Goal: Task Accomplishment & Management: Use online tool/utility

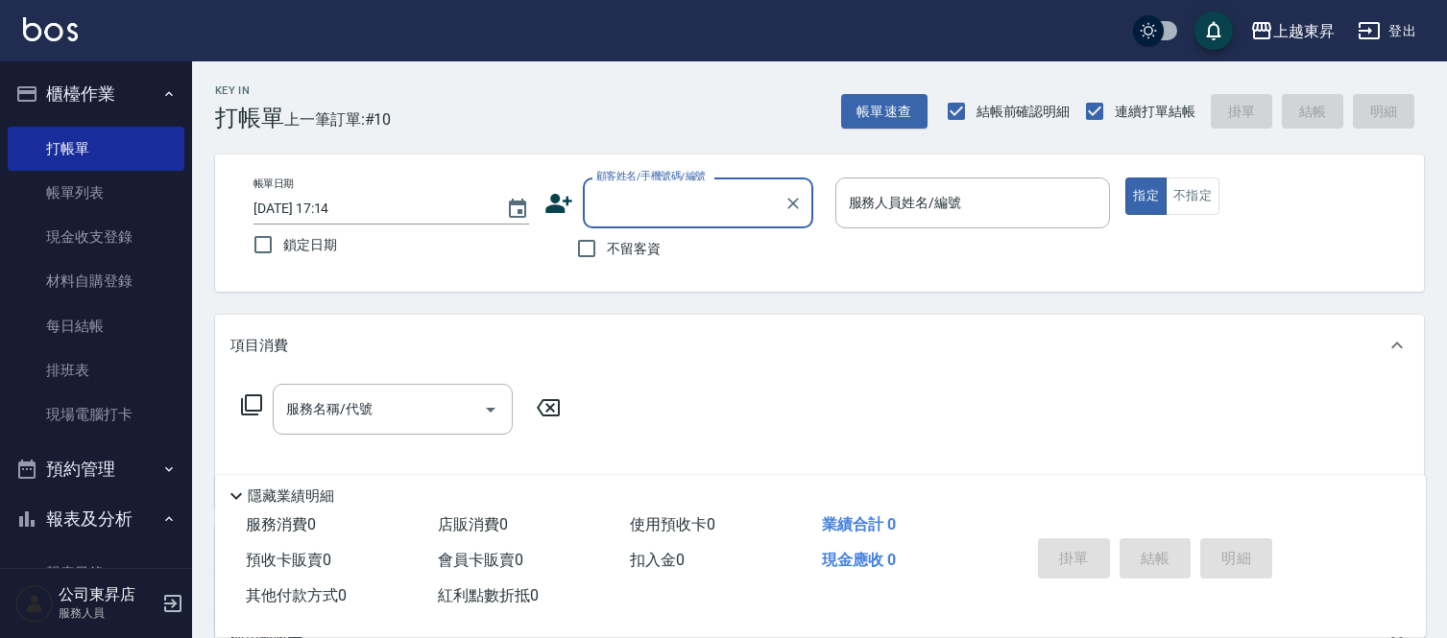
scroll to position [107, 0]
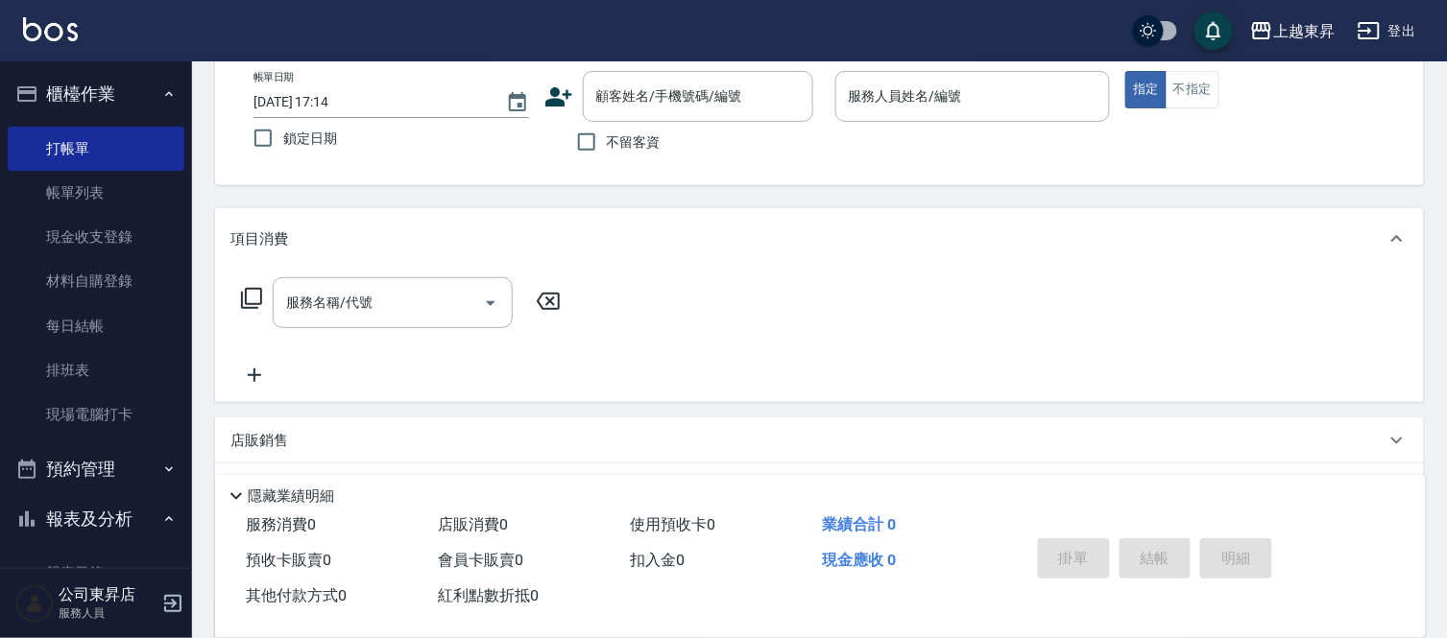
click at [609, 144] on span "不留客資" at bounding box center [634, 142] width 54 height 20
click at [607, 144] on input "不留客資" at bounding box center [586, 142] width 40 height 40
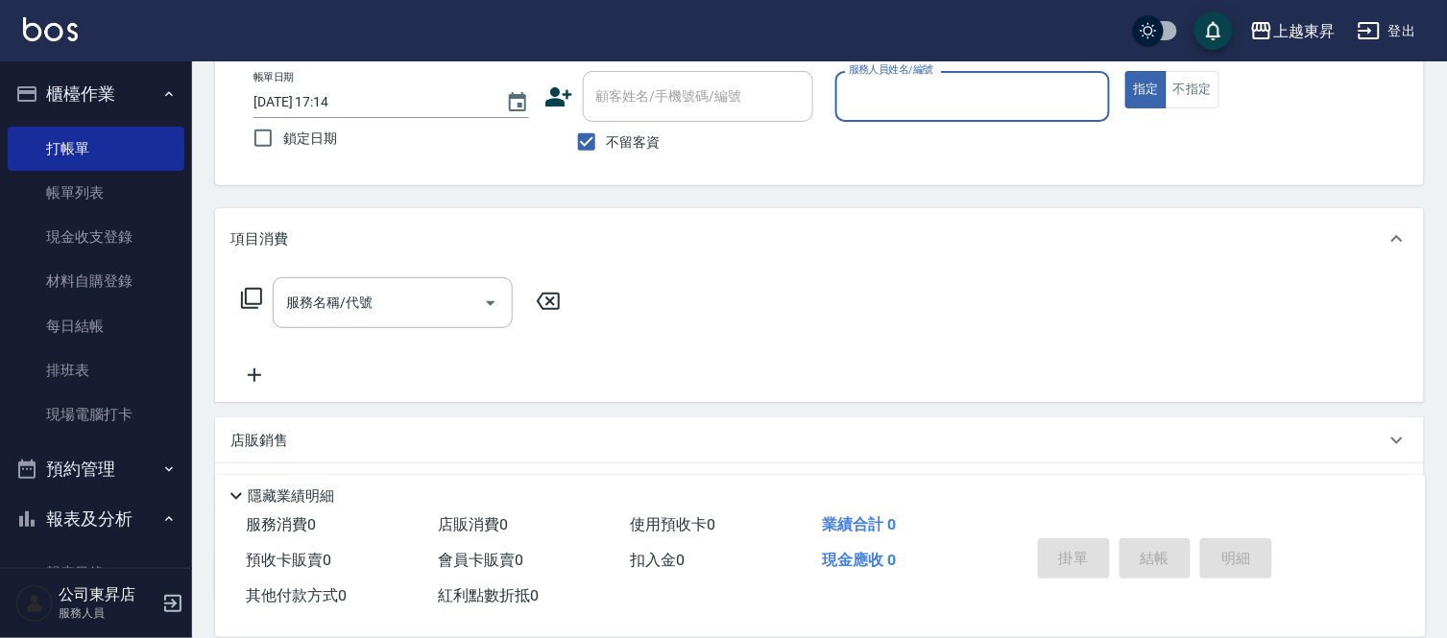
click at [645, 139] on span "不留客資" at bounding box center [634, 142] width 54 height 20
click at [607, 139] on input "不留客資" at bounding box center [586, 142] width 40 height 40
checkbox input "false"
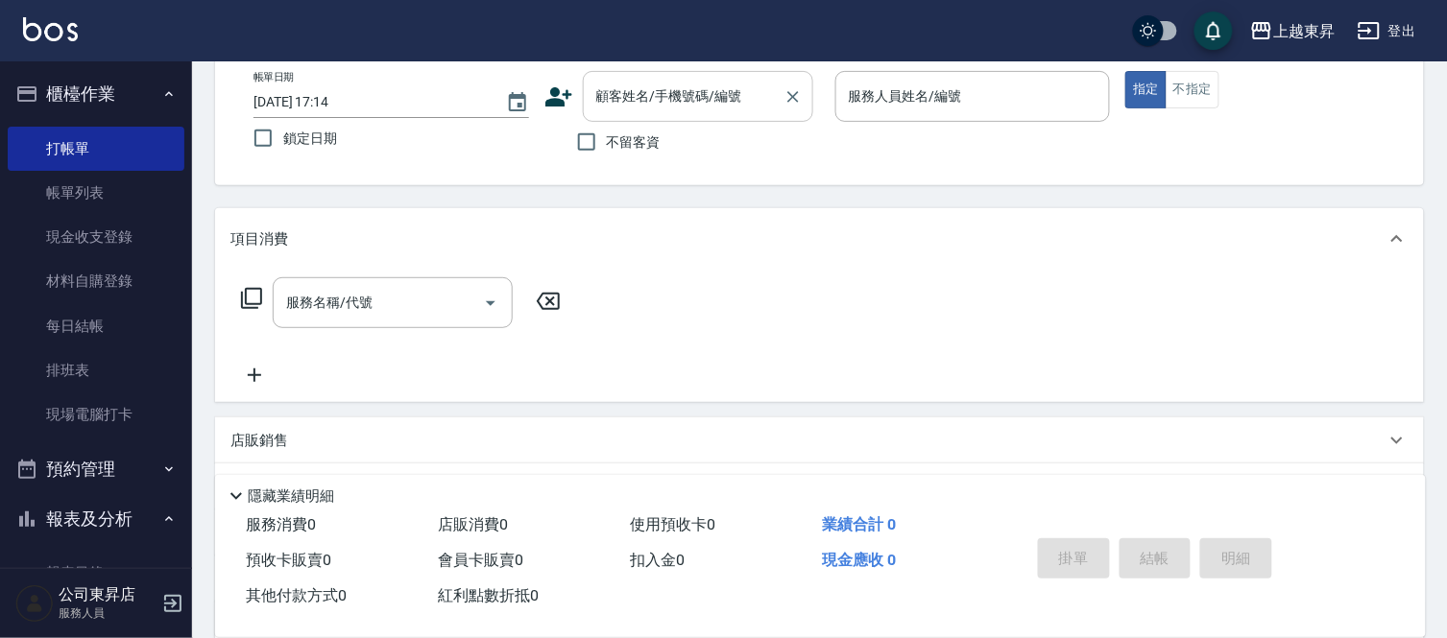
click at [654, 113] on div "顧客姓名/手機號碼/編號" at bounding box center [698, 96] width 230 height 51
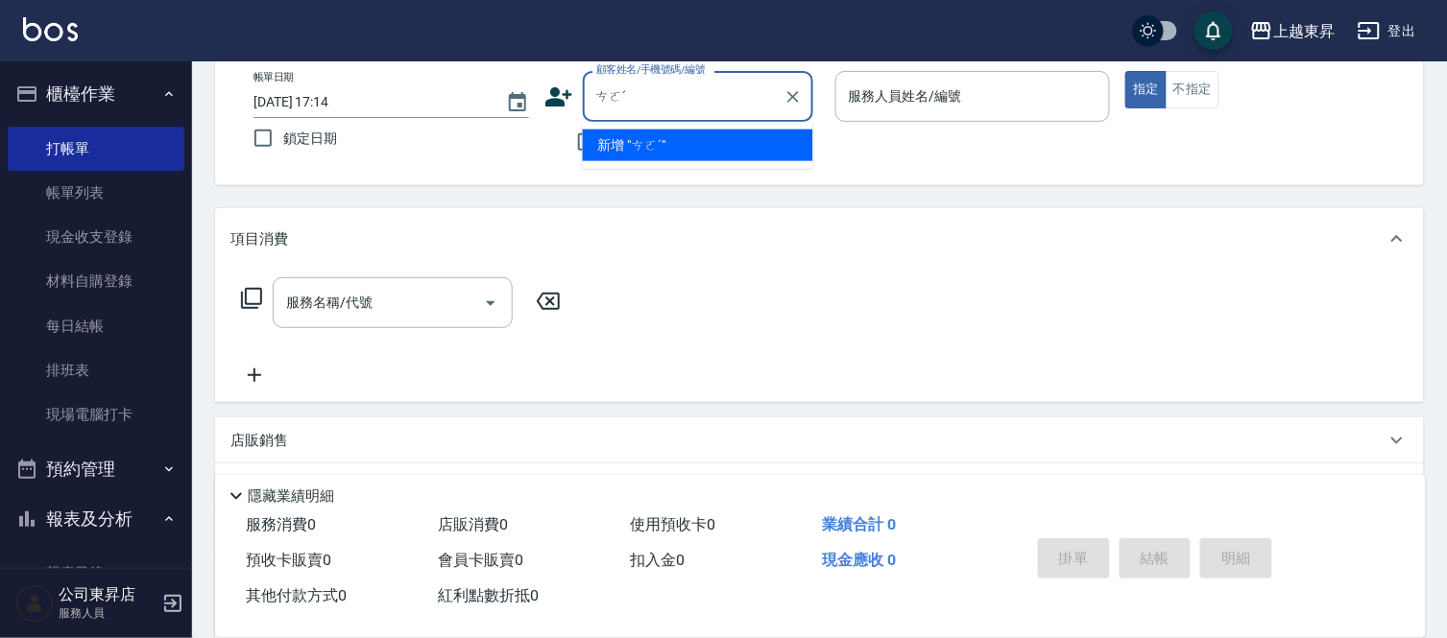
type input "ㄘ"
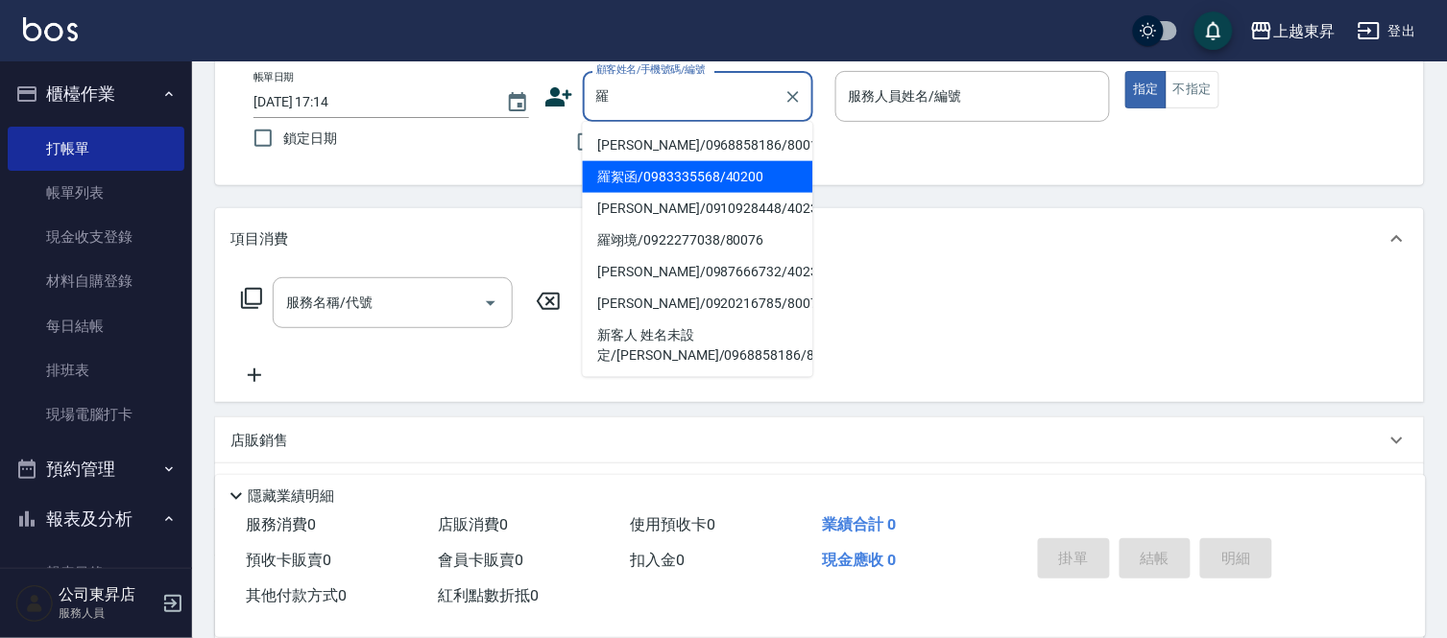
click at [666, 176] on li "羅絮函/0983335568/40200" at bounding box center [698, 177] width 230 height 32
type input "羅絮函/0983335568/40200"
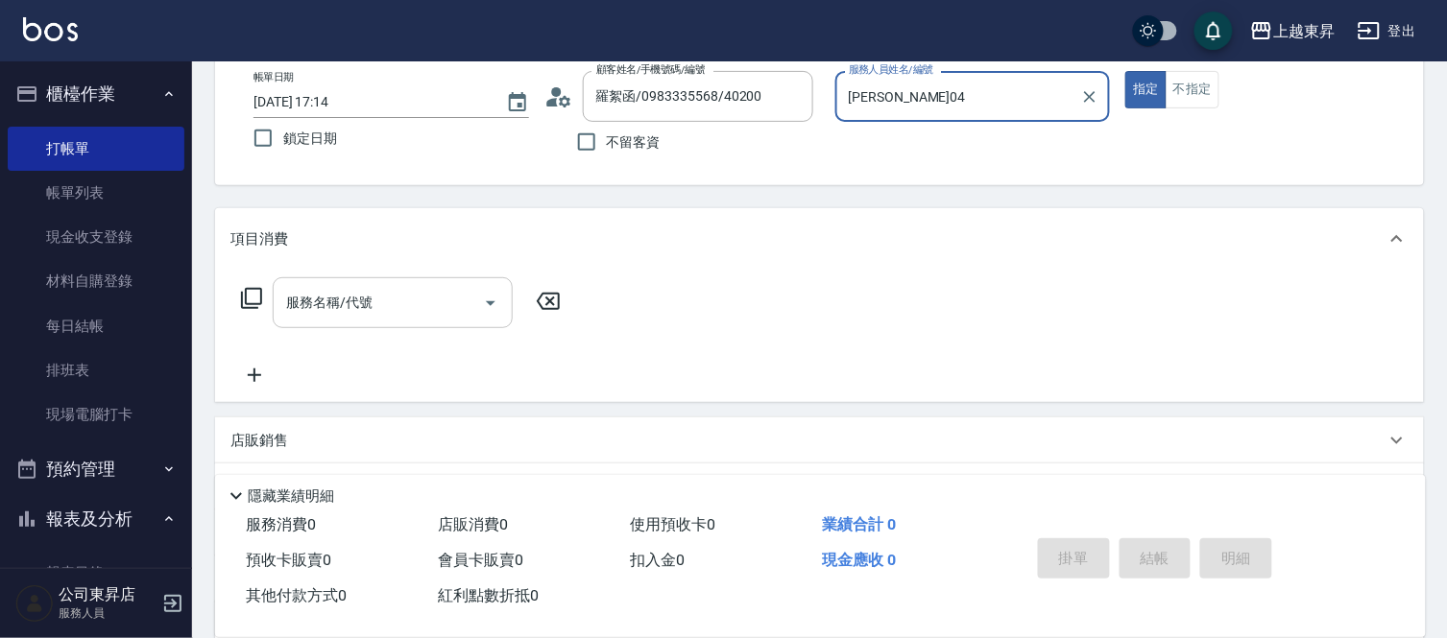
type input "[PERSON_NAME]04"
click at [406, 310] on input "服務名稱/代號" at bounding box center [378, 303] width 194 height 34
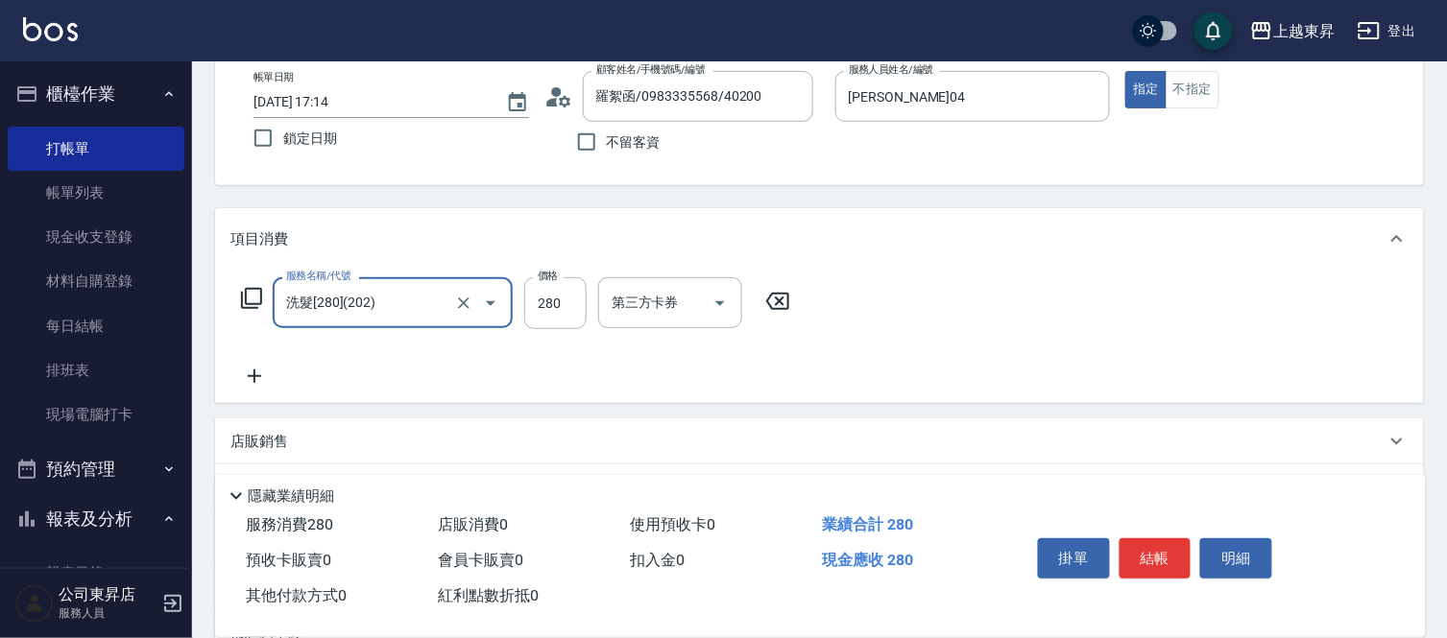
type input "洗髮[280](202)"
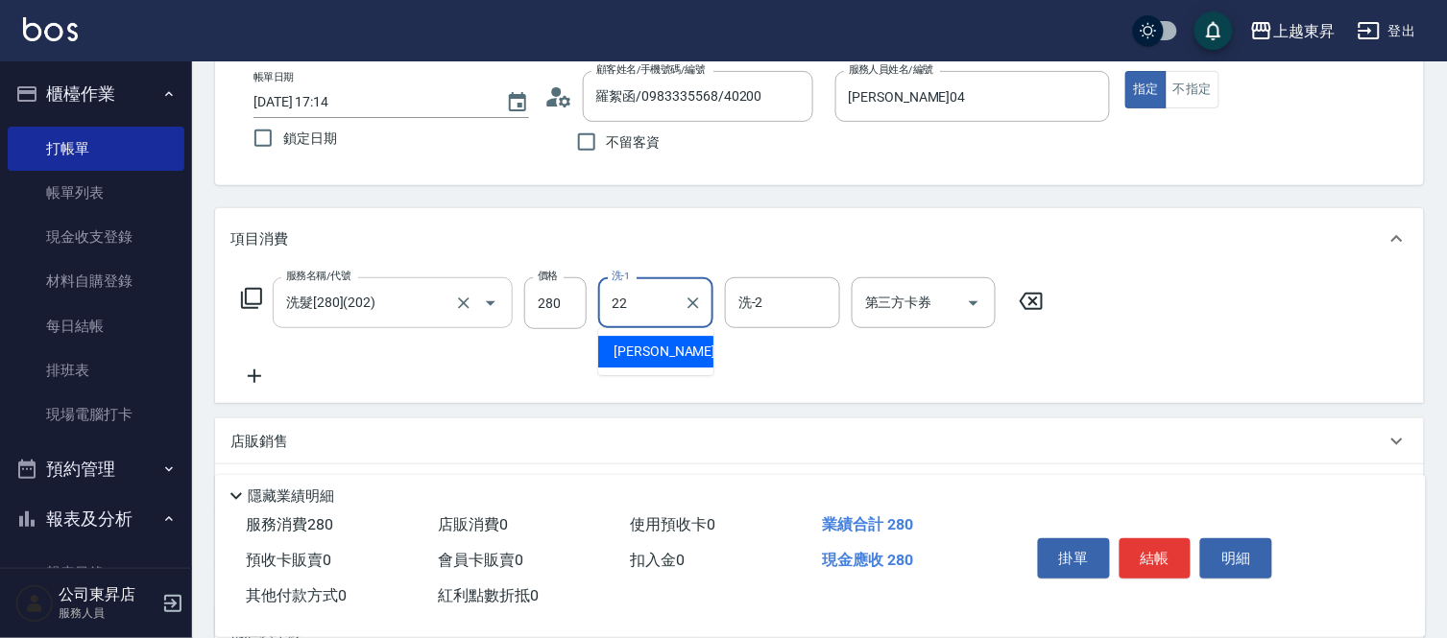
type input "[PERSON_NAME]-22"
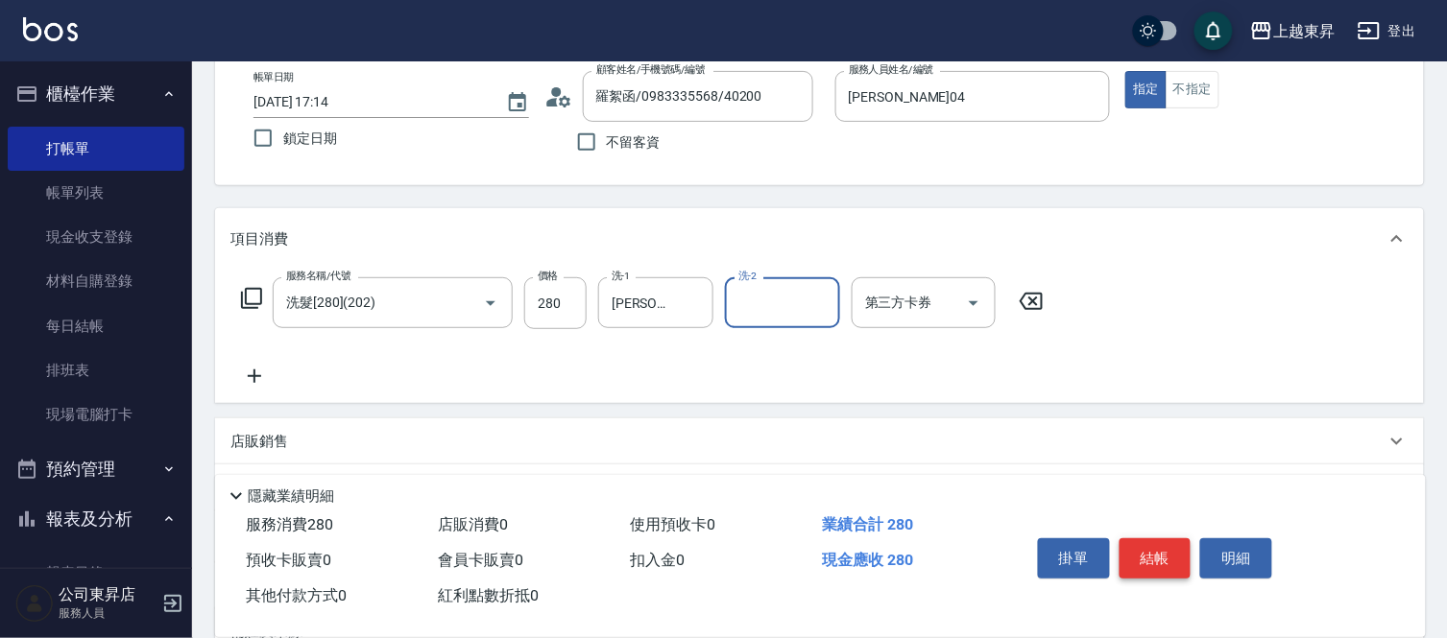
click at [1147, 554] on button "結帳" at bounding box center [1155, 559] width 72 height 40
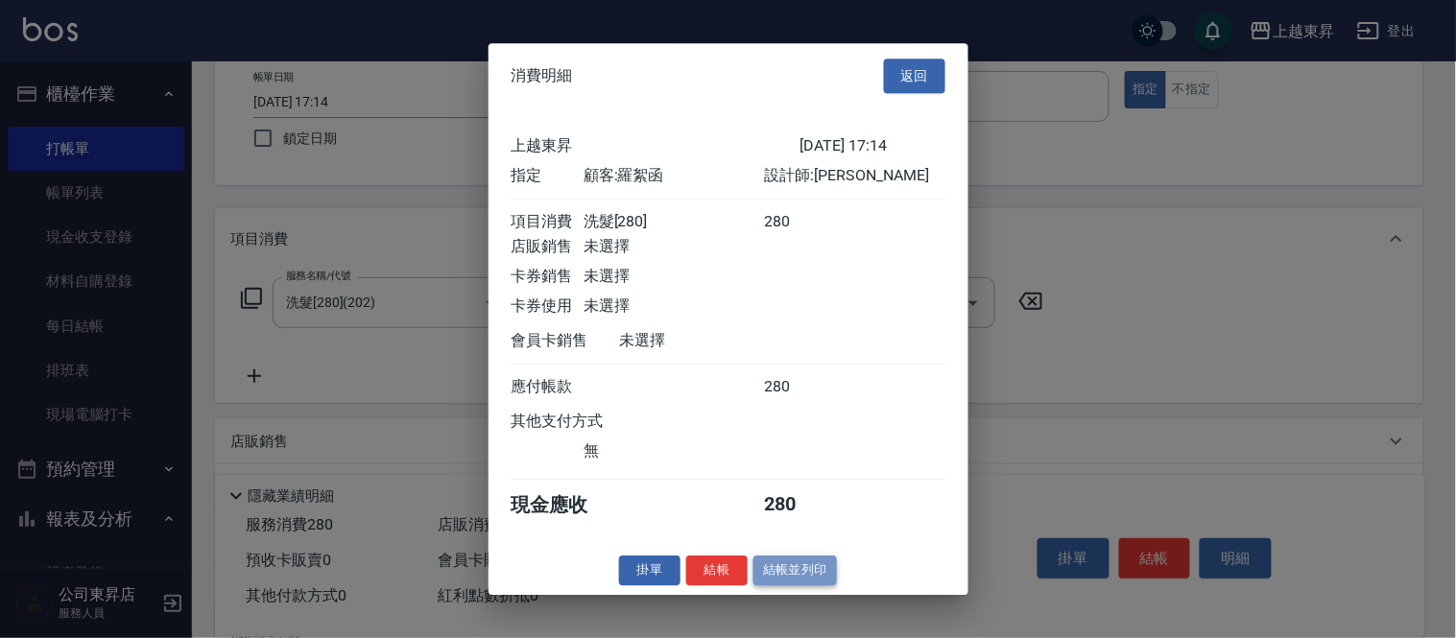
click at [785, 586] on button "結帳並列印" at bounding box center [796, 571] width 84 height 30
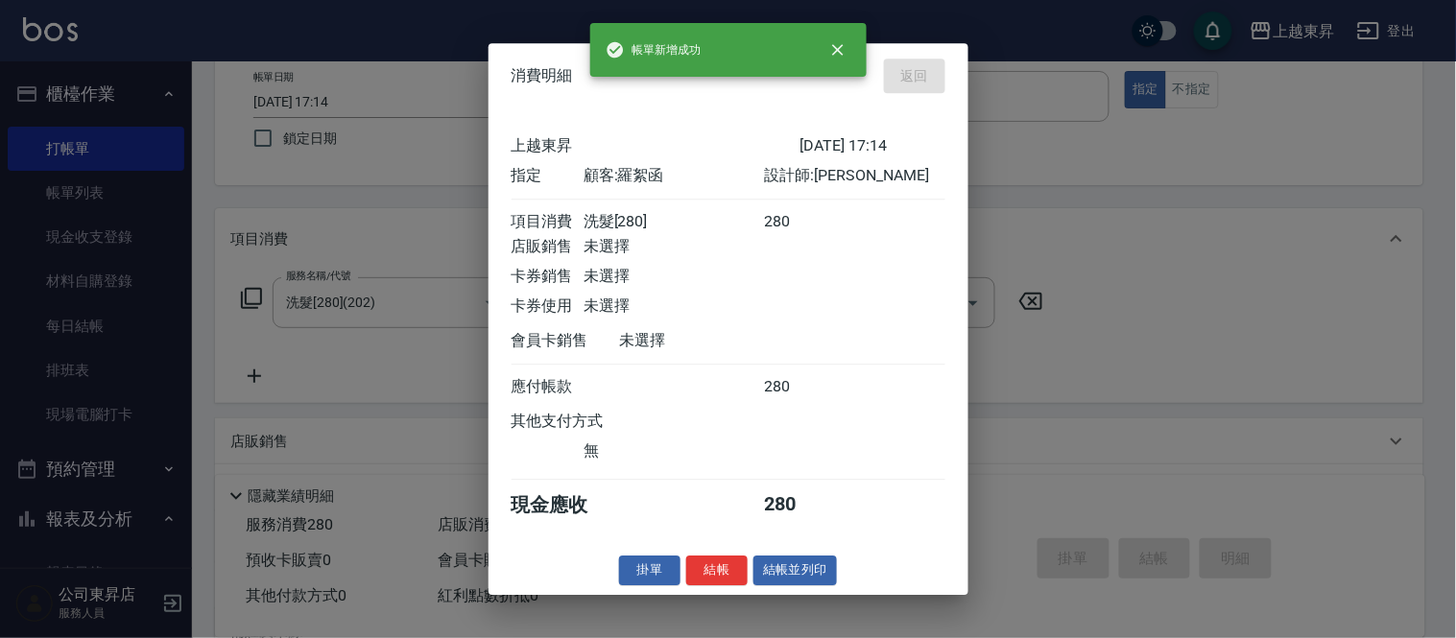
type input "[DATE] 18:19"
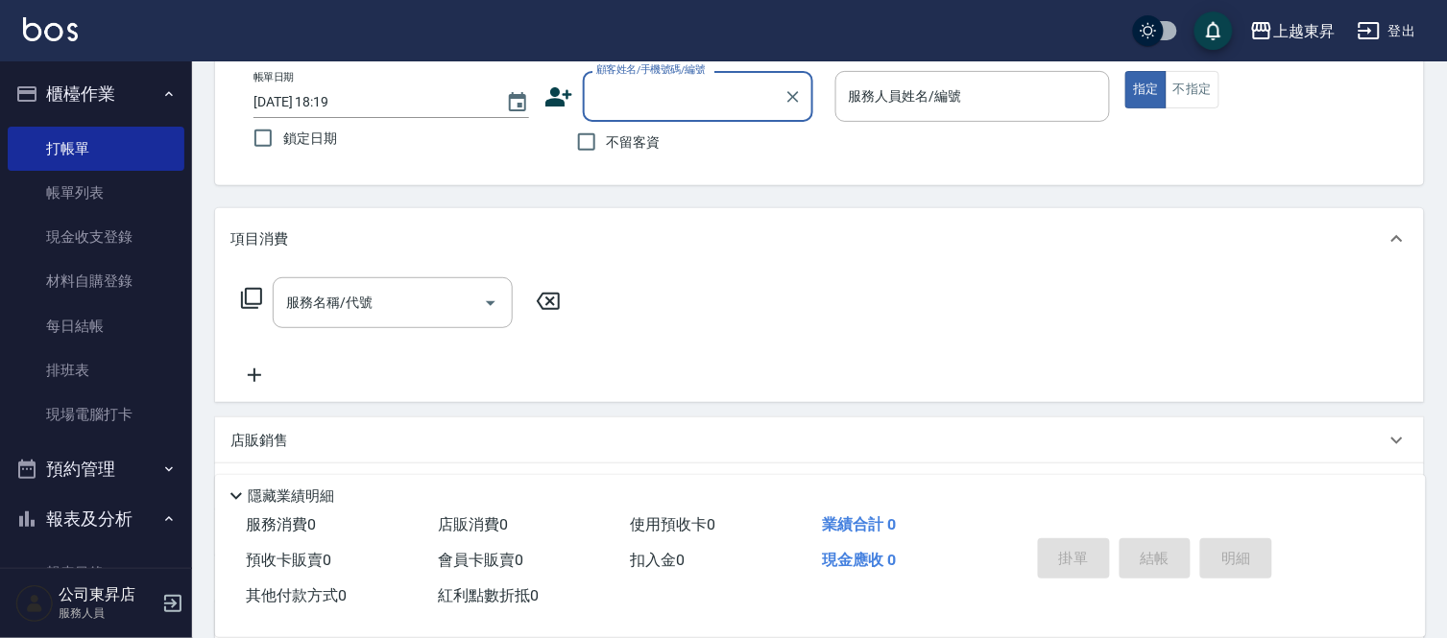
click at [646, 140] on span "不留客資" at bounding box center [634, 142] width 54 height 20
click at [607, 140] on input "不留客資" at bounding box center [586, 142] width 40 height 40
checkbox input "true"
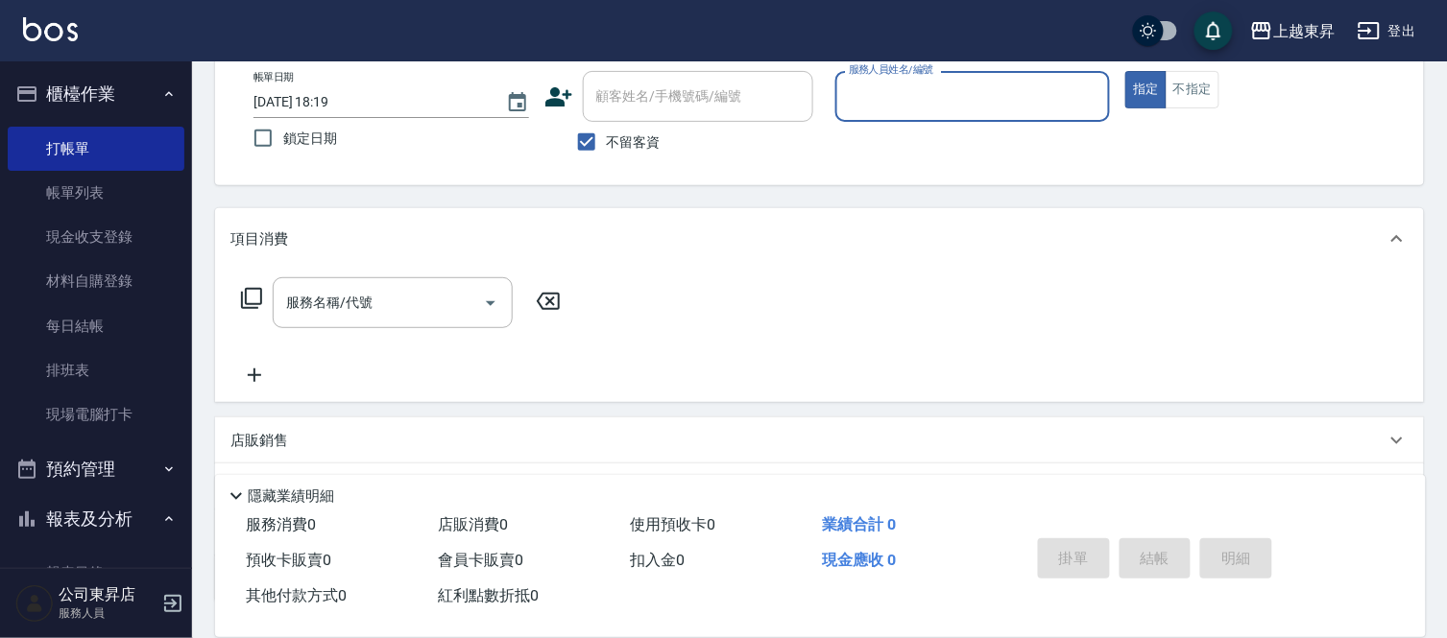
click at [914, 102] on input "服務人員姓名/編號" at bounding box center [973, 97] width 258 height 34
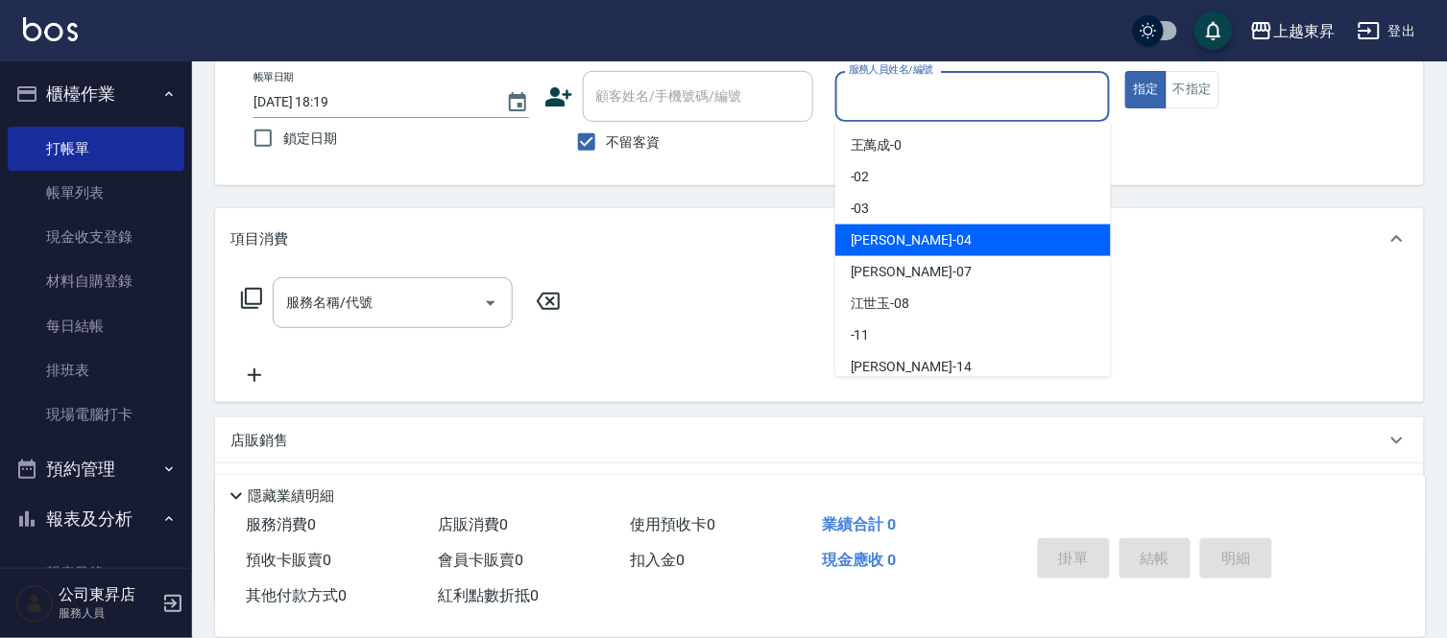
click at [928, 247] on div "[PERSON_NAME]04" at bounding box center [973, 241] width 276 height 32
type input "[PERSON_NAME]04"
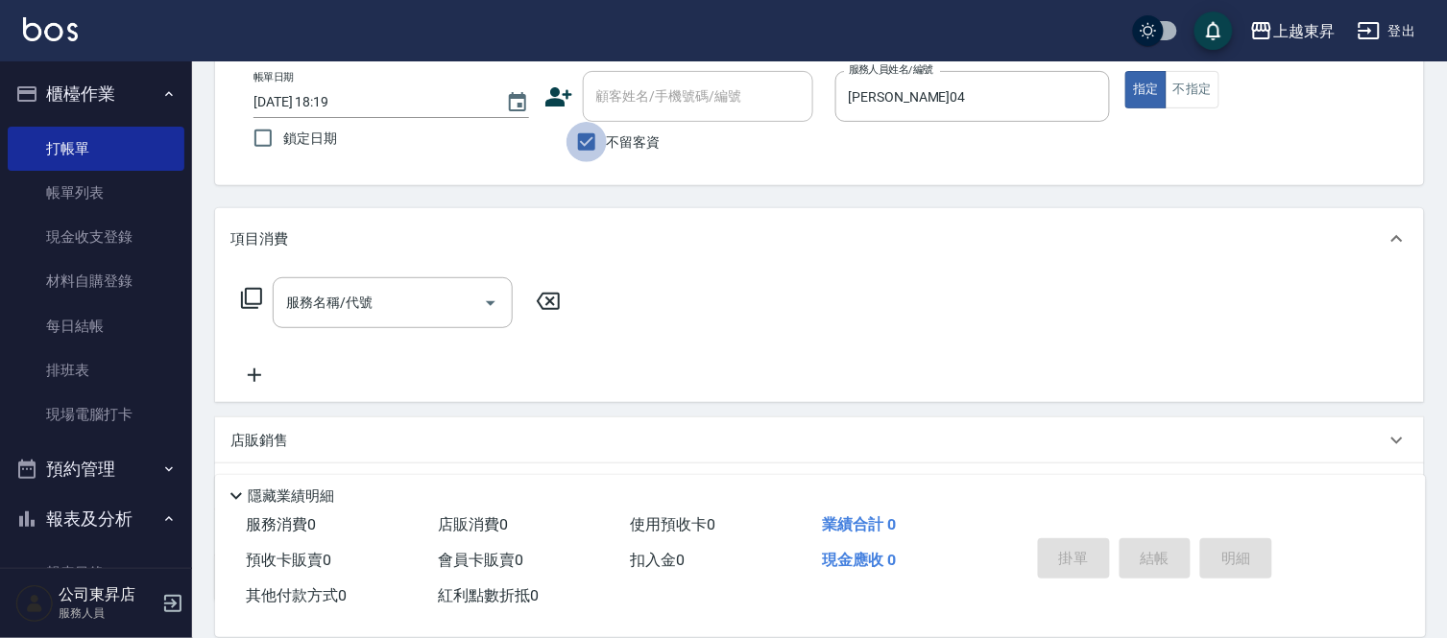
drag, startPoint x: 590, startPoint y: 142, endPoint x: 650, endPoint y: 108, distance: 68.8
click at [592, 142] on input "不留客資" at bounding box center [586, 142] width 40 height 40
checkbox input "false"
click at [653, 88] on input "顧客姓名/手機號碼/編號" at bounding box center [683, 97] width 184 height 34
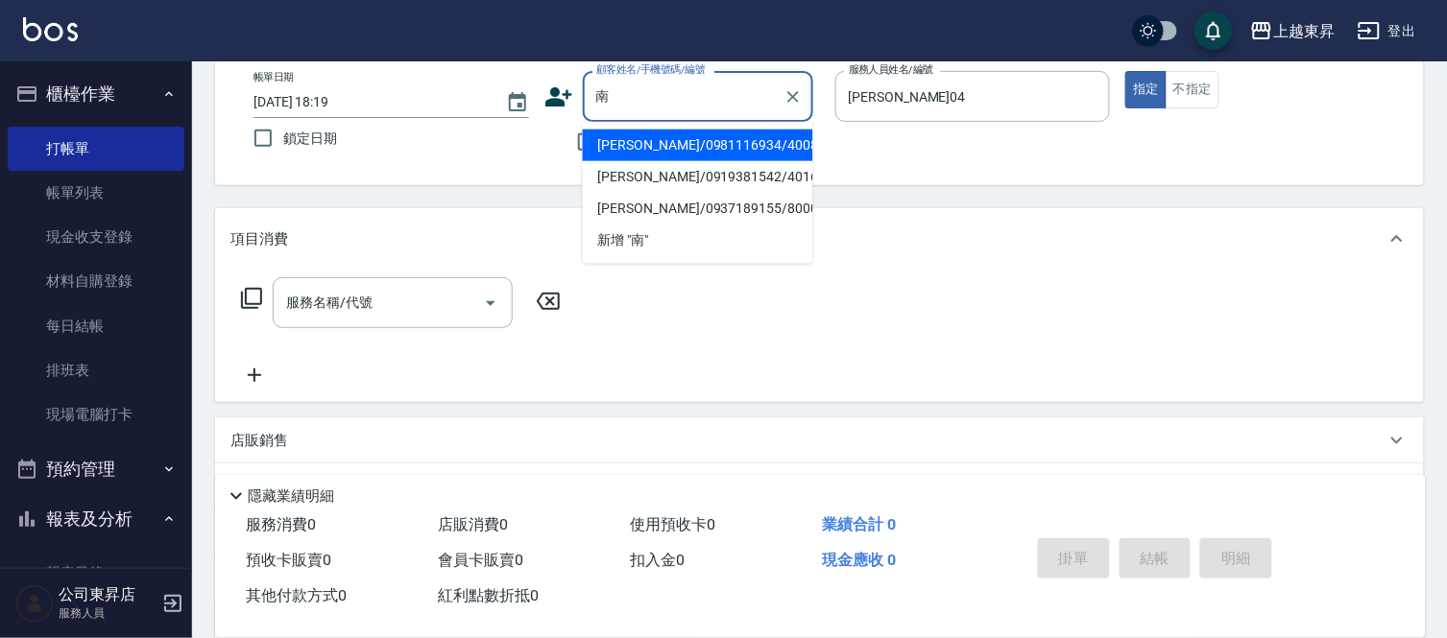
click at [768, 157] on li "[PERSON_NAME]/0981116934/40080" at bounding box center [698, 146] width 230 height 32
drag, startPoint x: 724, startPoint y: 92, endPoint x: 736, endPoint y: 131, distance: 40.4
click at [725, 93] on input "[PERSON_NAME]/0981116934/40080" at bounding box center [683, 97] width 184 height 34
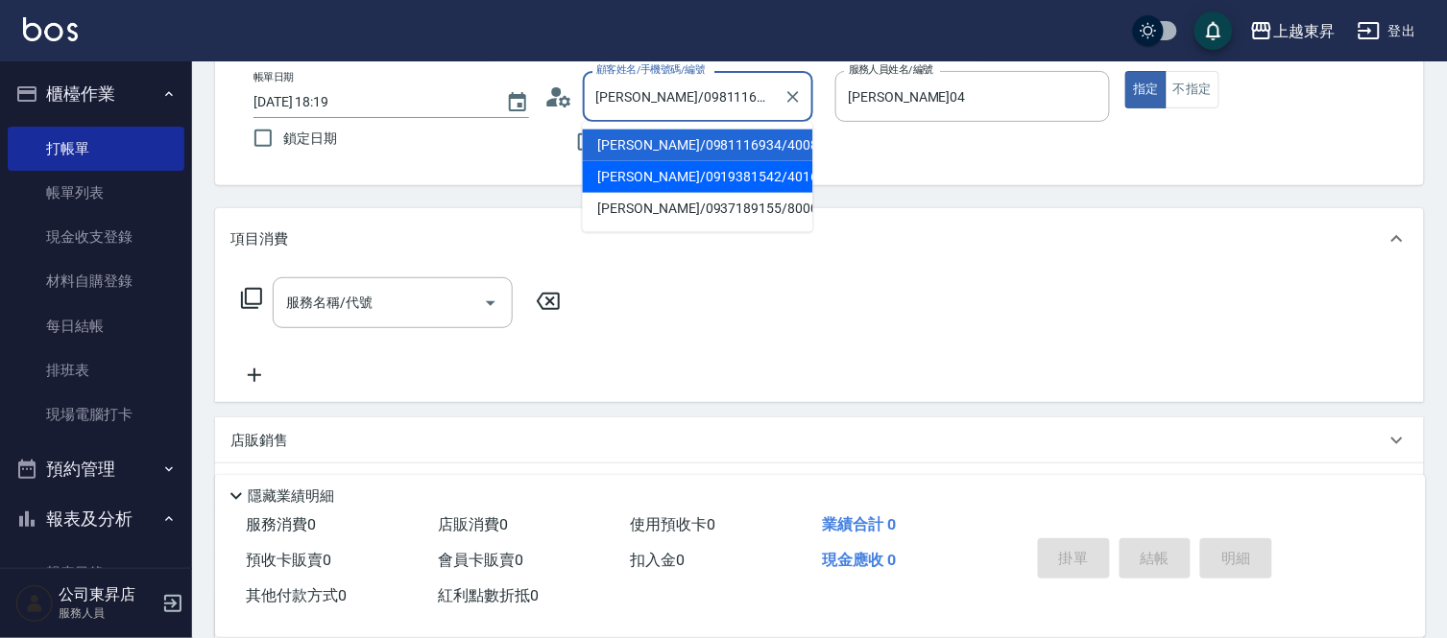
click at [740, 171] on li "[PERSON_NAME]/0919381542/40160" at bounding box center [698, 177] width 230 height 32
type input "[PERSON_NAME]/0919381542/40160"
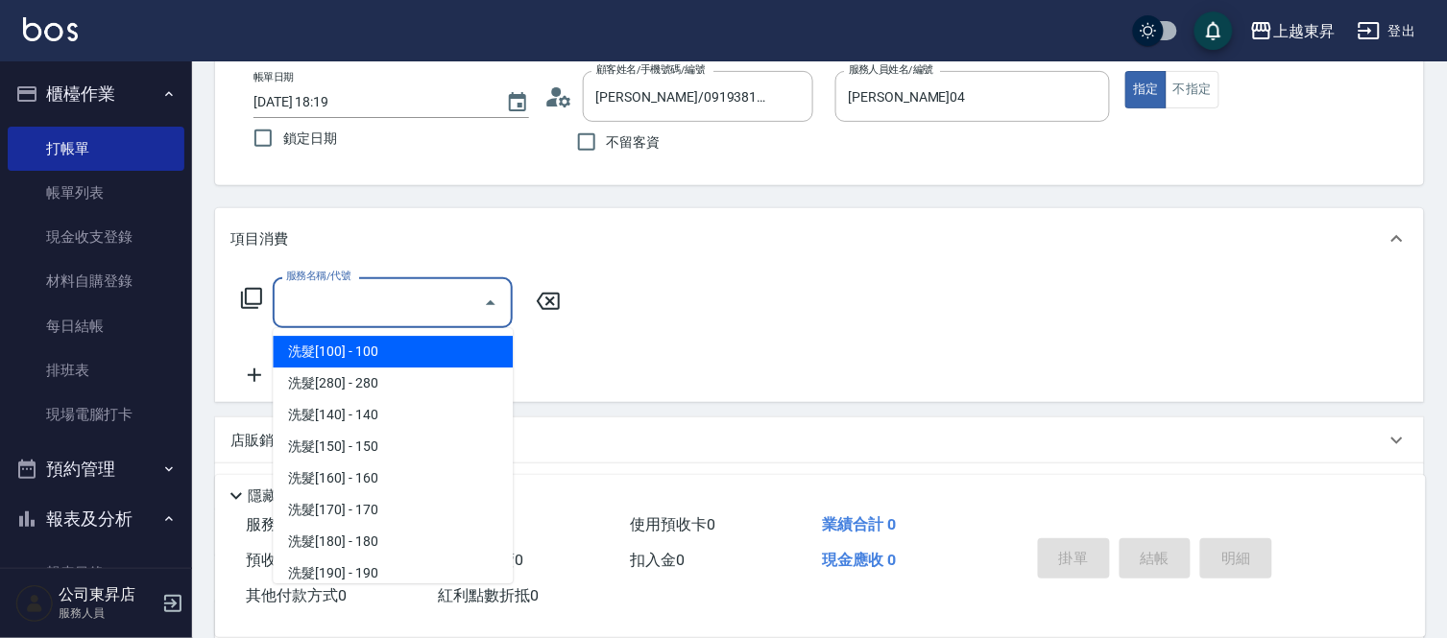
click at [391, 309] on input "服務名稱/代號" at bounding box center [378, 303] width 194 height 34
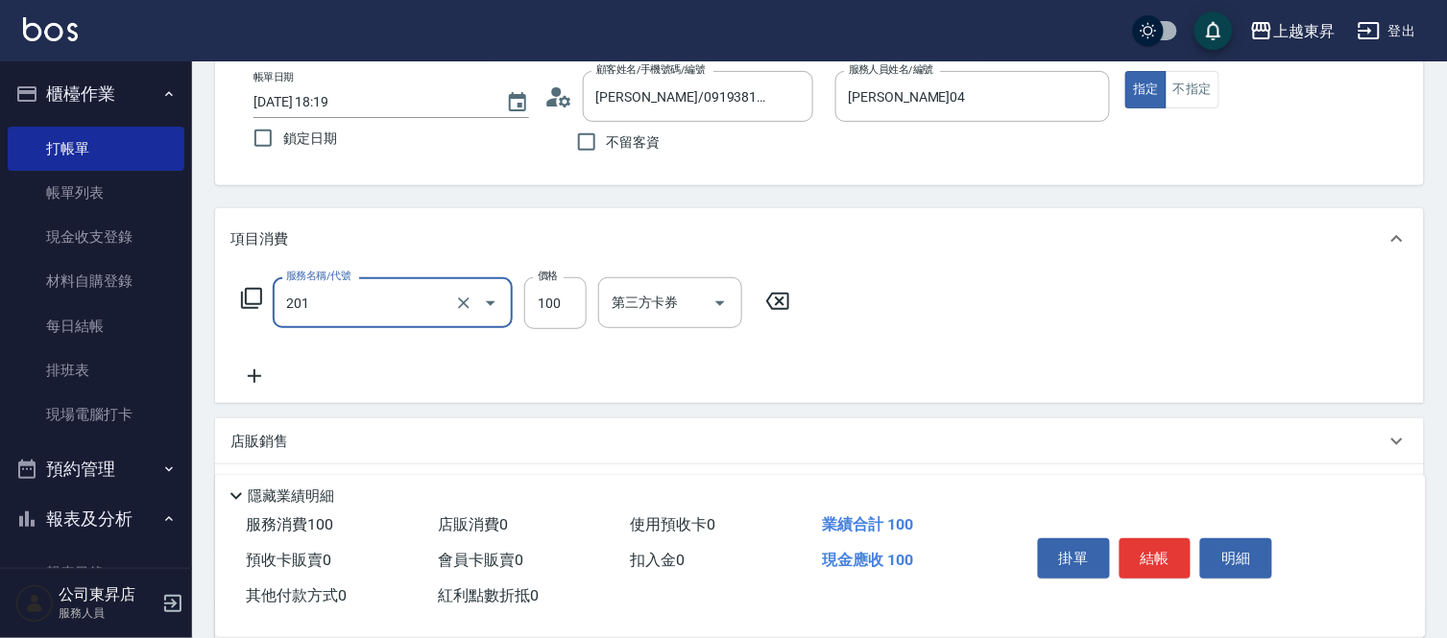
type input "洗髮[100](201)"
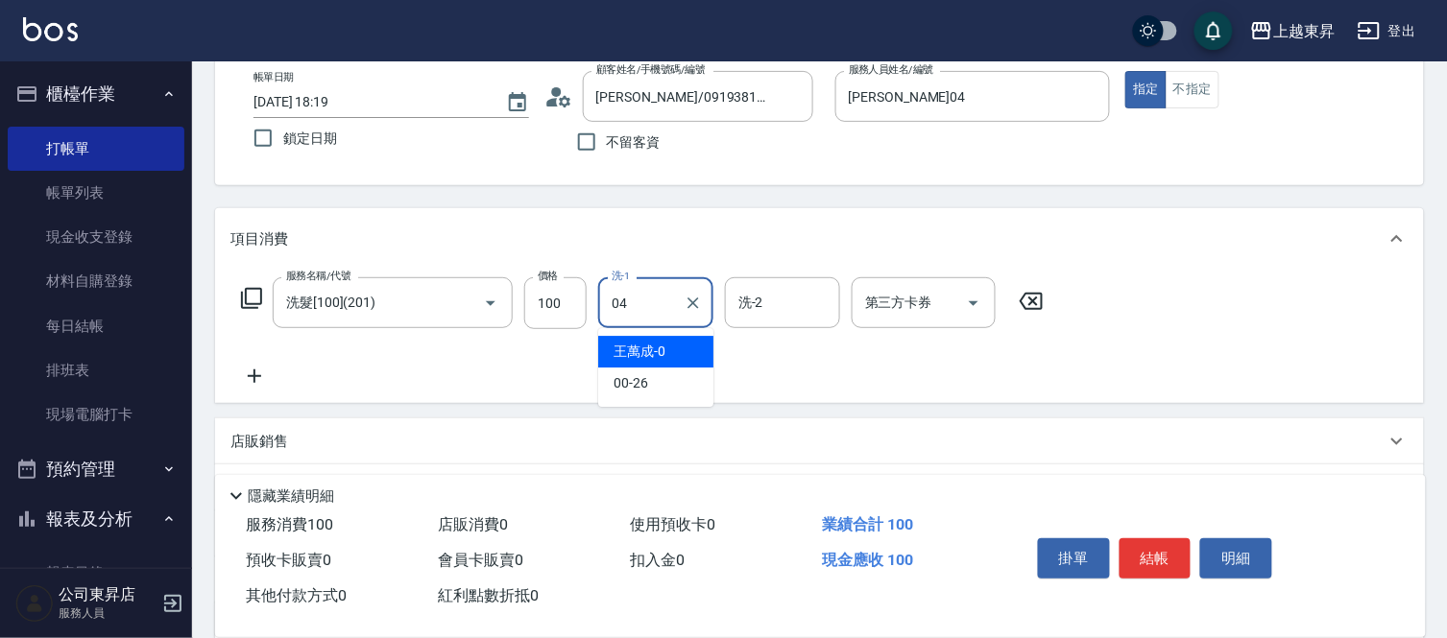
type input "[PERSON_NAME]04"
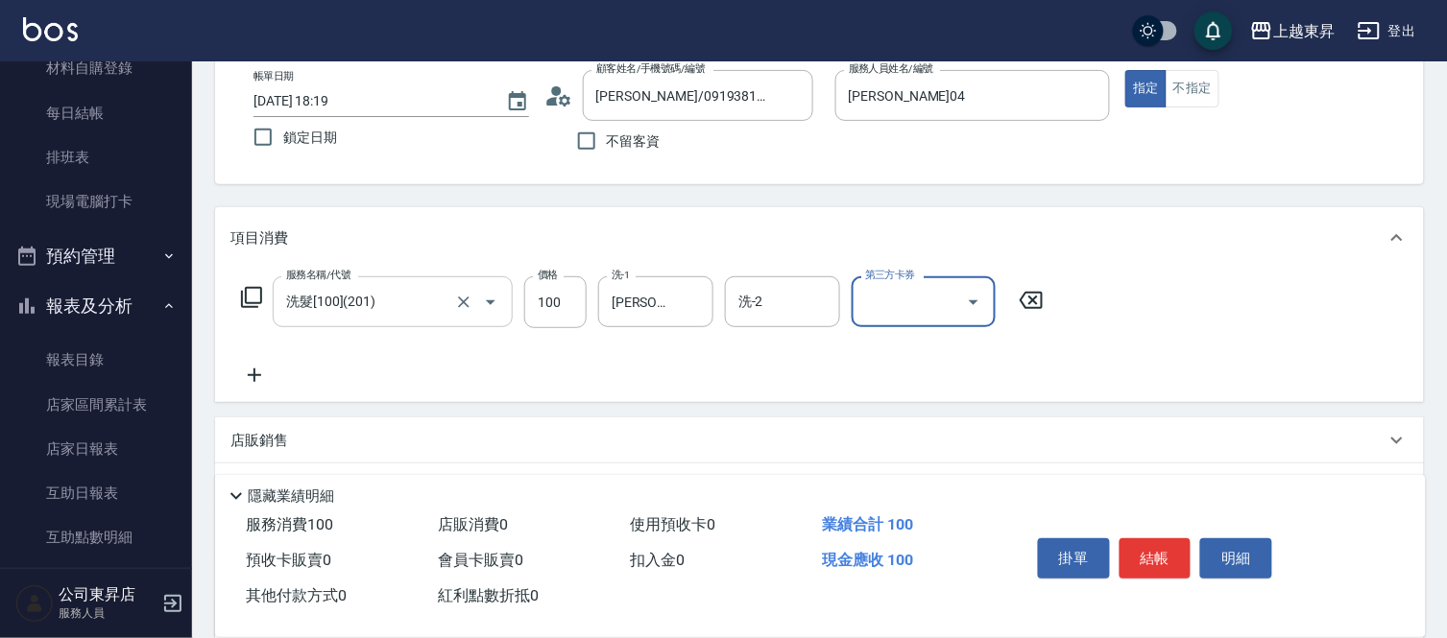
scroll to position [213, 0]
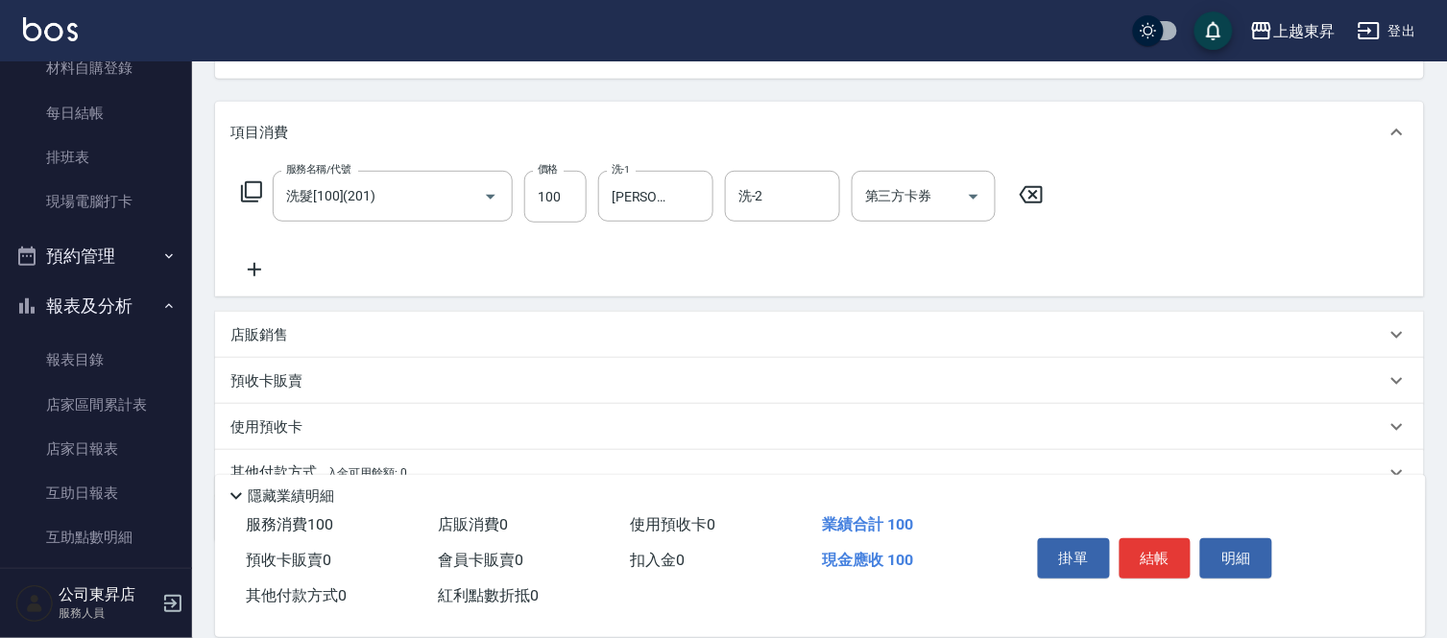
click at [252, 265] on icon at bounding box center [254, 269] width 48 height 23
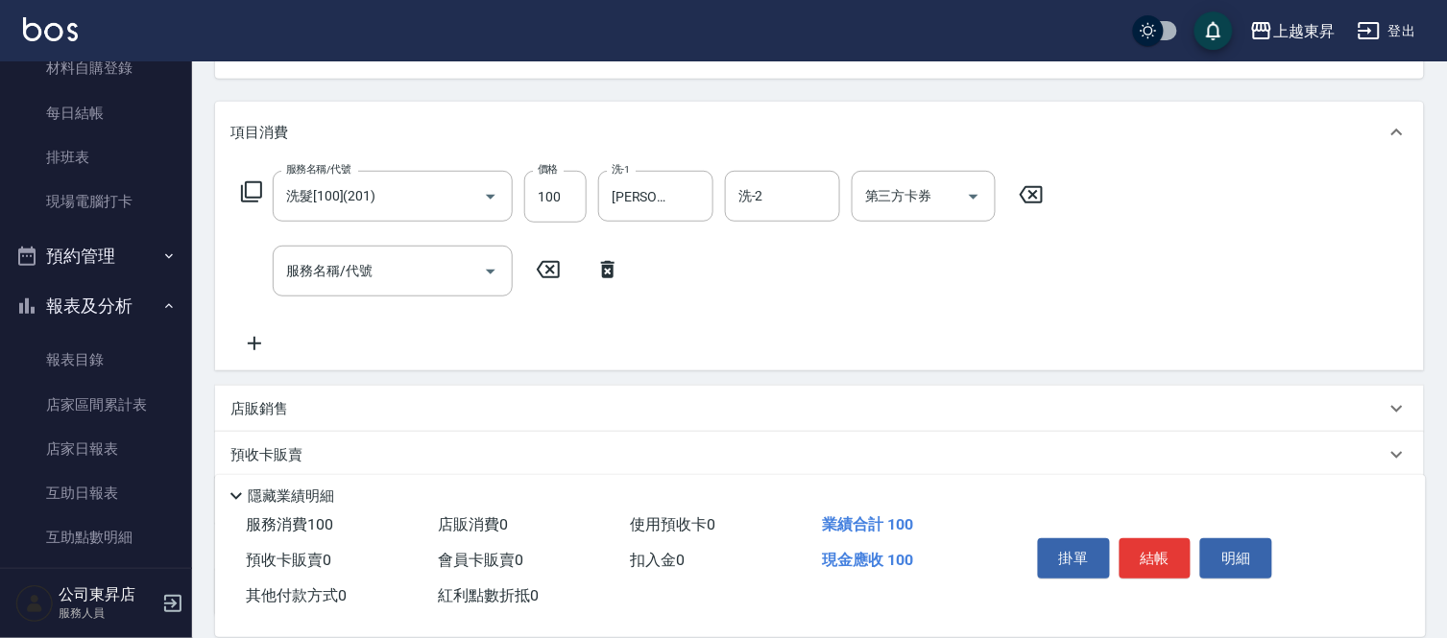
click at [252, 194] on icon at bounding box center [251, 191] width 23 height 23
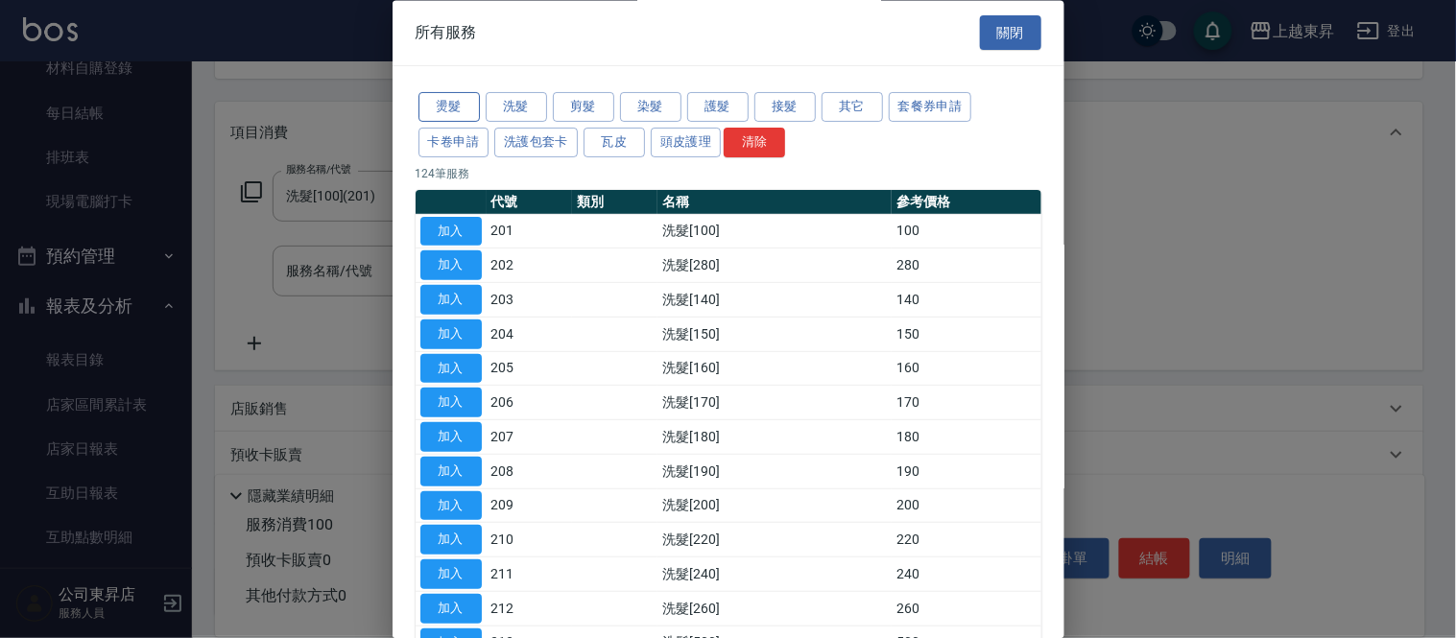
click at [468, 103] on button "燙髮" at bounding box center [449, 108] width 61 height 30
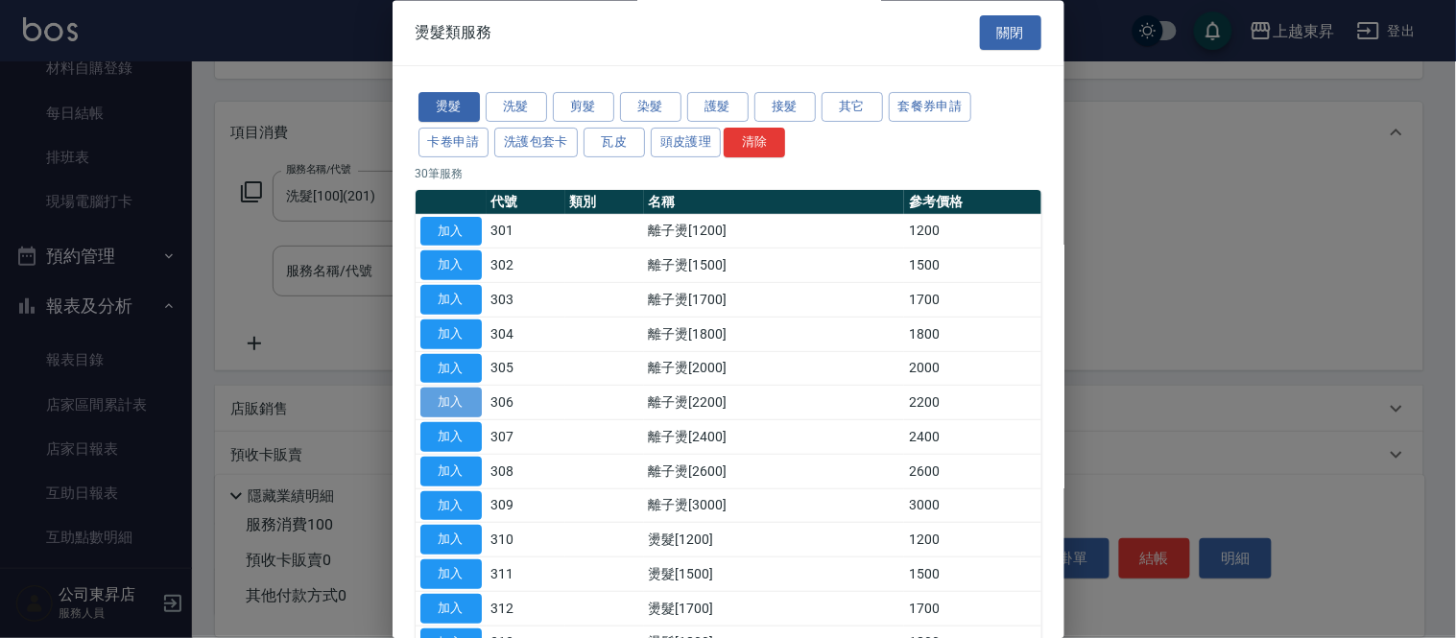
click at [468, 401] on button "加入" at bounding box center [450, 404] width 61 height 30
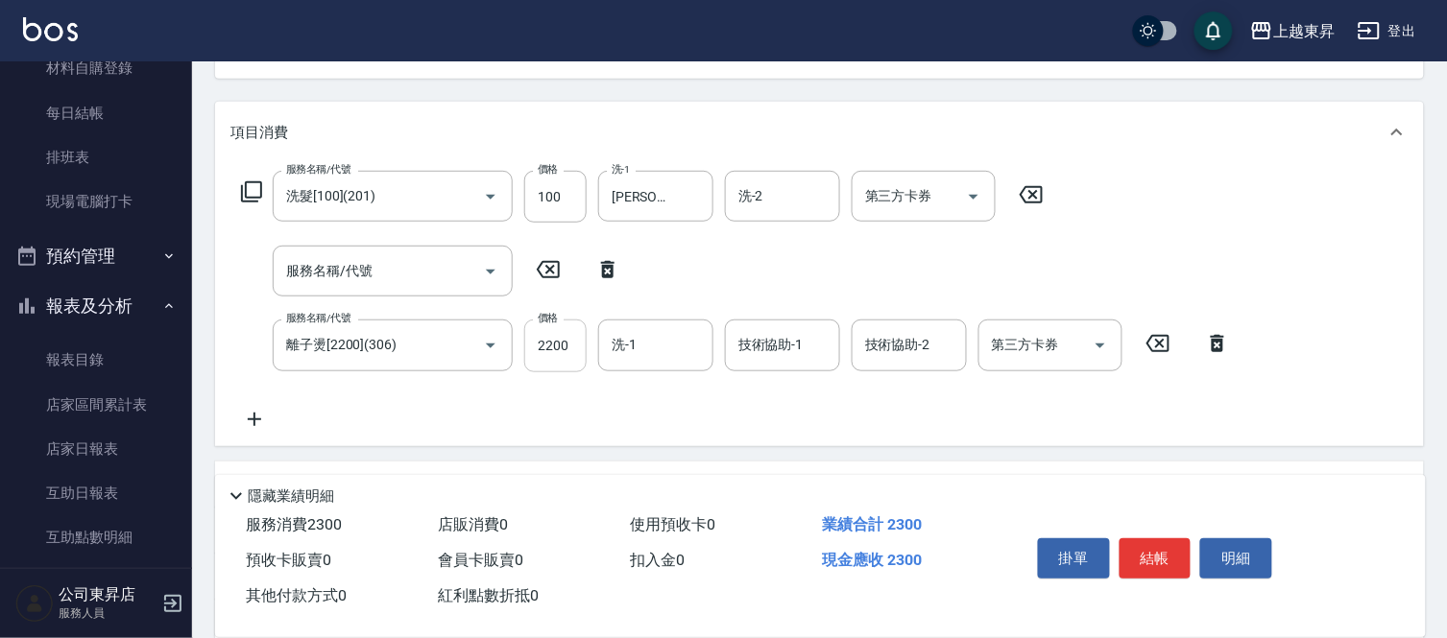
click at [544, 344] on input "2200" at bounding box center [555, 346] width 62 height 52
click at [411, 329] on input "離子燙[2200](306)" at bounding box center [365, 345] width 169 height 34
click at [433, 352] on input "離子燙[2200](306)" at bounding box center [365, 345] width 169 height 34
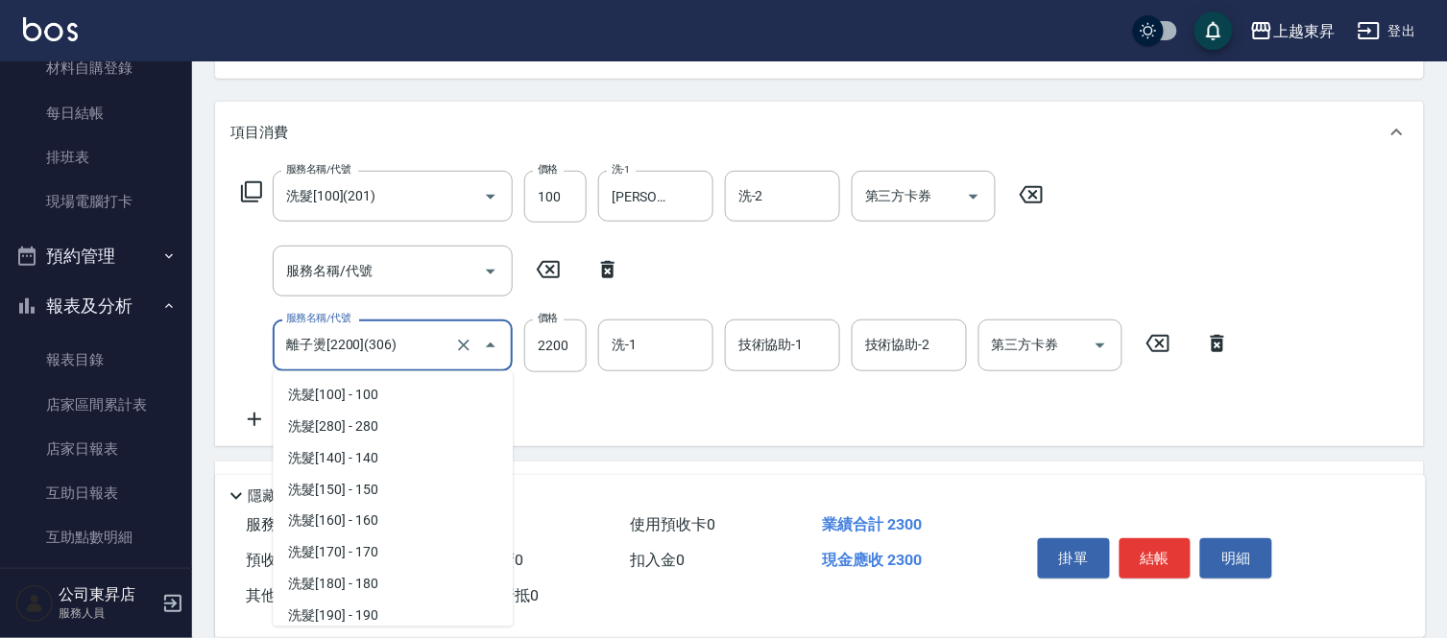
scroll to position [543, 0]
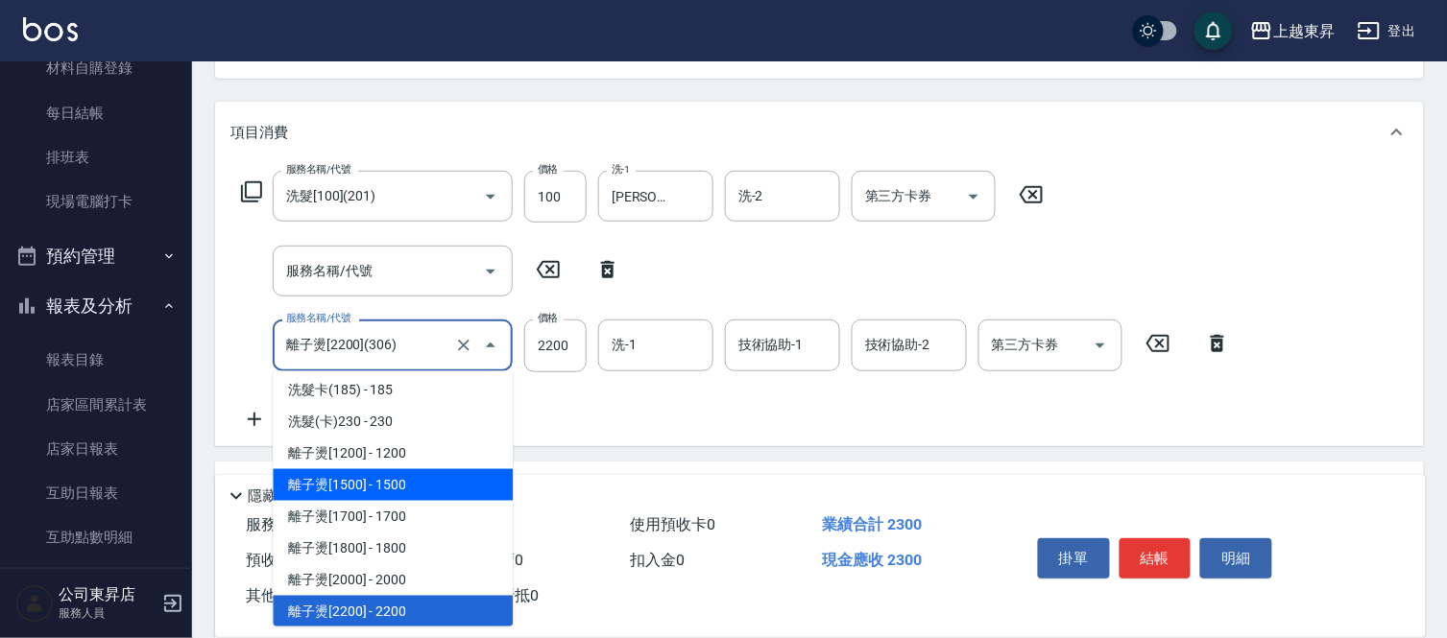
click at [449, 492] on span "離子燙[1500] - 1500" at bounding box center [393, 485] width 240 height 32
type input "離子燙[1500](302)"
type input "1500"
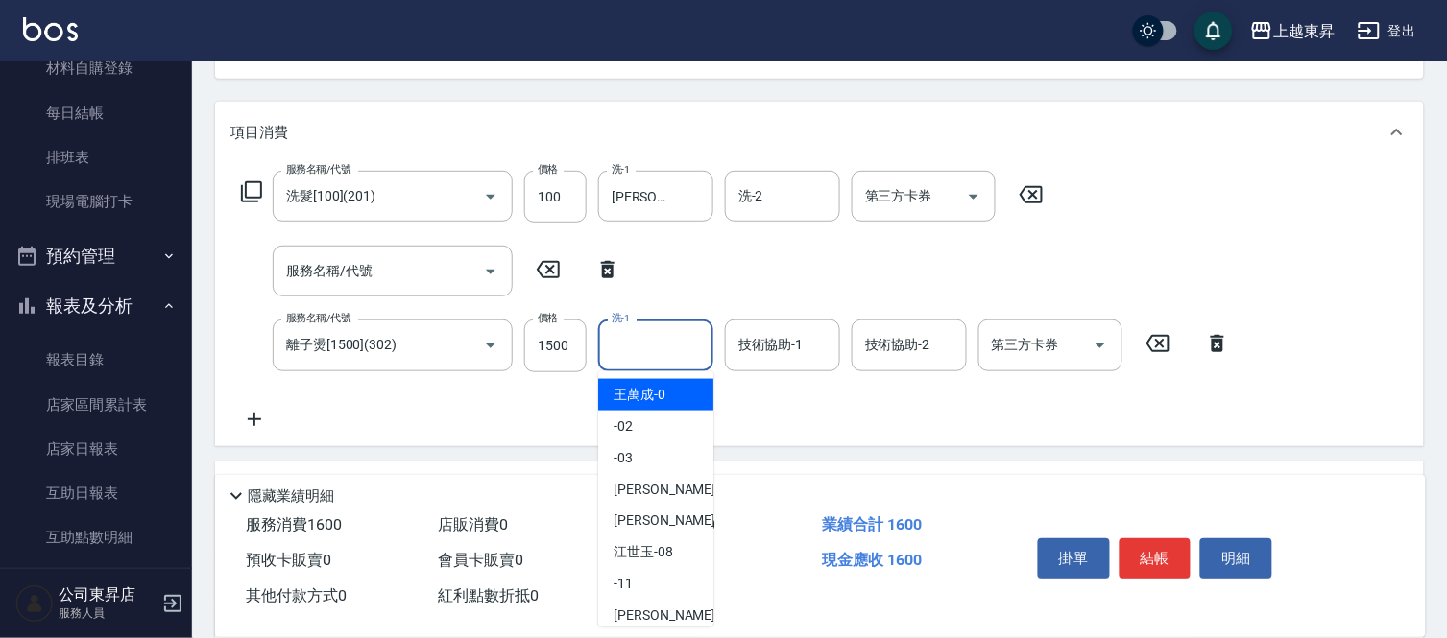
click at [669, 332] on input "洗-1" at bounding box center [656, 345] width 98 height 34
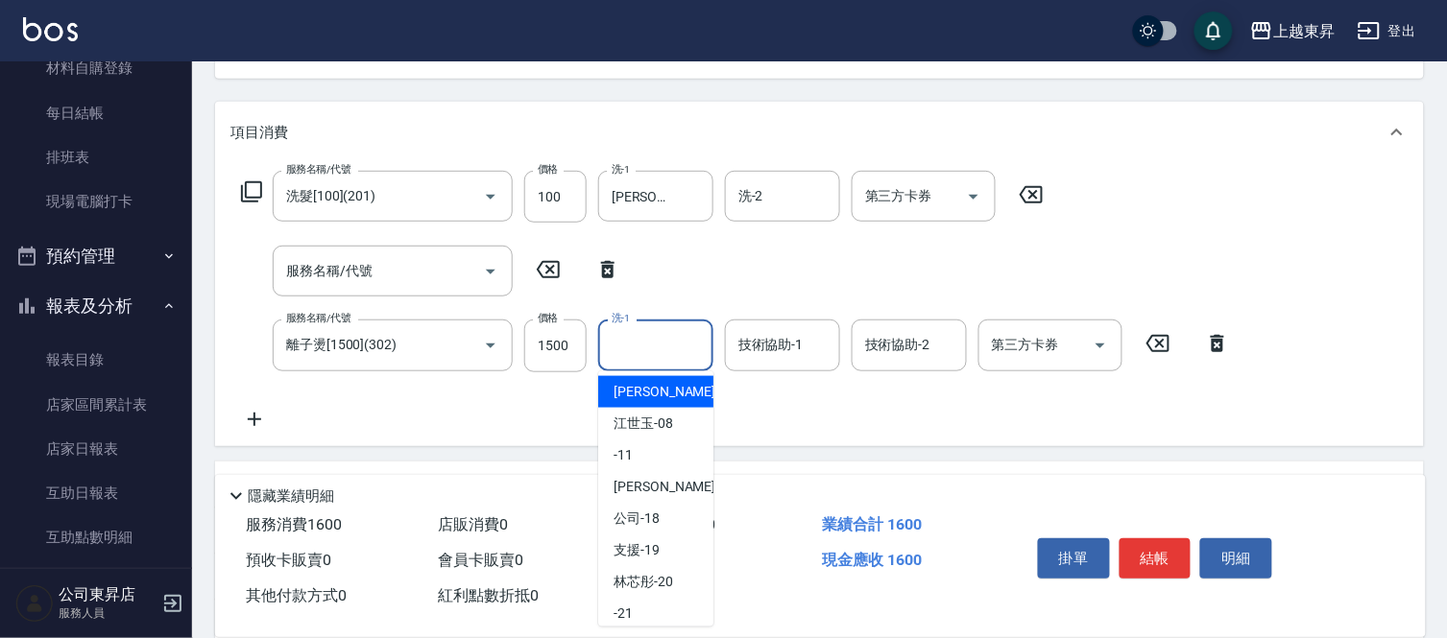
scroll to position [298, 0]
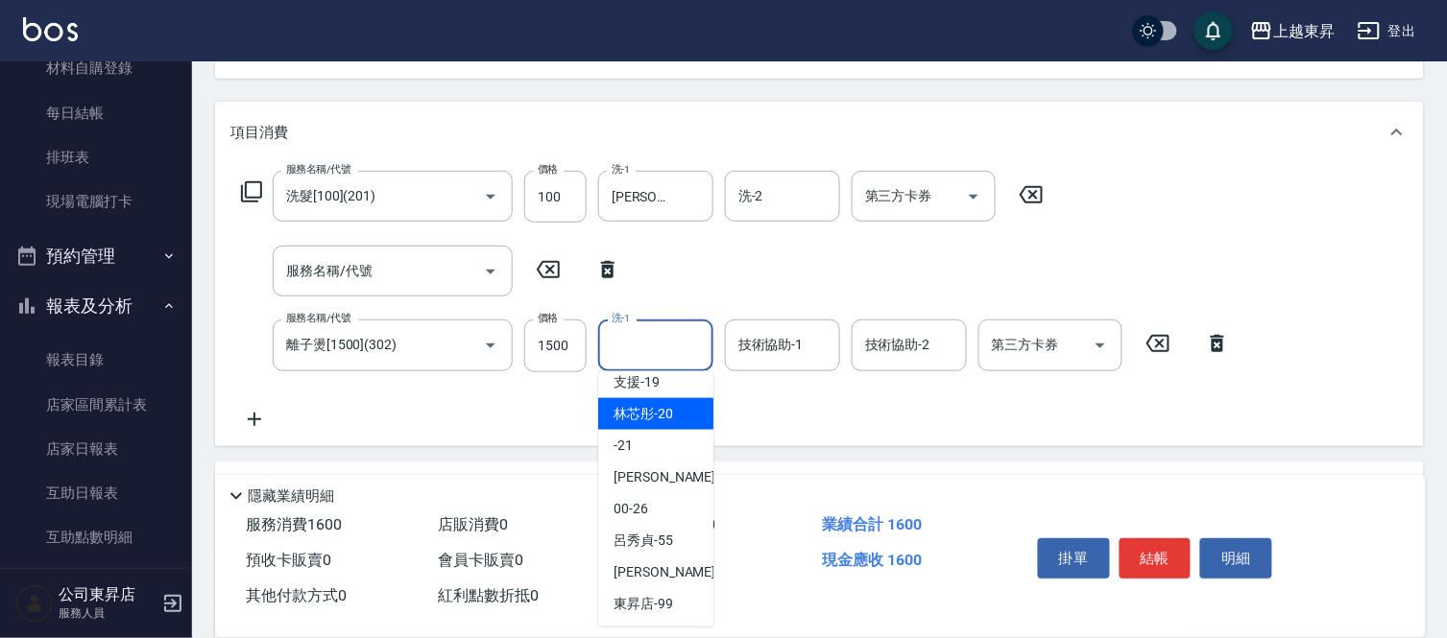
click at [676, 420] on div "林芯彤 -20" at bounding box center [655, 414] width 115 height 32
type input "林芯彤-20"
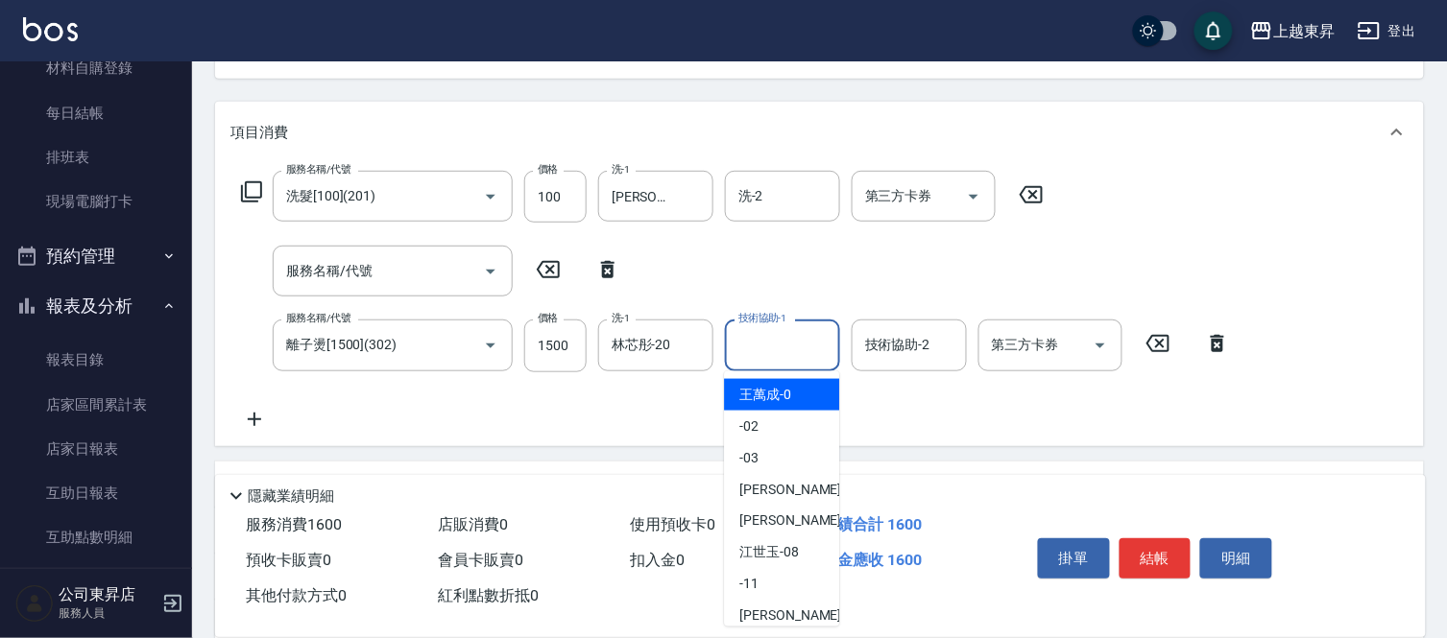
click at [774, 350] on input "技術協助-1" at bounding box center [782, 345] width 98 height 34
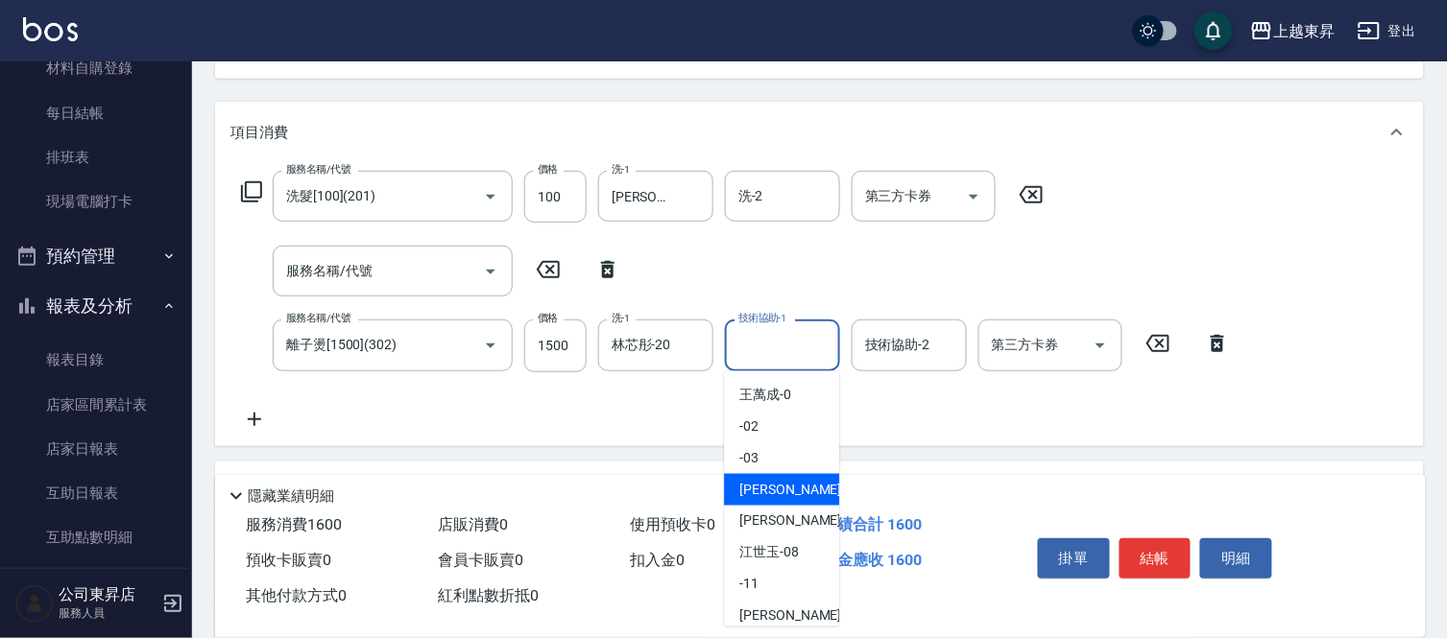
click at [788, 494] on span "[PERSON_NAME]04" at bounding box center [799, 490] width 121 height 20
type input "[PERSON_NAME]04"
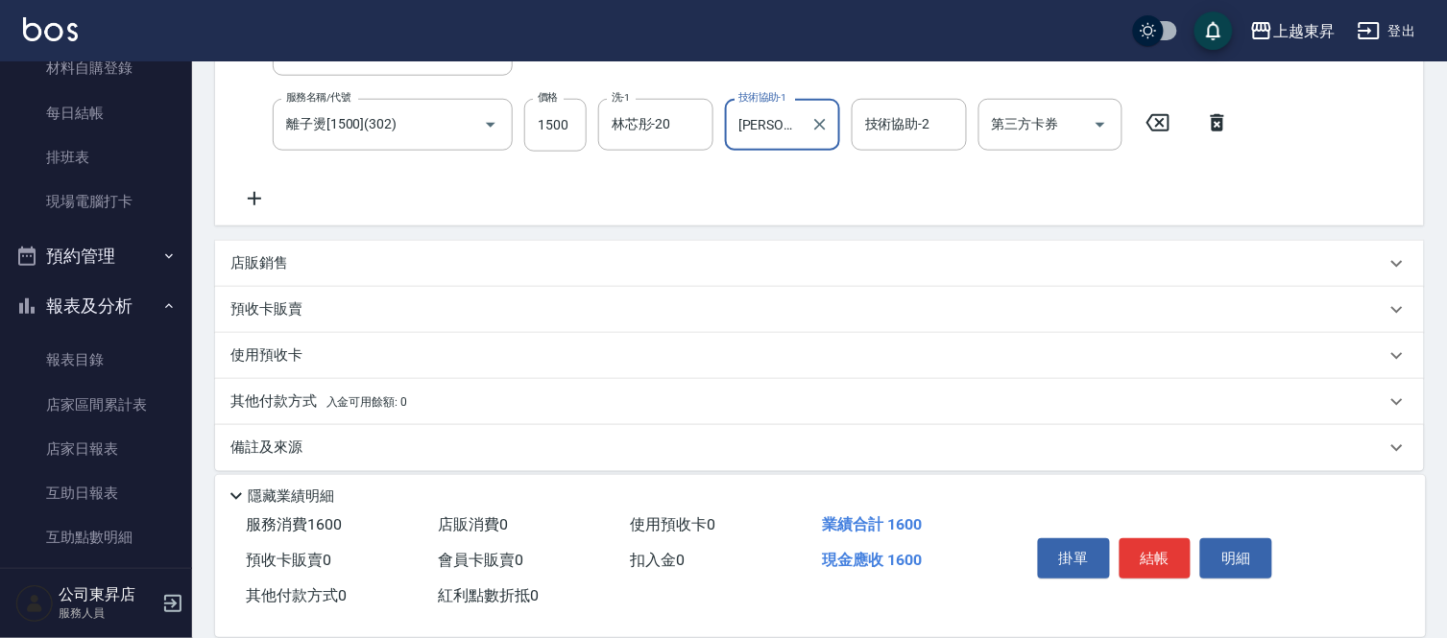
scroll to position [447, 0]
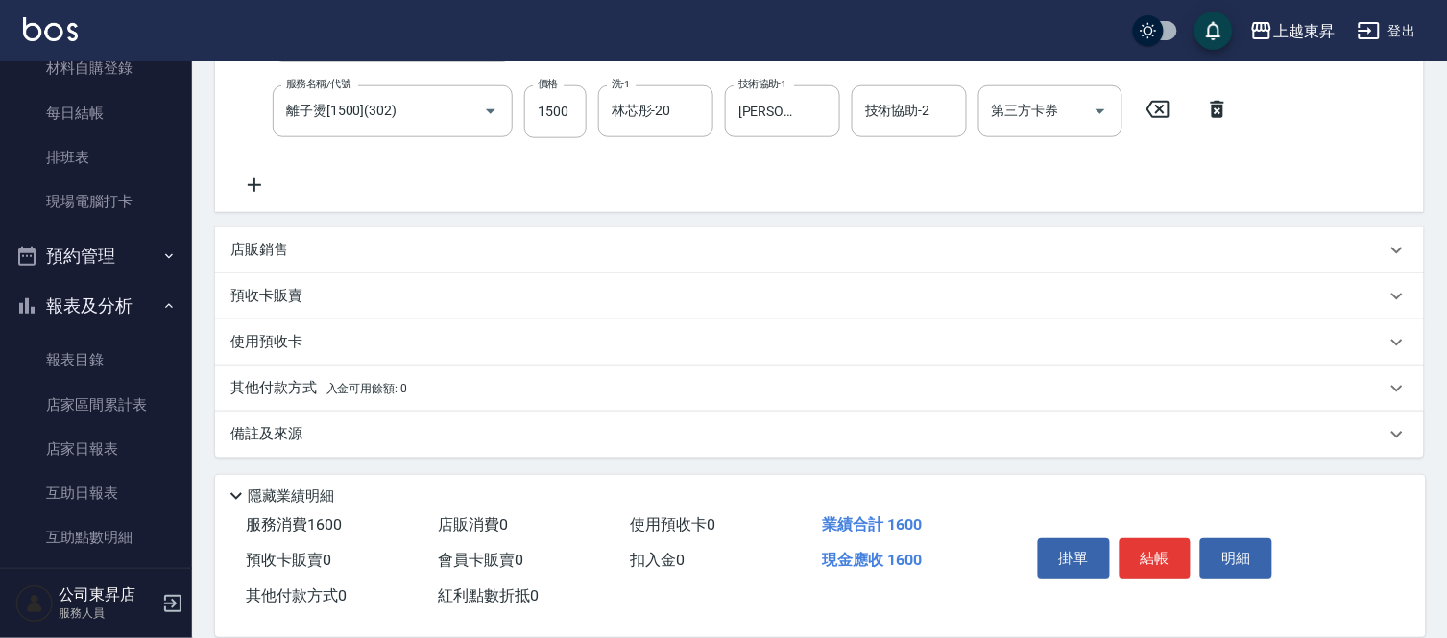
click at [260, 179] on icon at bounding box center [254, 185] width 48 height 23
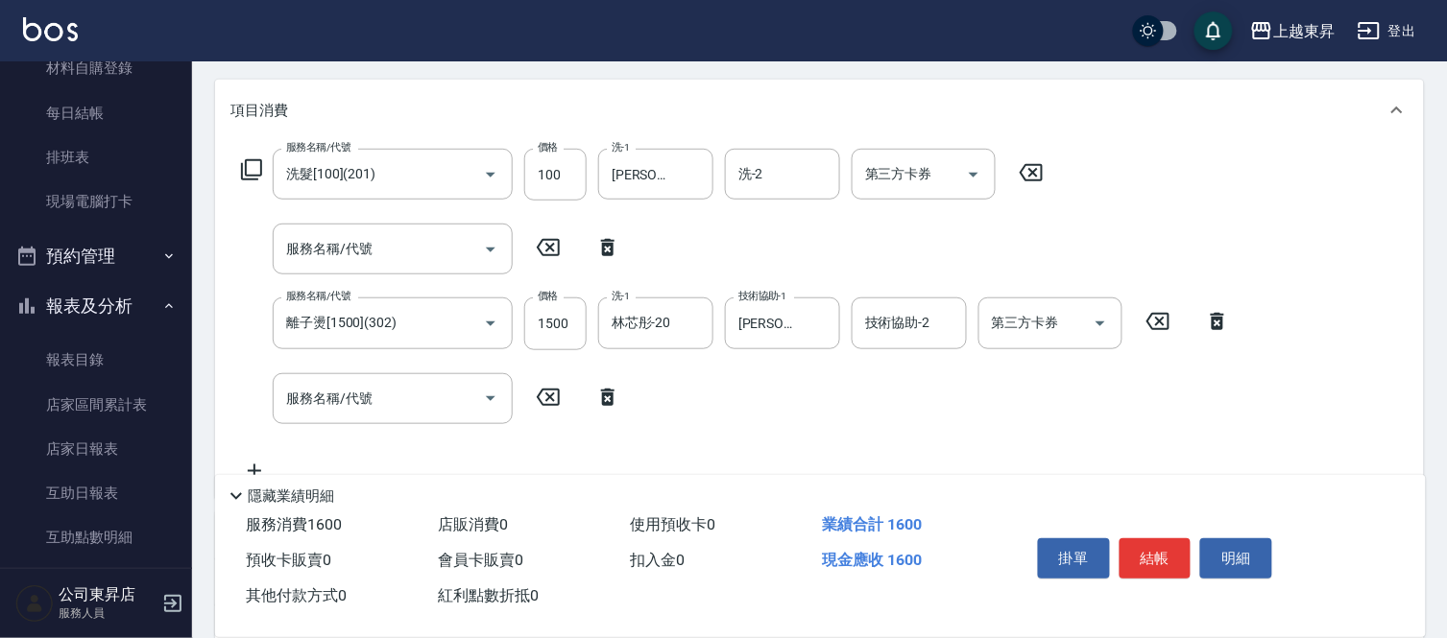
scroll to position [234, 0]
click at [244, 166] on icon at bounding box center [251, 170] width 23 height 23
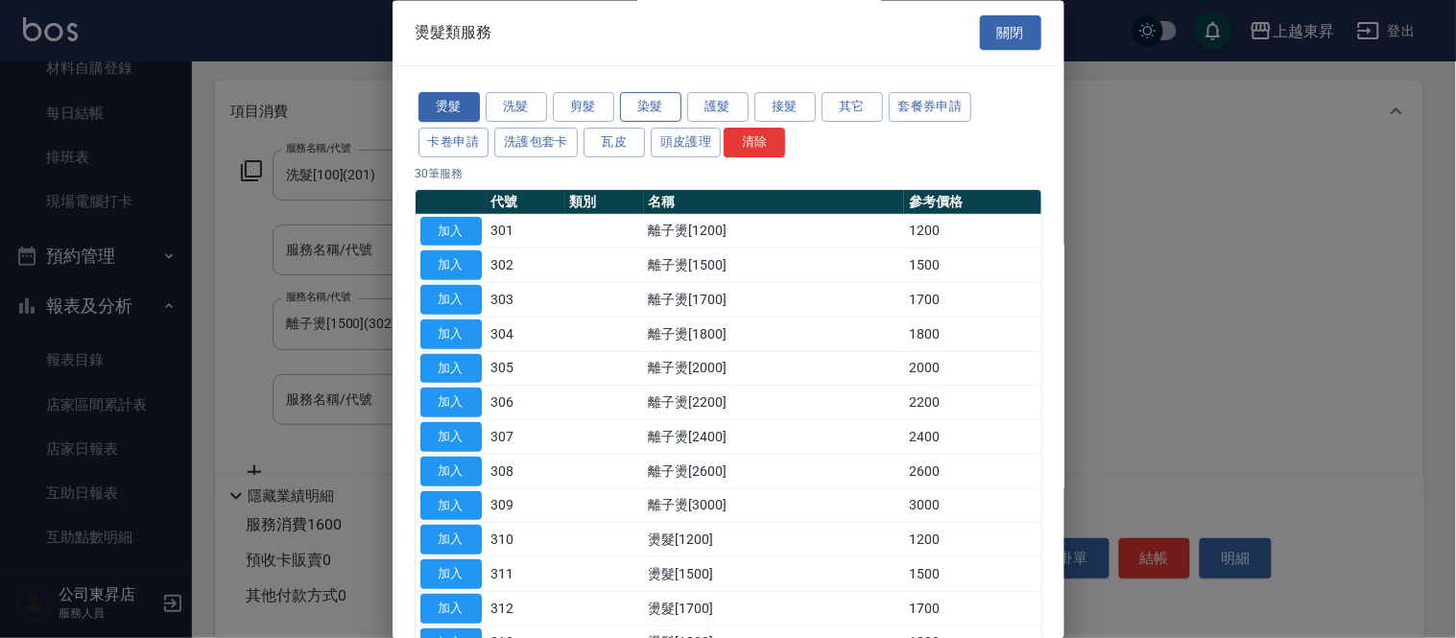
drag, startPoint x: 669, startPoint y: 104, endPoint x: 664, endPoint y: 112, distance: 9.9
click at [669, 106] on button "染髮" at bounding box center [650, 108] width 61 height 30
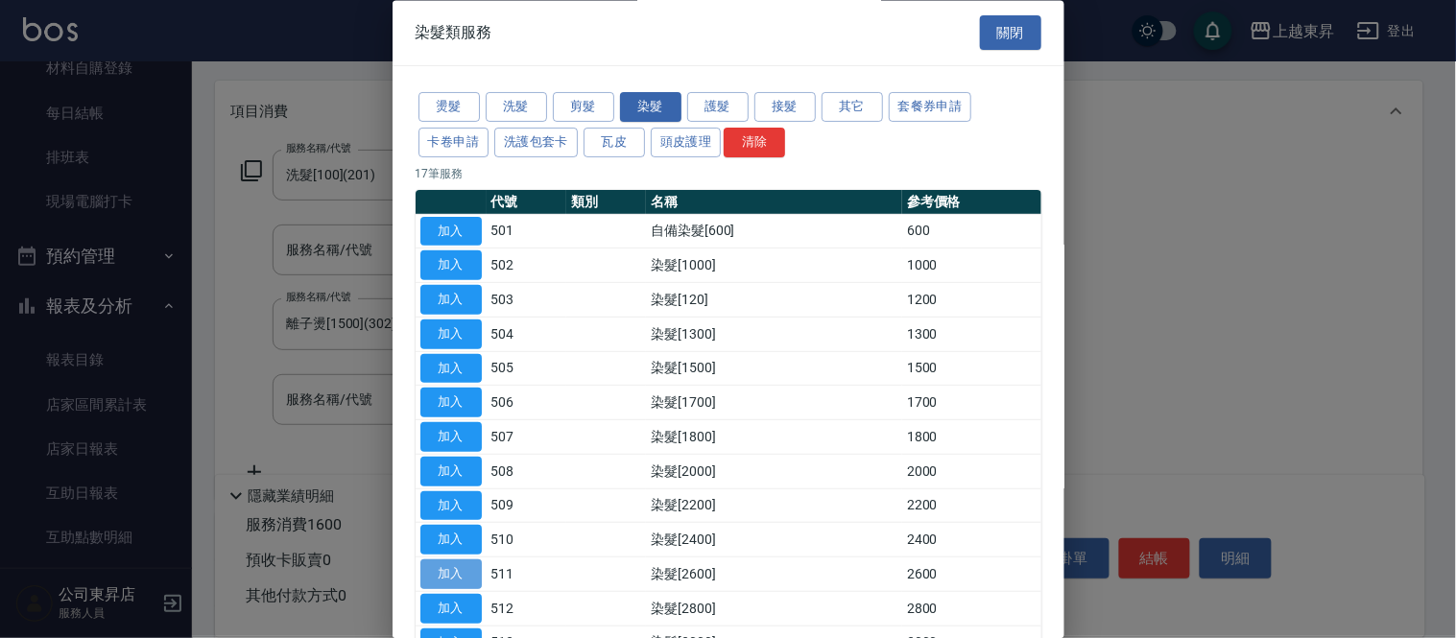
click at [457, 574] on button "加入" at bounding box center [450, 576] width 61 height 30
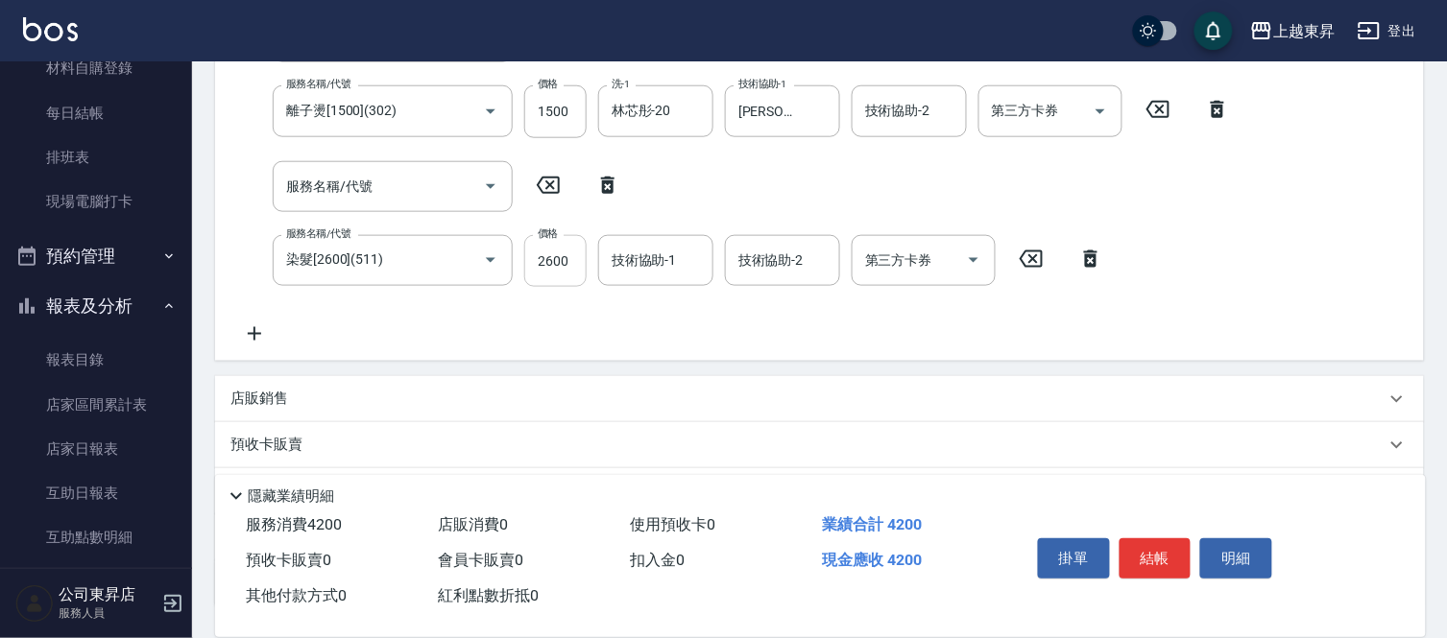
scroll to position [94, 0]
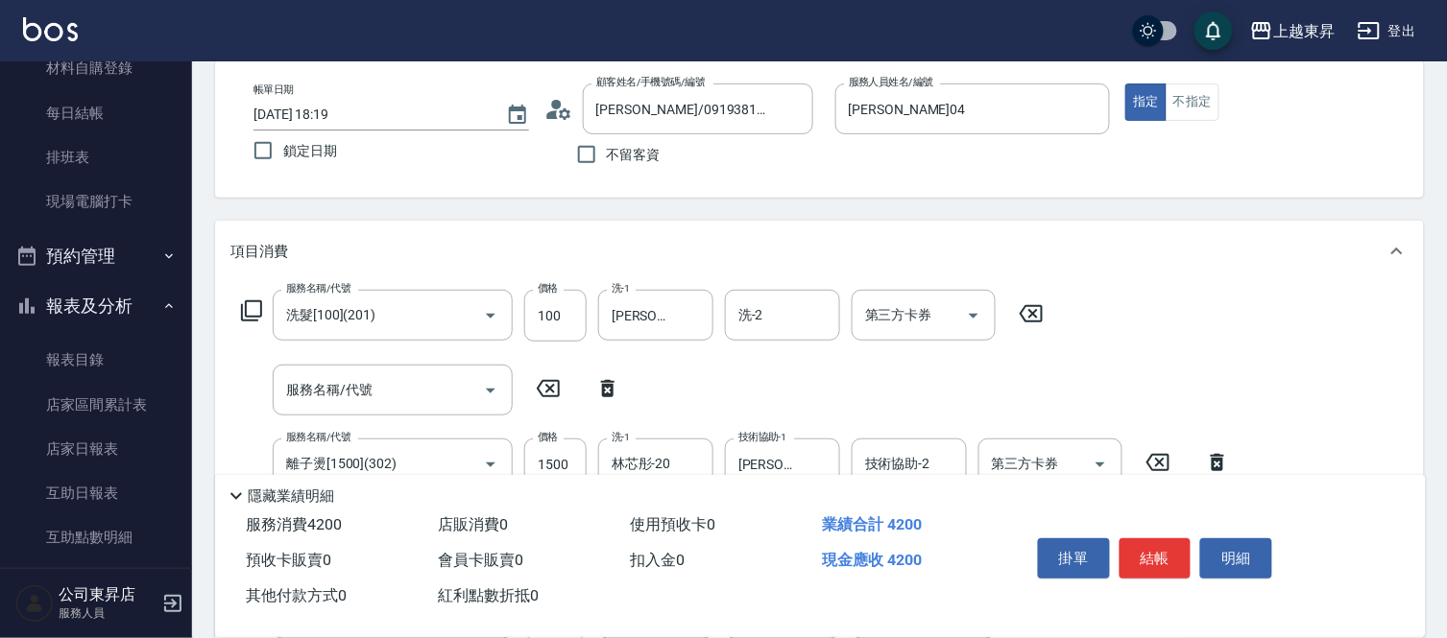
click at [545, 265] on div "項目消費 服務名稱/代號 洗髮[100](201) 服務名稱/代號 價格 100 價格 洗-1 [PERSON_NAME]-04 洗-1 洗-2 洗-2 第三…" at bounding box center [819, 467] width 1209 height 493
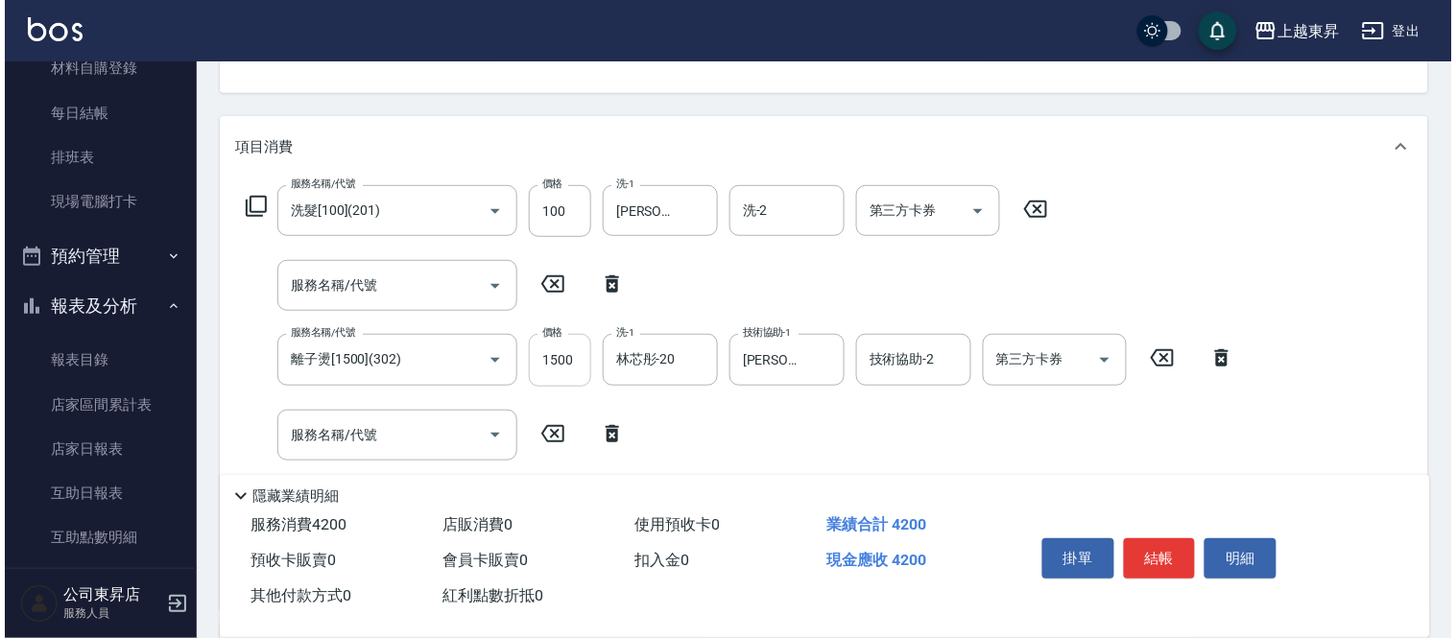
scroll to position [308, 0]
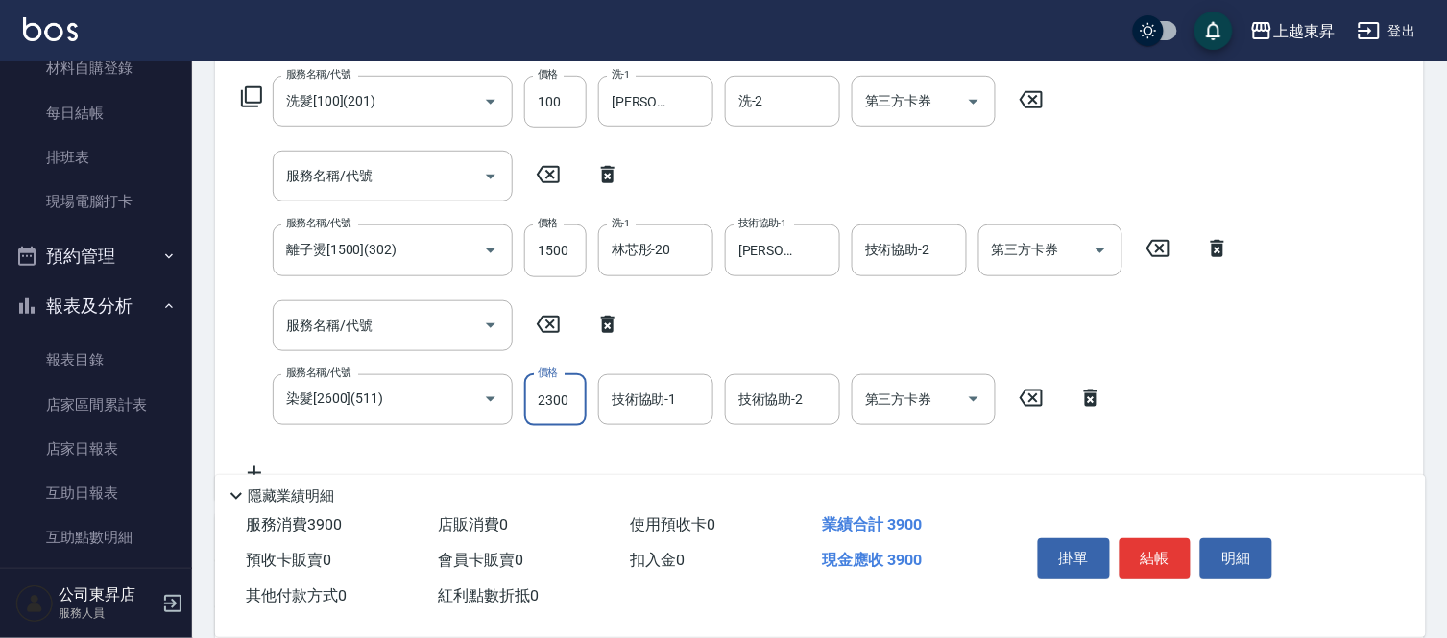
type input "2300"
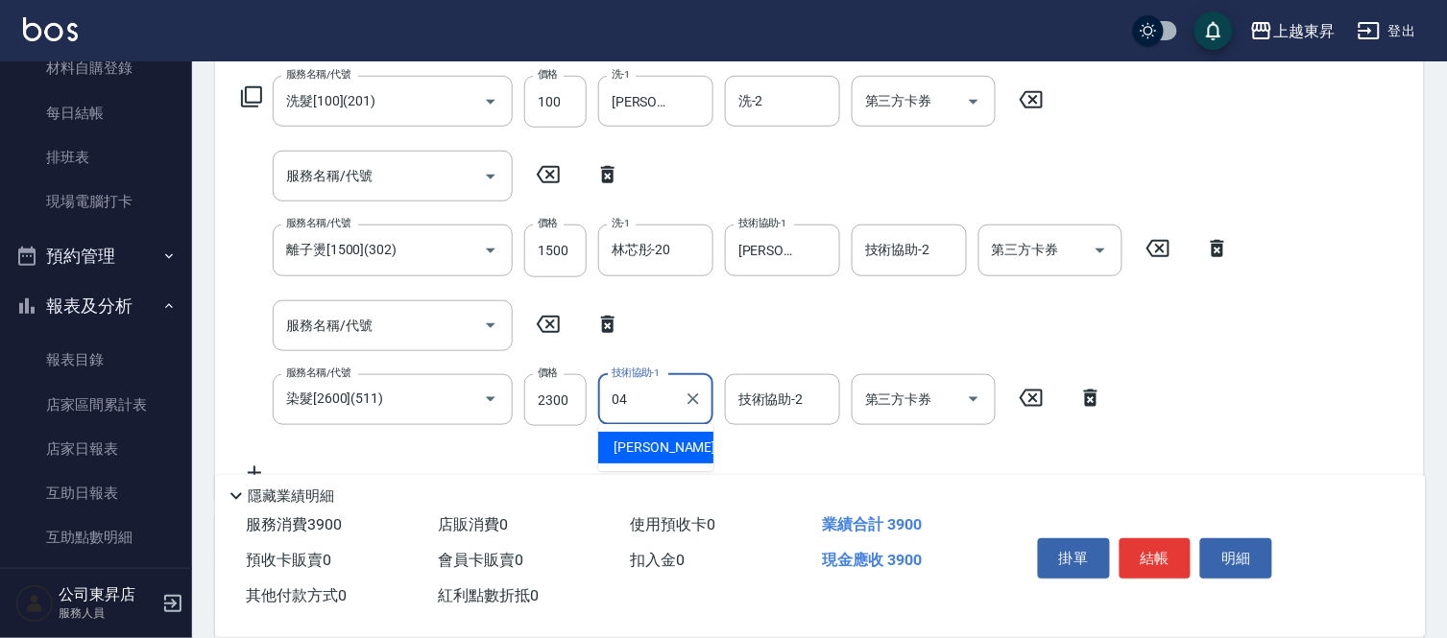
type input "[PERSON_NAME]04"
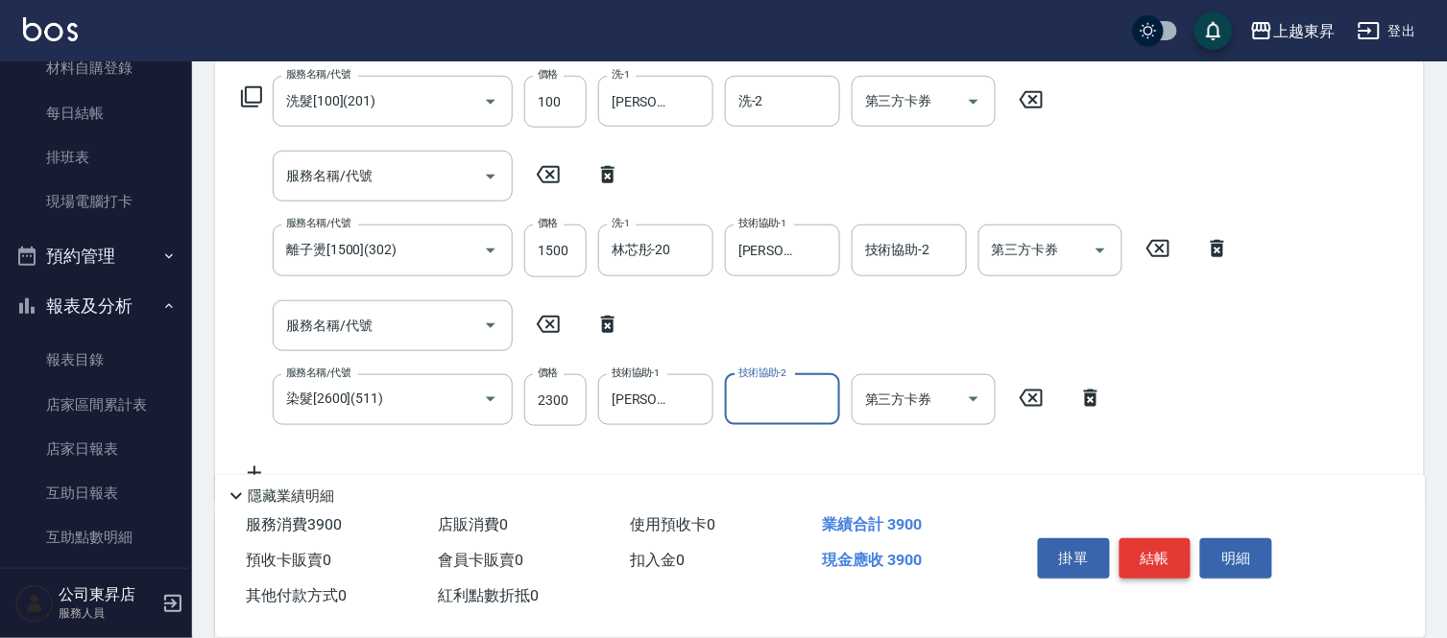
click at [1165, 545] on button "結帳" at bounding box center [1155, 559] width 72 height 40
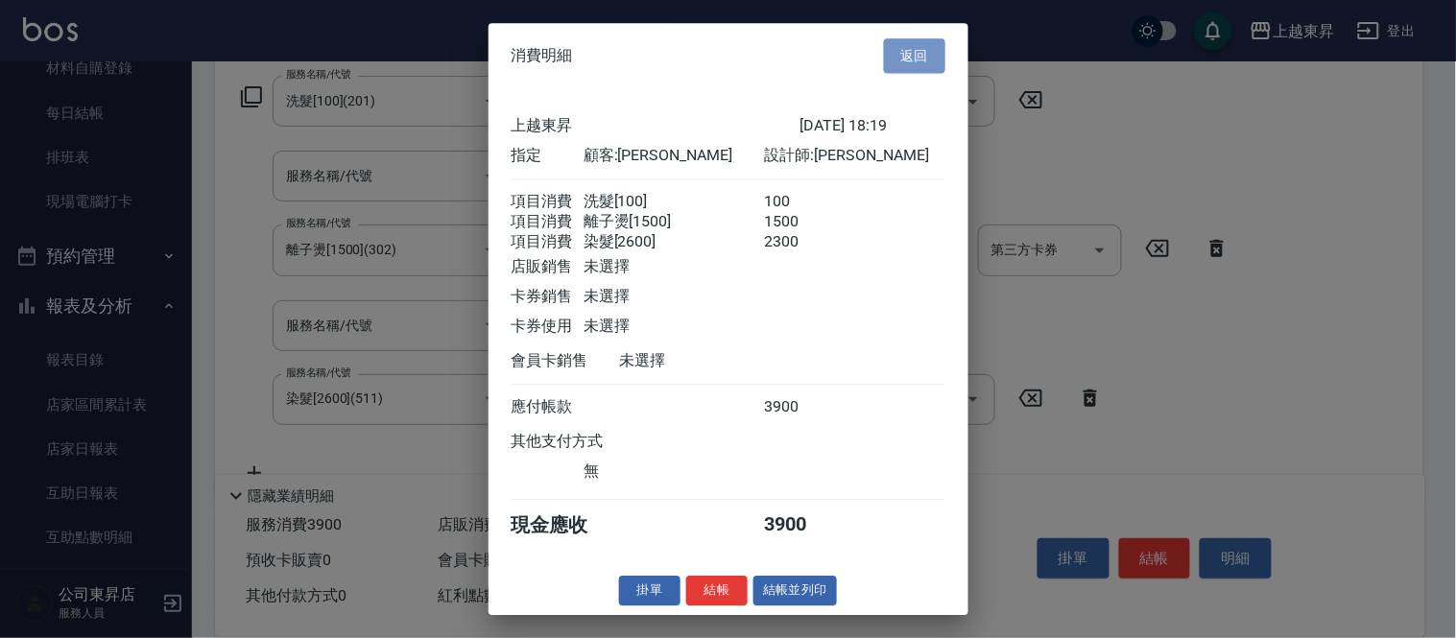
drag, startPoint x: 905, startPoint y: 29, endPoint x: 913, endPoint y: 36, distance: 10.9
click at [905, 38] on button "返回" at bounding box center [914, 56] width 61 height 36
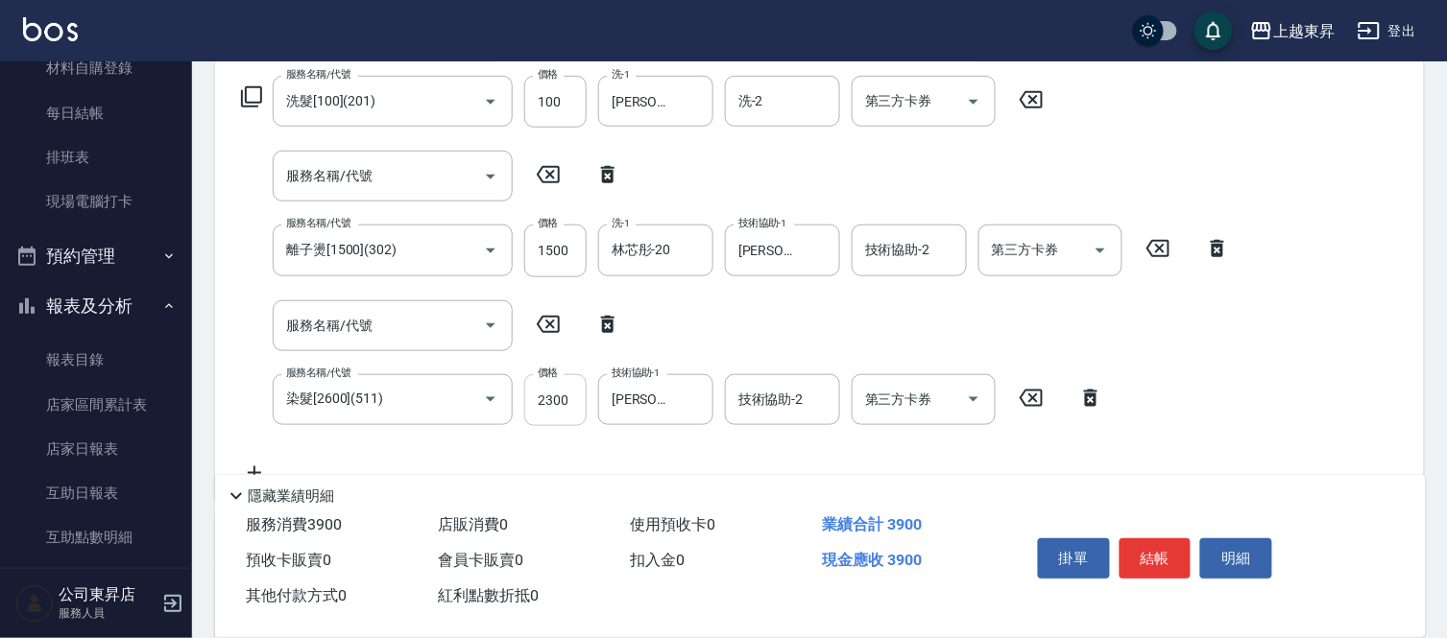
click at [550, 398] on input "2300" at bounding box center [555, 400] width 62 height 52
type input "2400"
click at [1158, 542] on button "結帳" at bounding box center [1155, 559] width 72 height 40
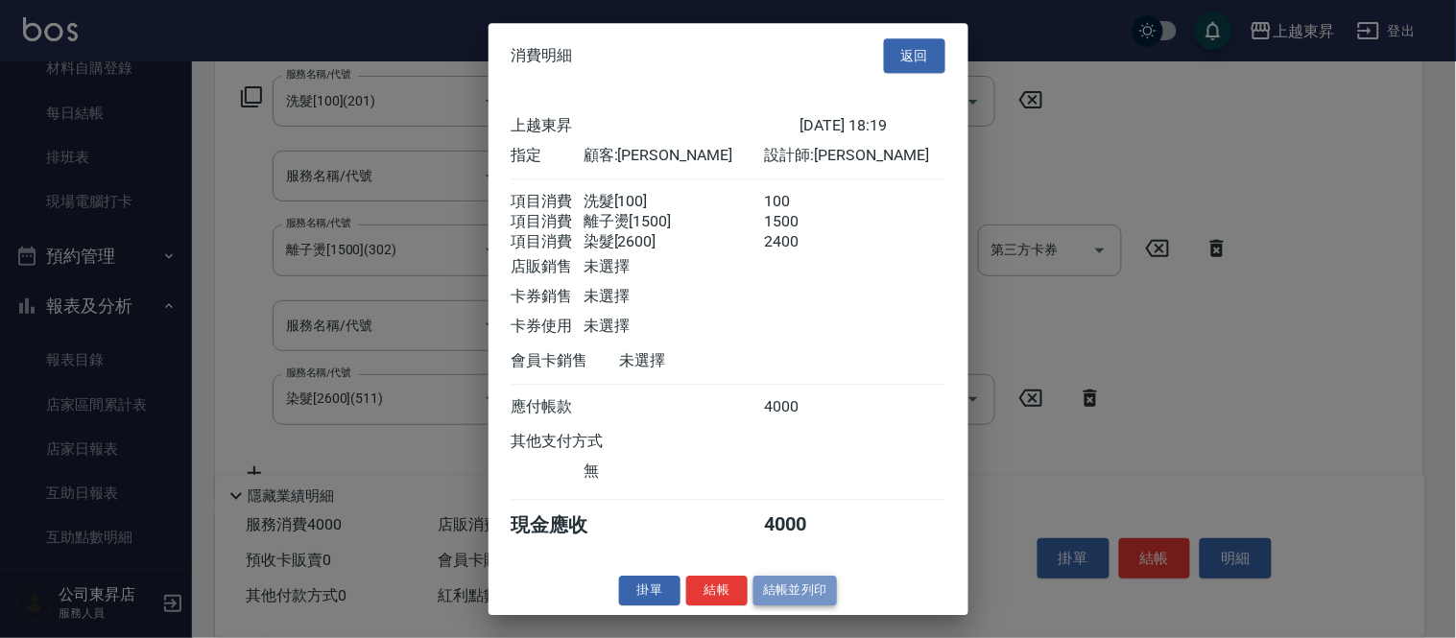
click at [830, 606] on button "結帳並列印" at bounding box center [796, 591] width 84 height 30
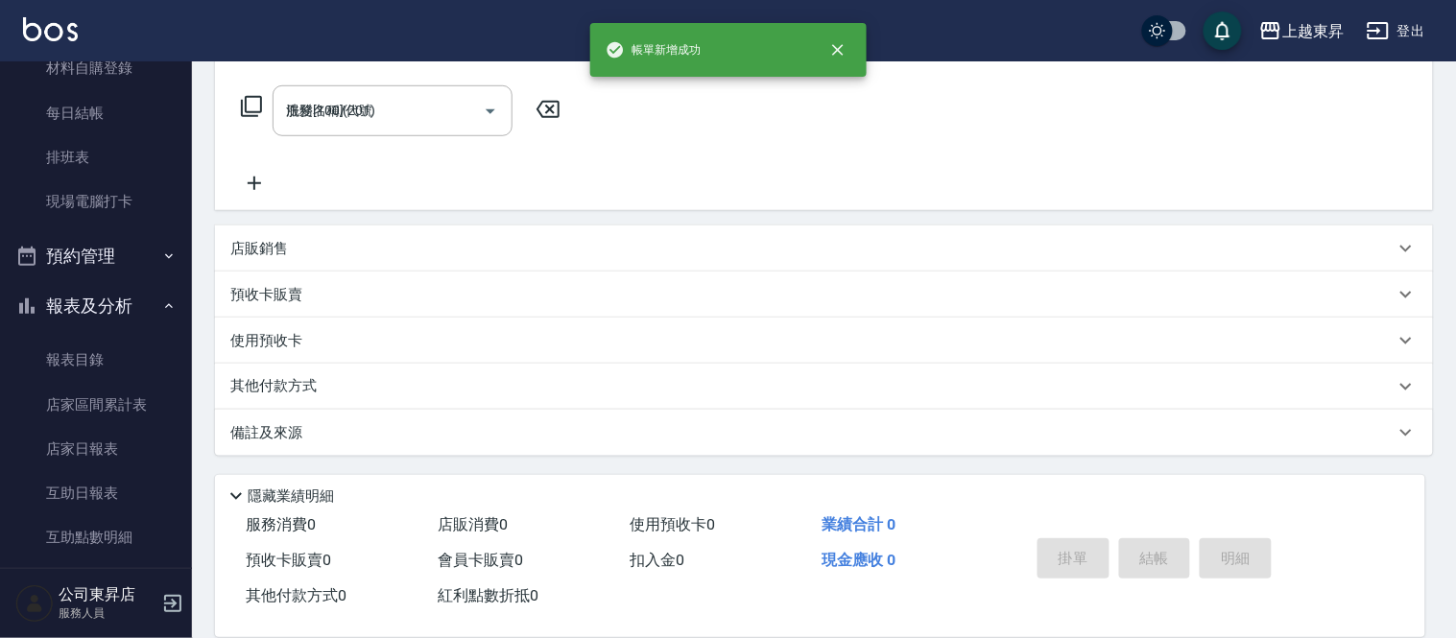
type input "[DATE] 18:21"
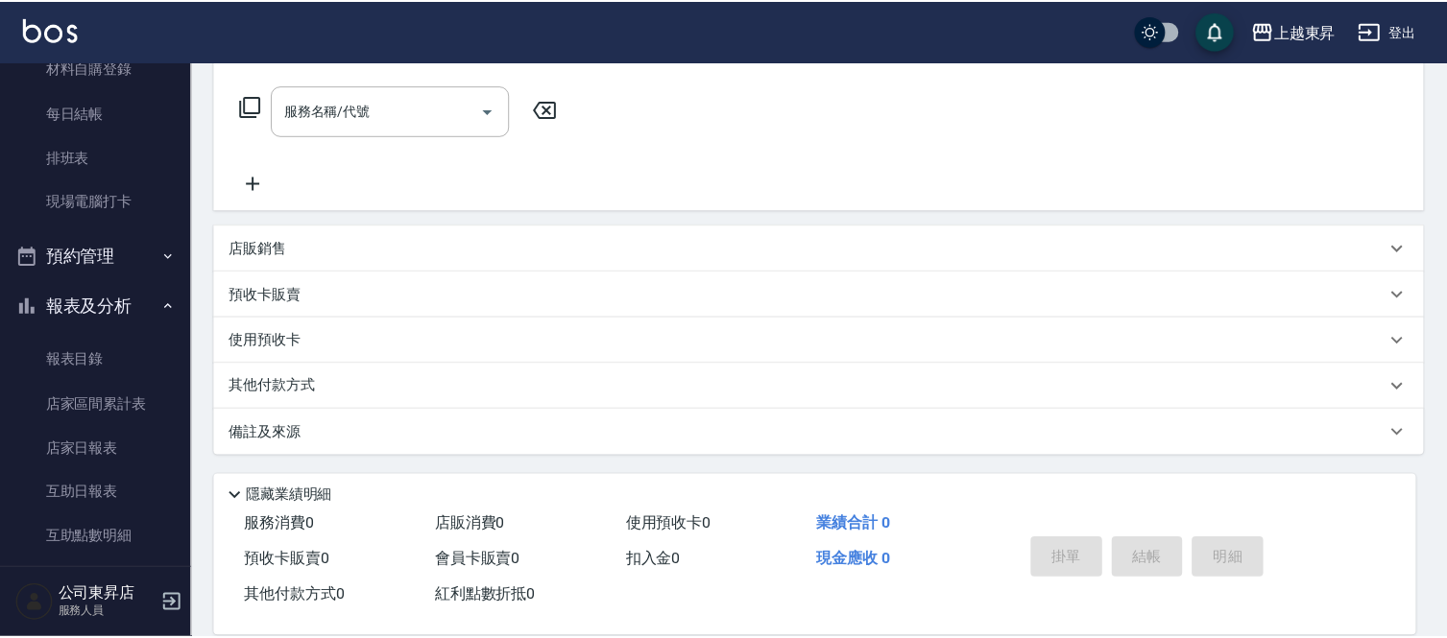
scroll to position [0, 0]
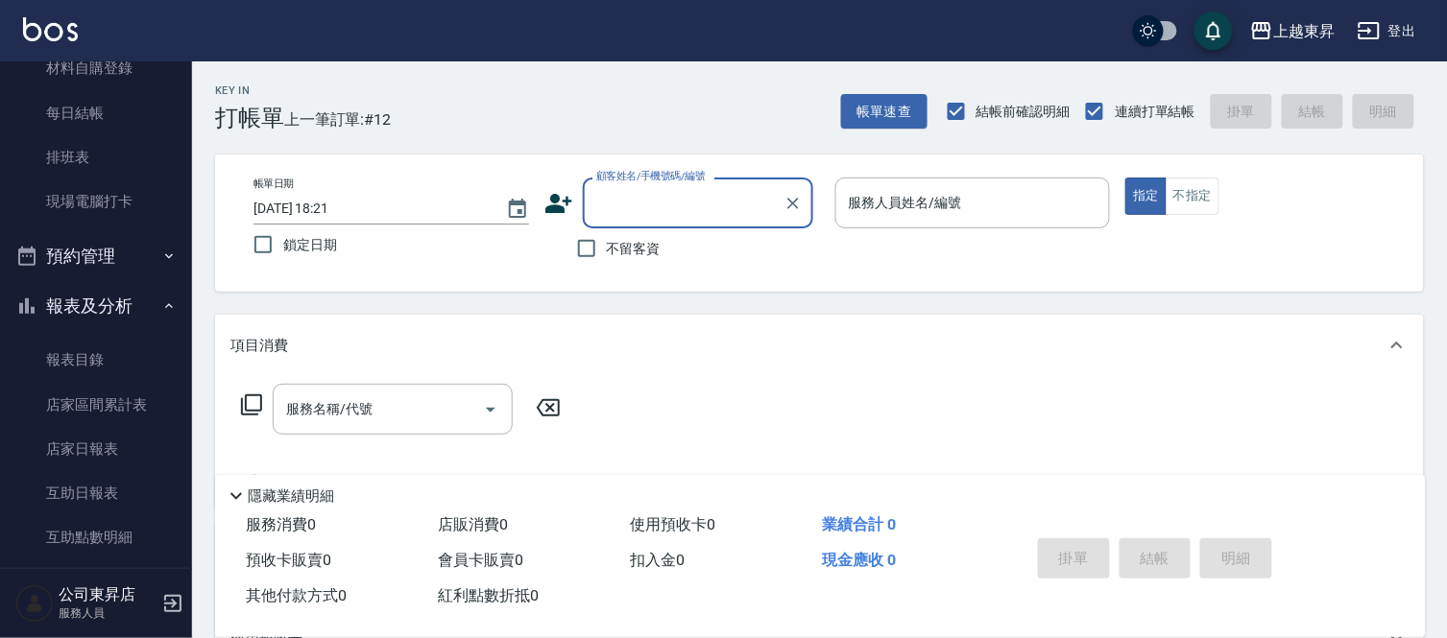
drag, startPoint x: 653, startPoint y: 252, endPoint x: 857, endPoint y: 231, distance: 205.5
click at [653, 251] on span "不留客資" at bounding box center [634, 249] width 54 height 20
click at [607, 251] on input "不留客資" at bounding box center [586, 248] width 40 height 40
checkbox input "true"
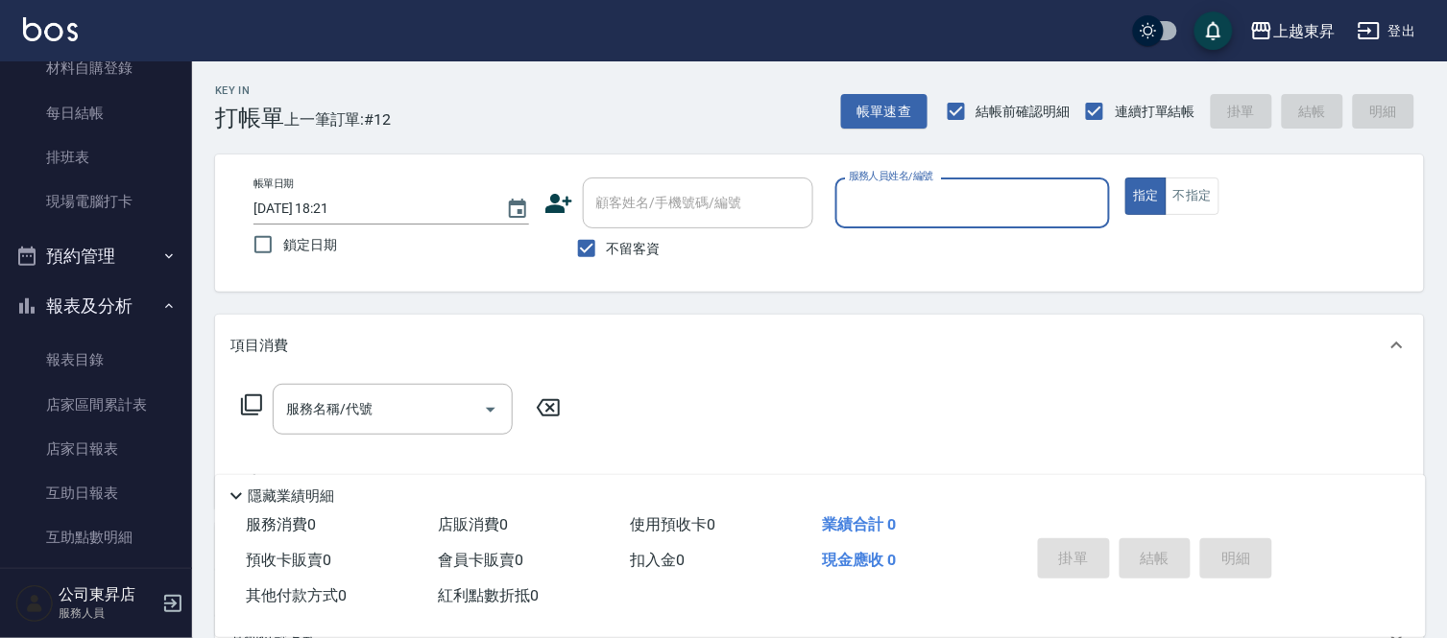
click at [956, 217] on input "服務人員姓名/編號" at bounding box center [973, 203] width 258 height 34
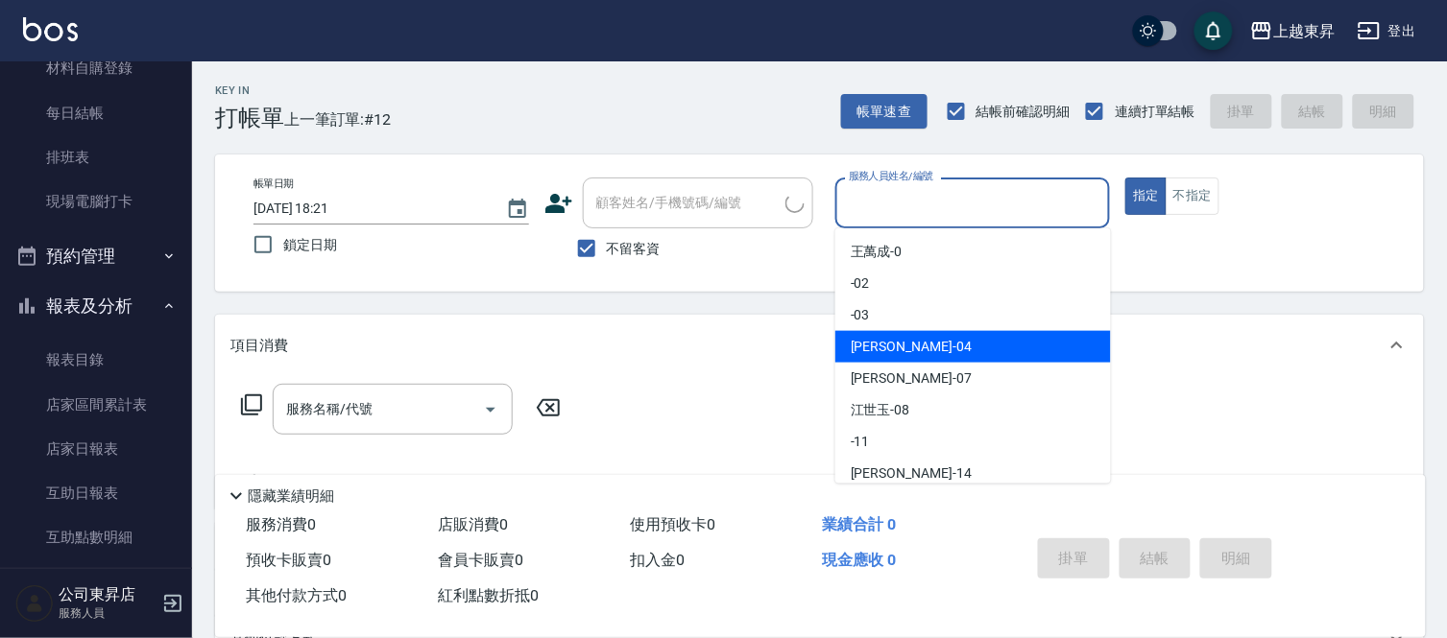
click at [975, 348] on div "[PERSON_NAME]04" at bounding box center [973, 347] width 276 height 32
type input "[PERSON_NAME]04"
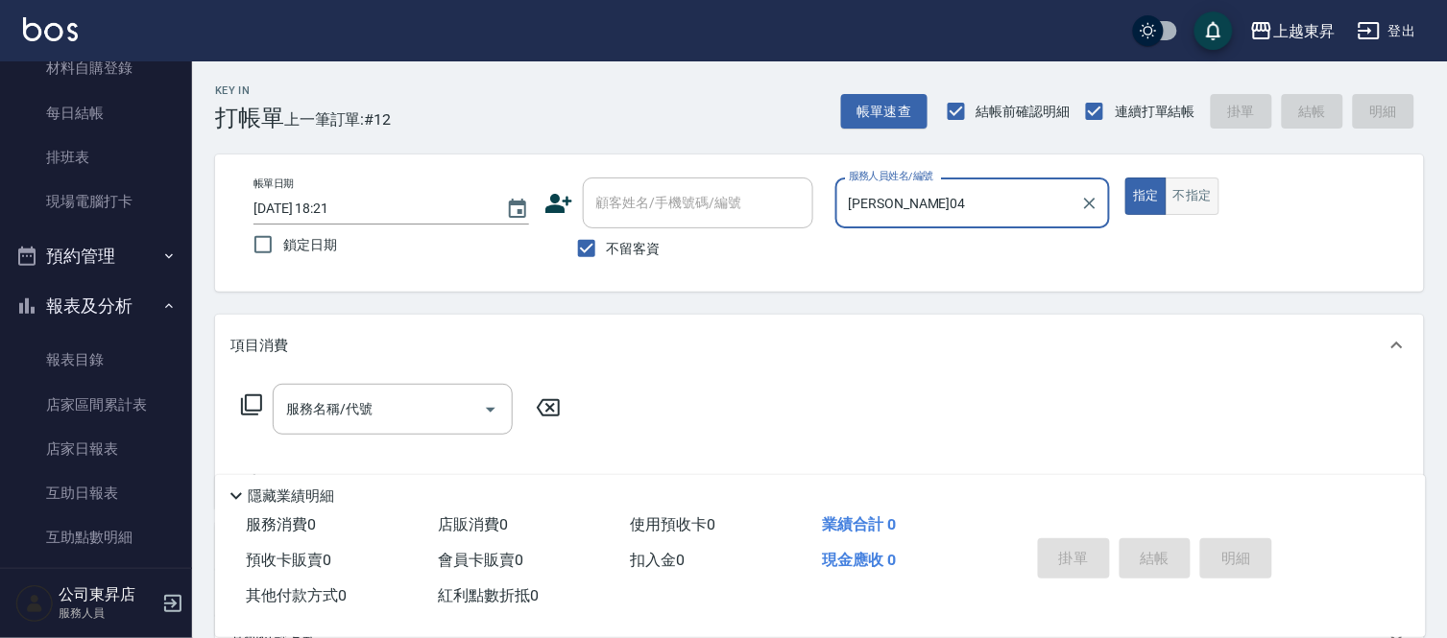
click at [1178, 198] on button "不指定" at bounding box center [1192, 196] width 54 height 37
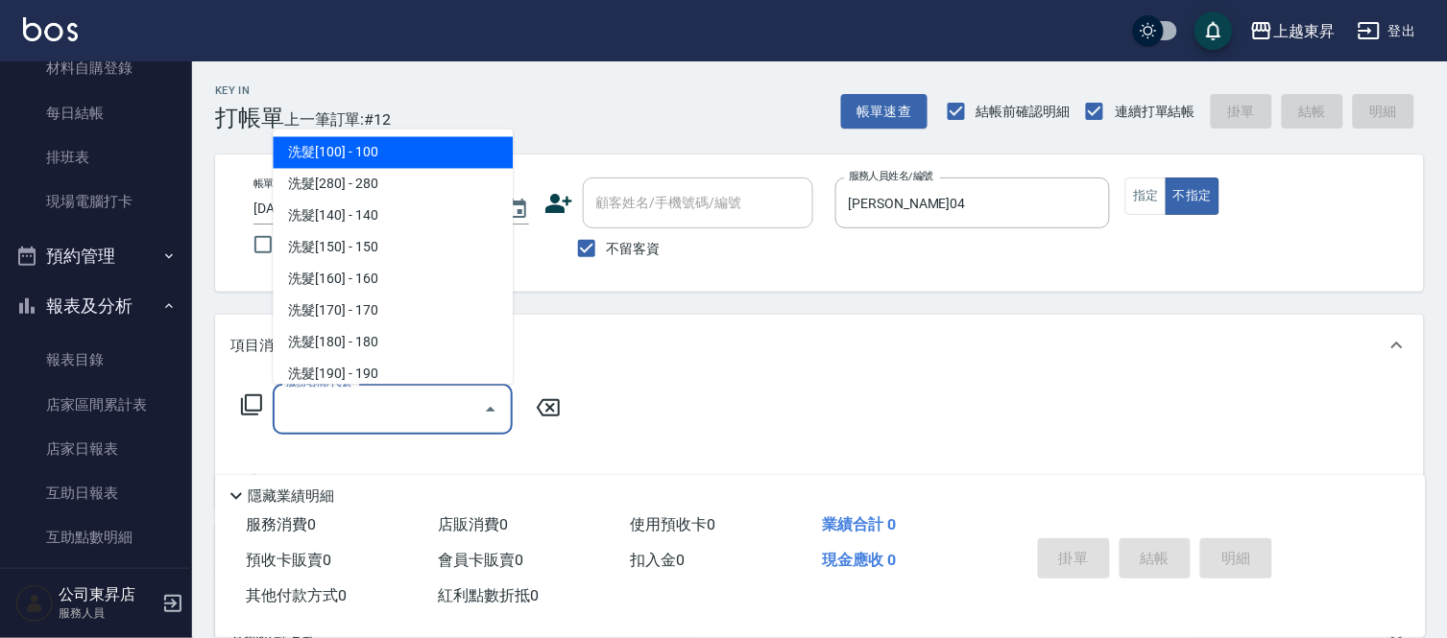
click at [436, 408] on input "服務名稱/代號" at bounding box center [378, 410] width 194 height 34
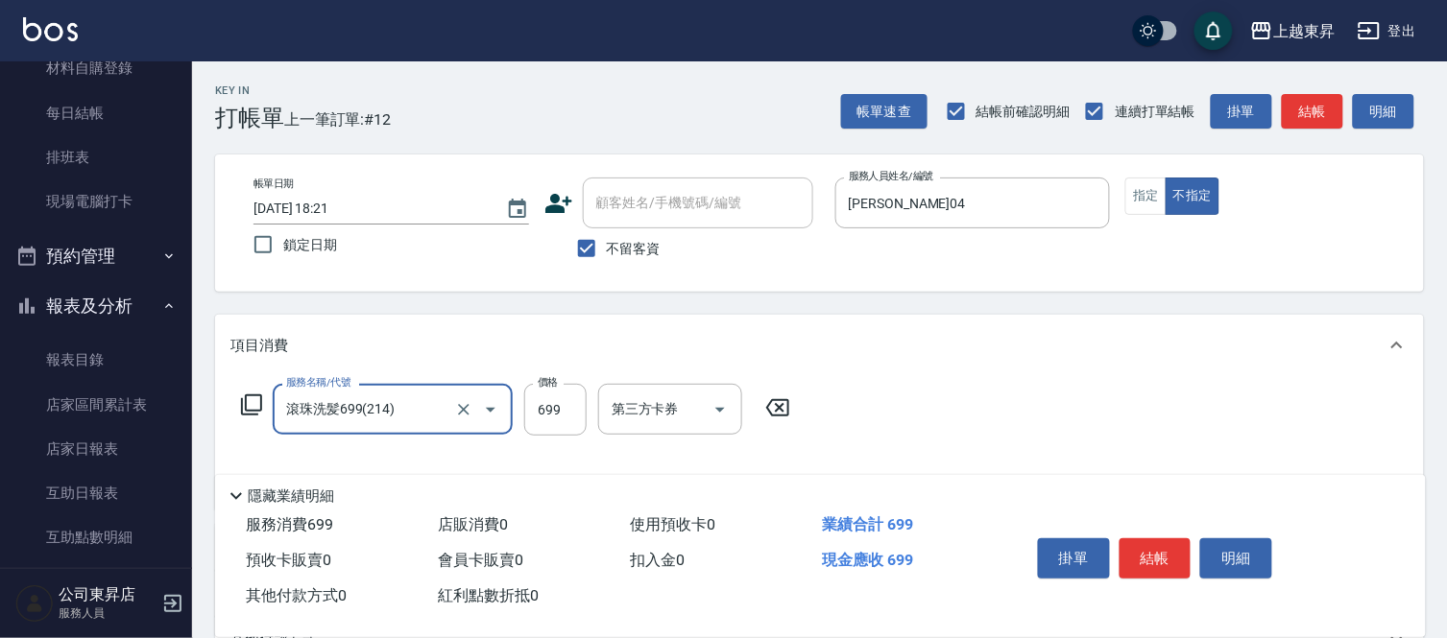
type input "滾珠洗髪699(214)"
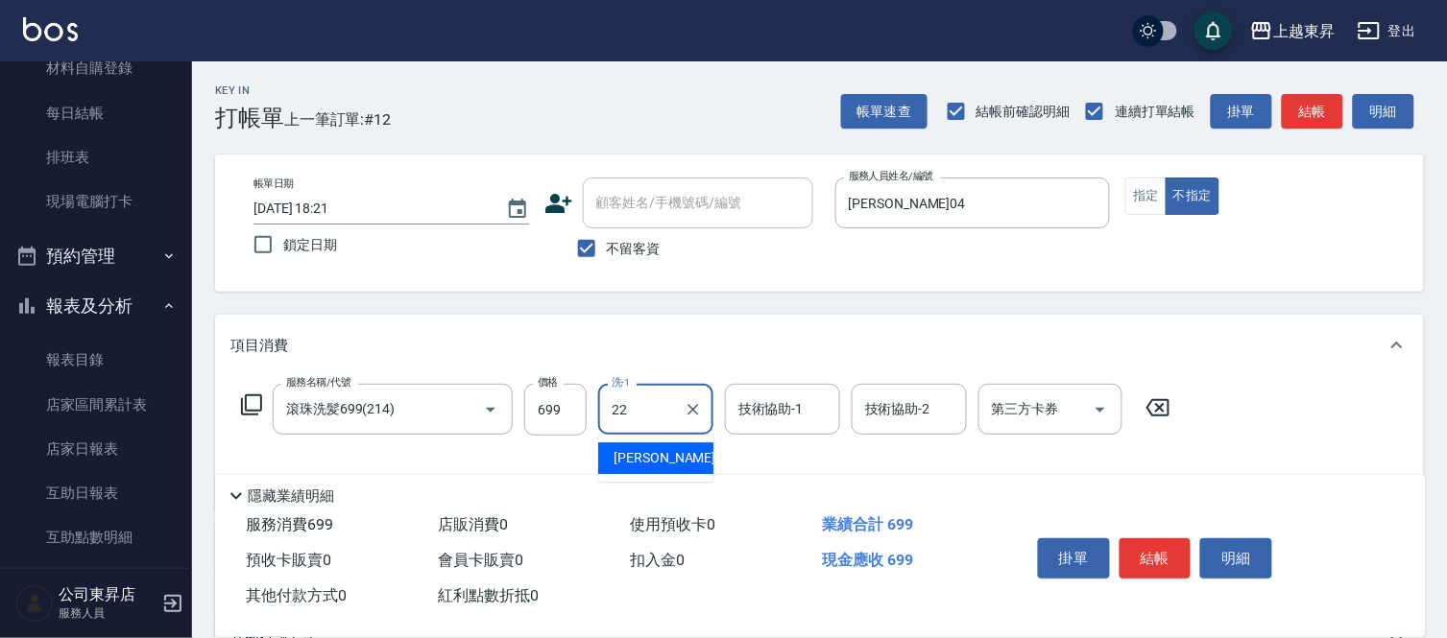
type input "[PERSON_NAME]-22"
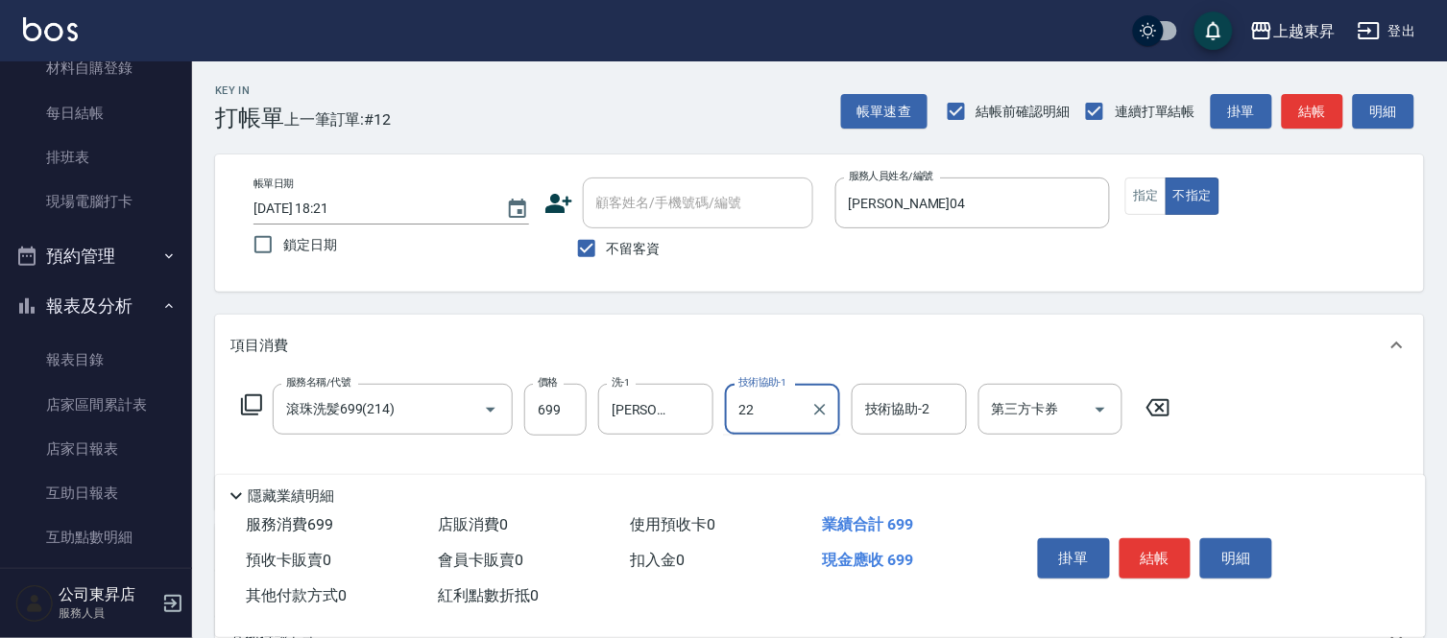
type input "[PERSON_NAME]-22"
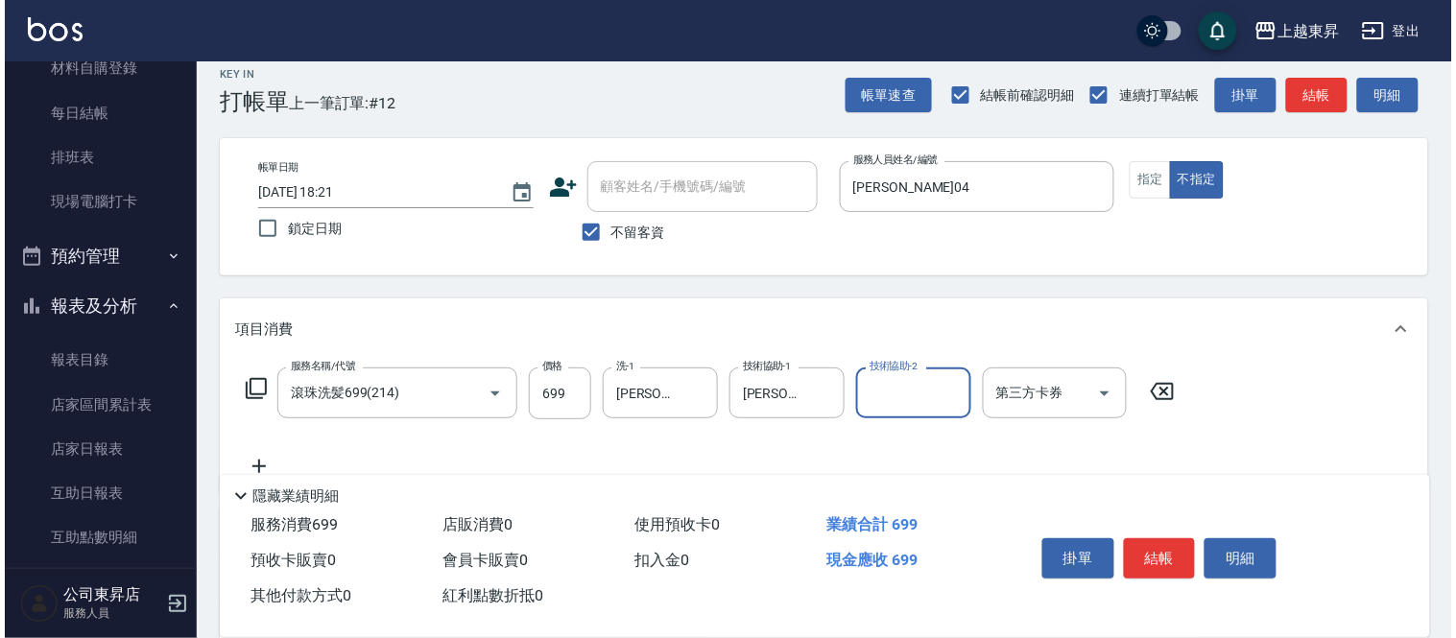
scroll to position [213, 0]
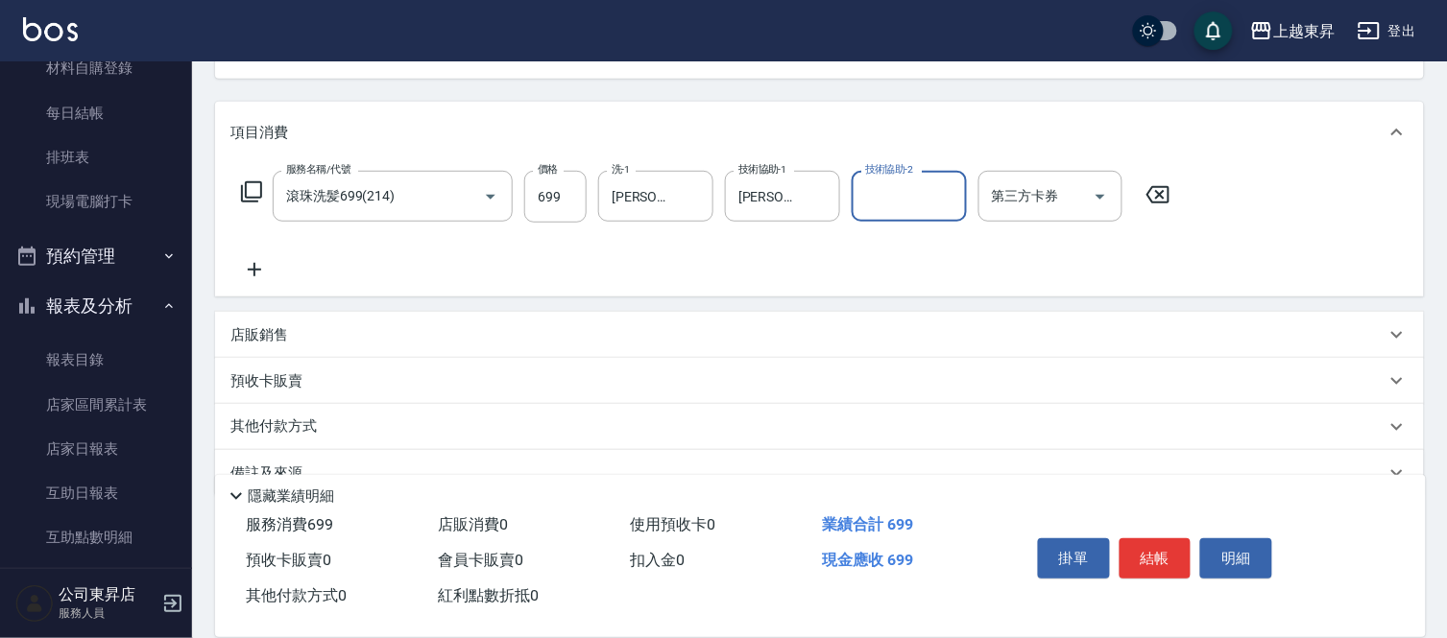
click at [252, 271] on icon at bounding box center [254, 269] width 48 height 23
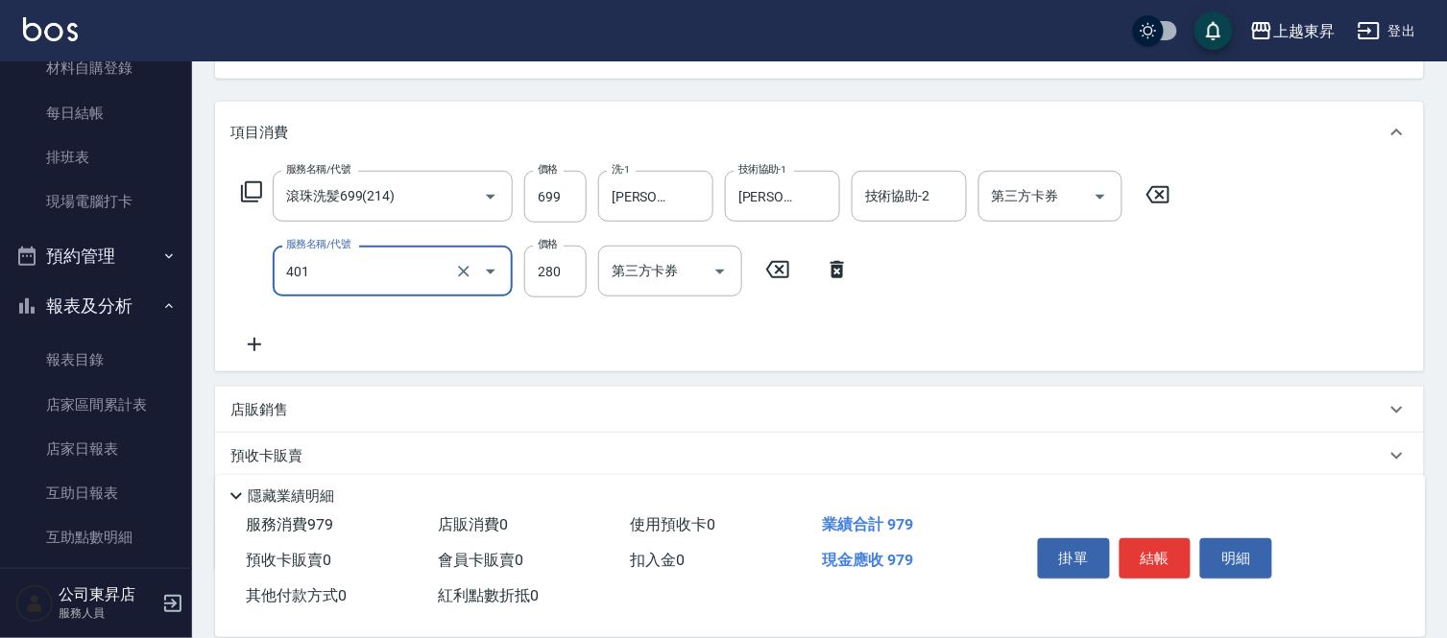
type input "剪髮(280)(401)"
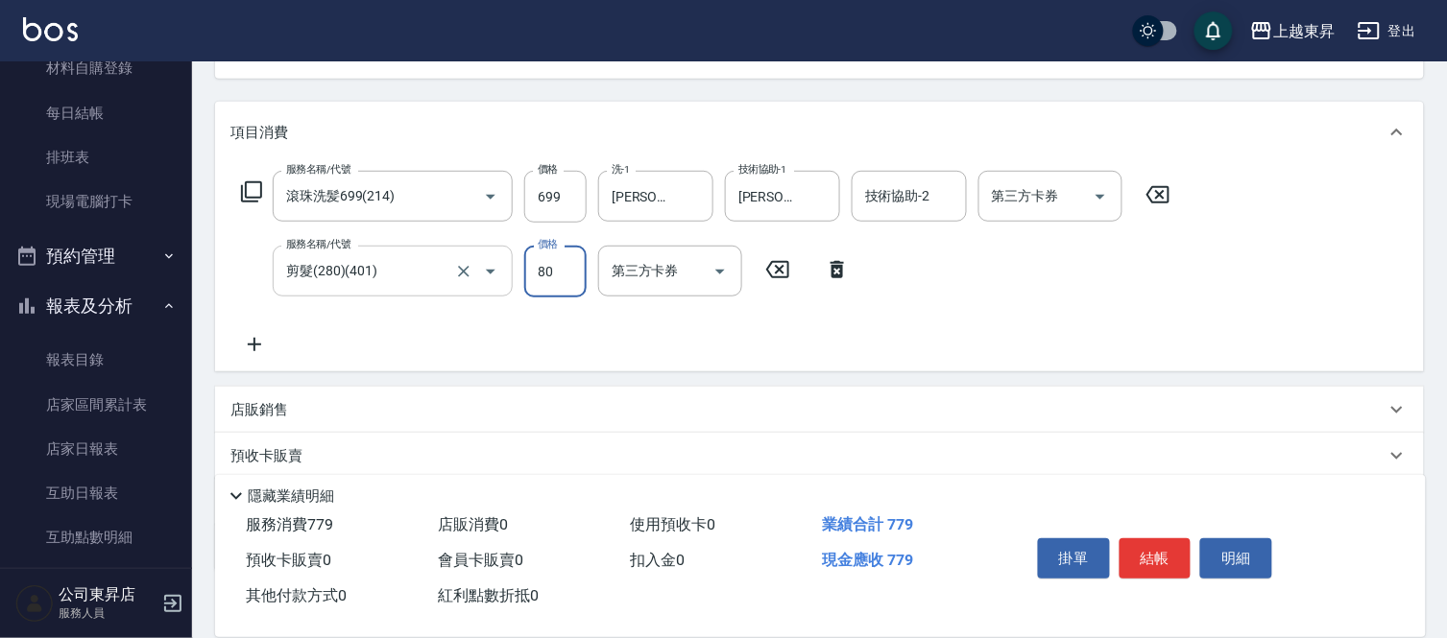
type input "80"
click at [1172, 543] on button "結帳" at bounding box center [1155, 559] width 72 height 40
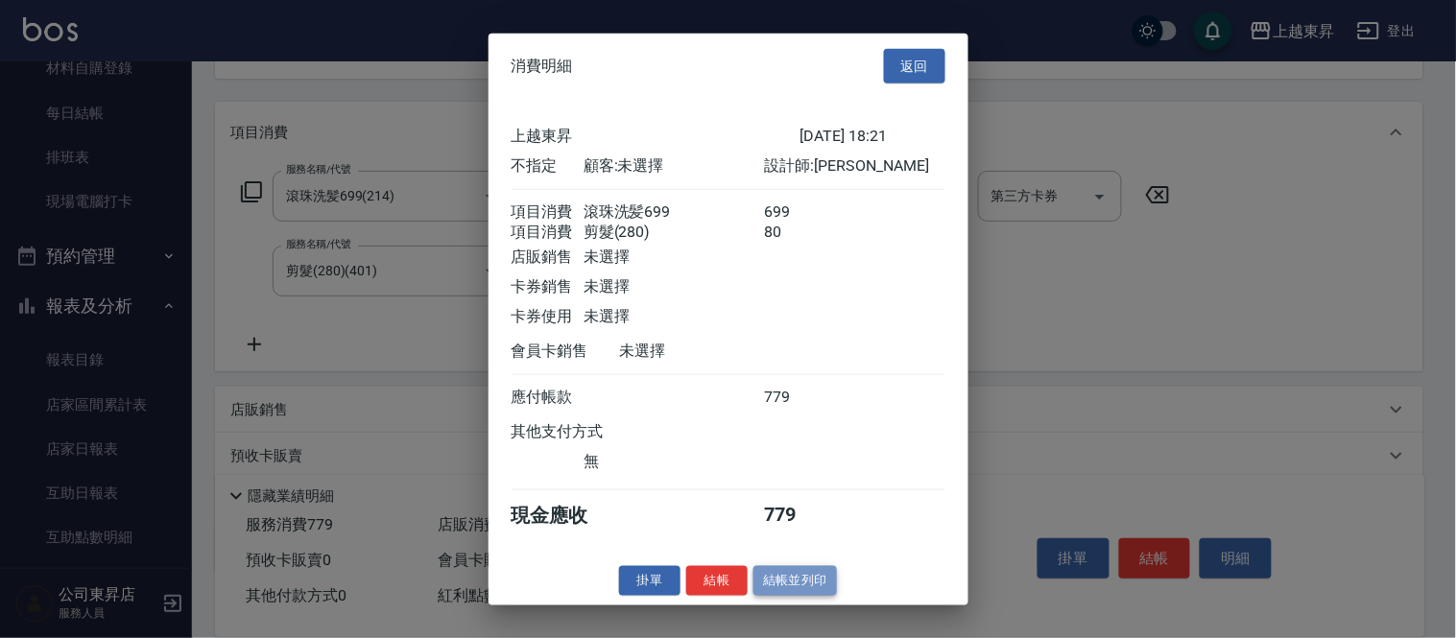
click at [804, 592] on button "結帳並列印" at bounding box center [796, 581] width 84 height 30
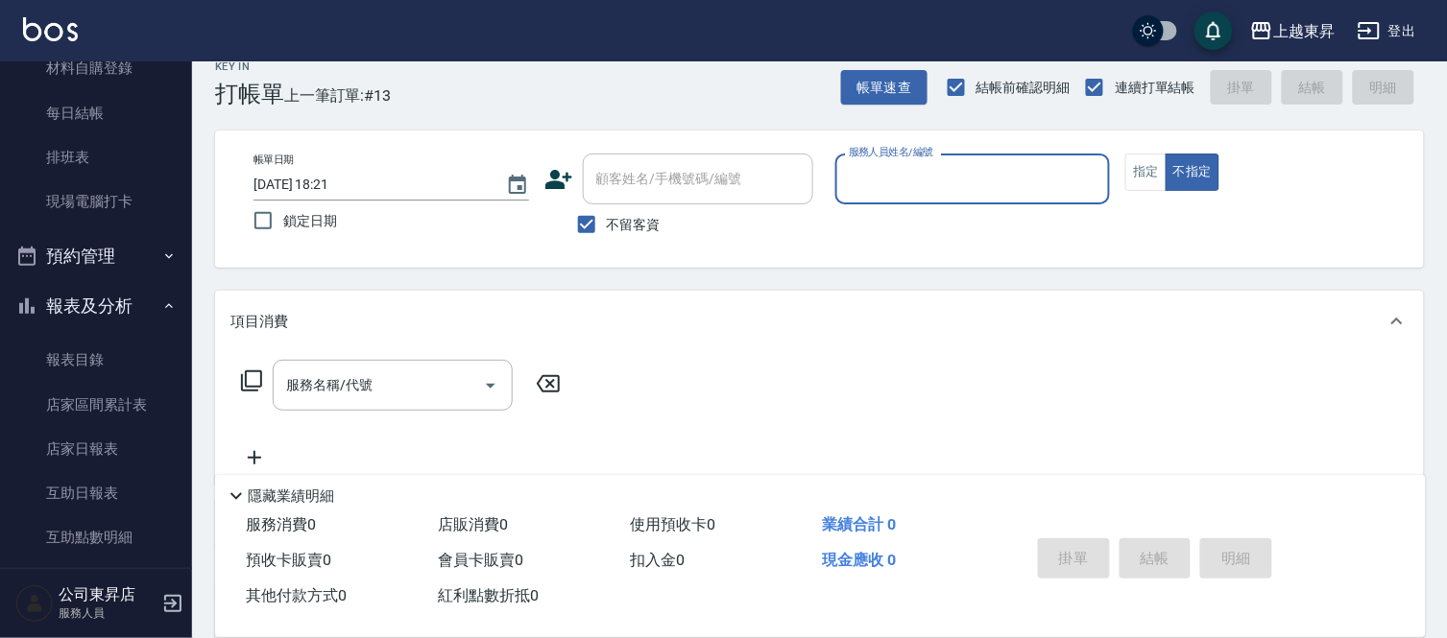
scroll to position [0, 0]
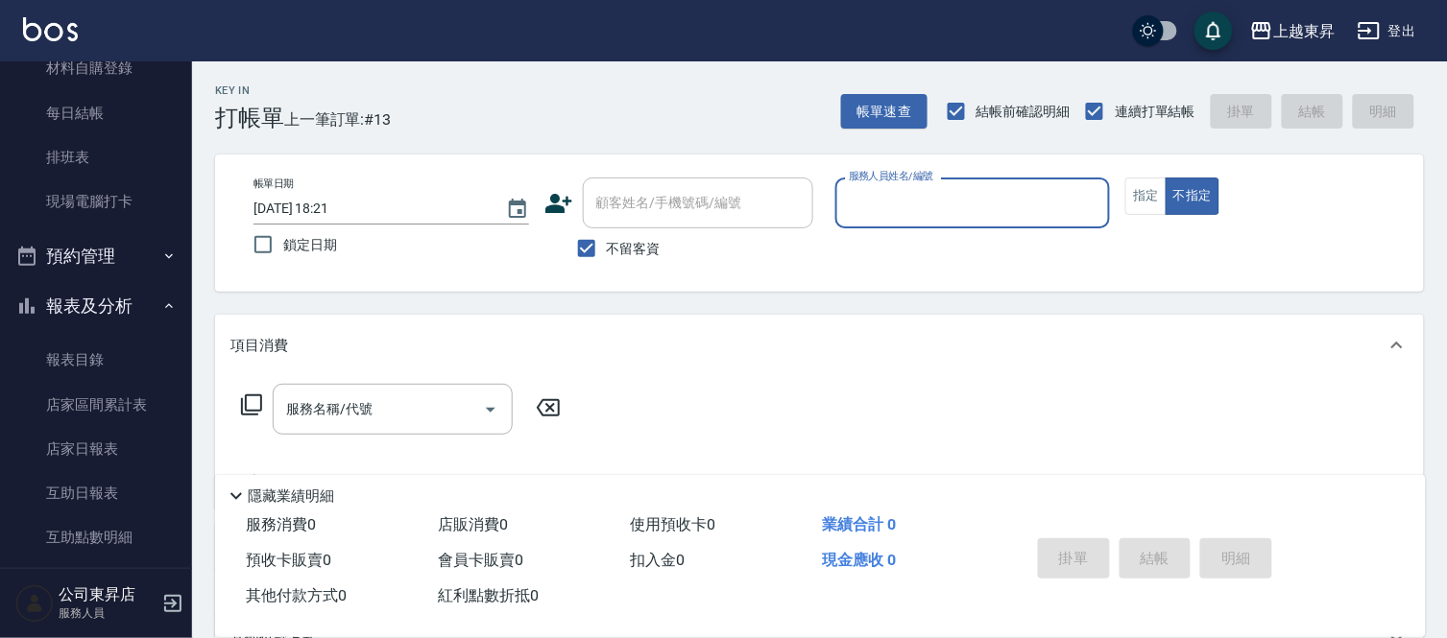
click at [644, 253] on span "不留客資" at bounding box center [634, 249] width 54 height 20
click at [607, 253] on input "不留客資" at bounding box center [586, 248] width 40 height 40
checkbox input "false"
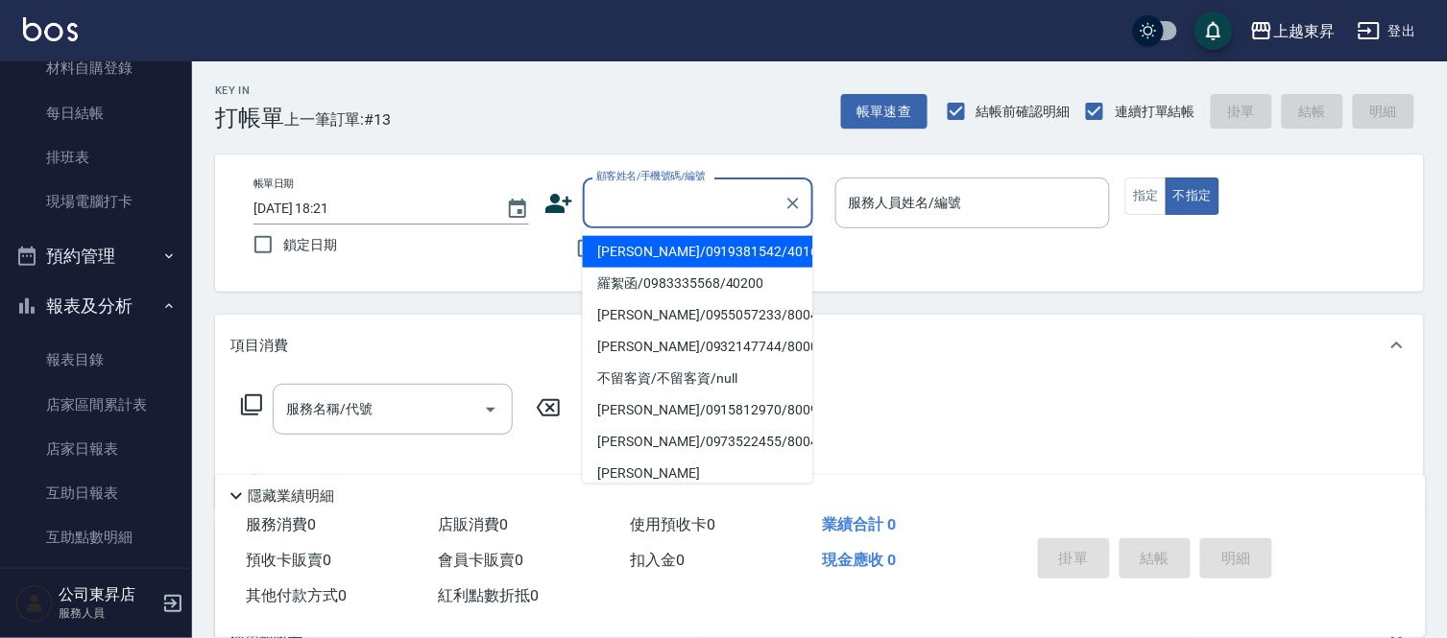
click at [667, 211] on input "顧客姓名/手機號碼/編號" at bounding box center [683, 203] width 184 height 34
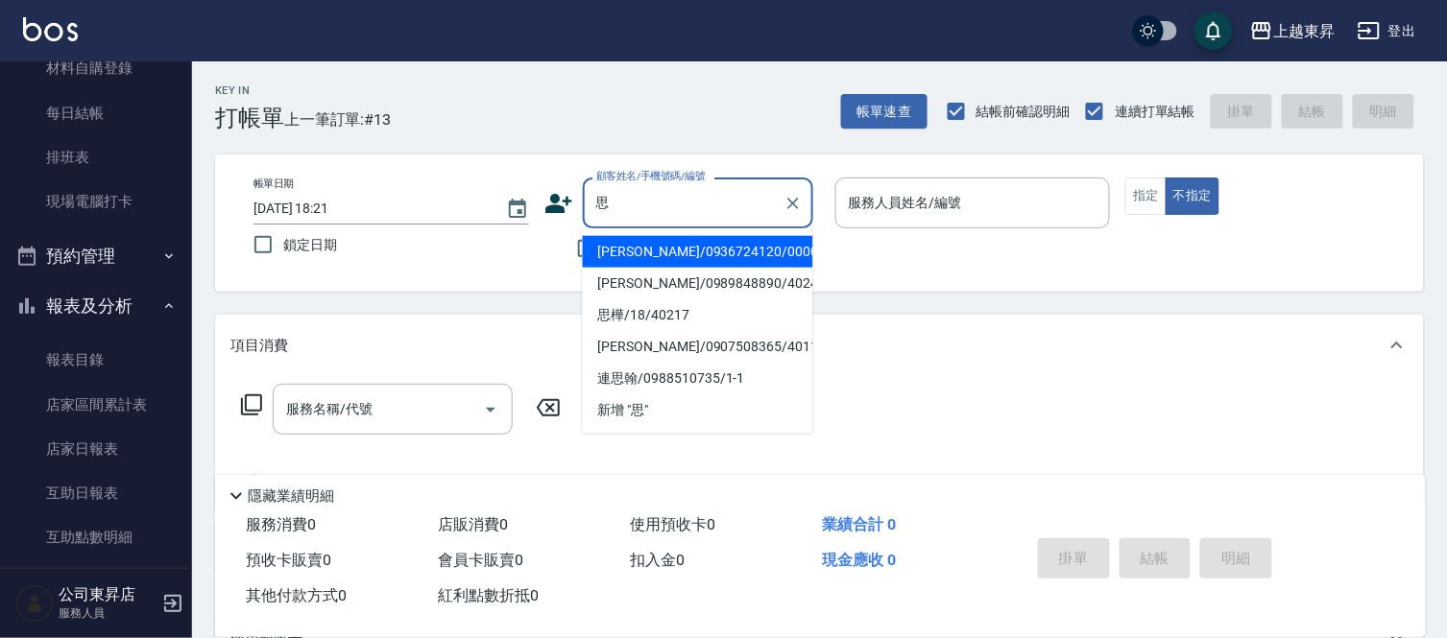
click at [718, 323] on li "思樺/18/40217" at bounding box center [698, 316] width 230 height 32
type input "思樺/18/40217"
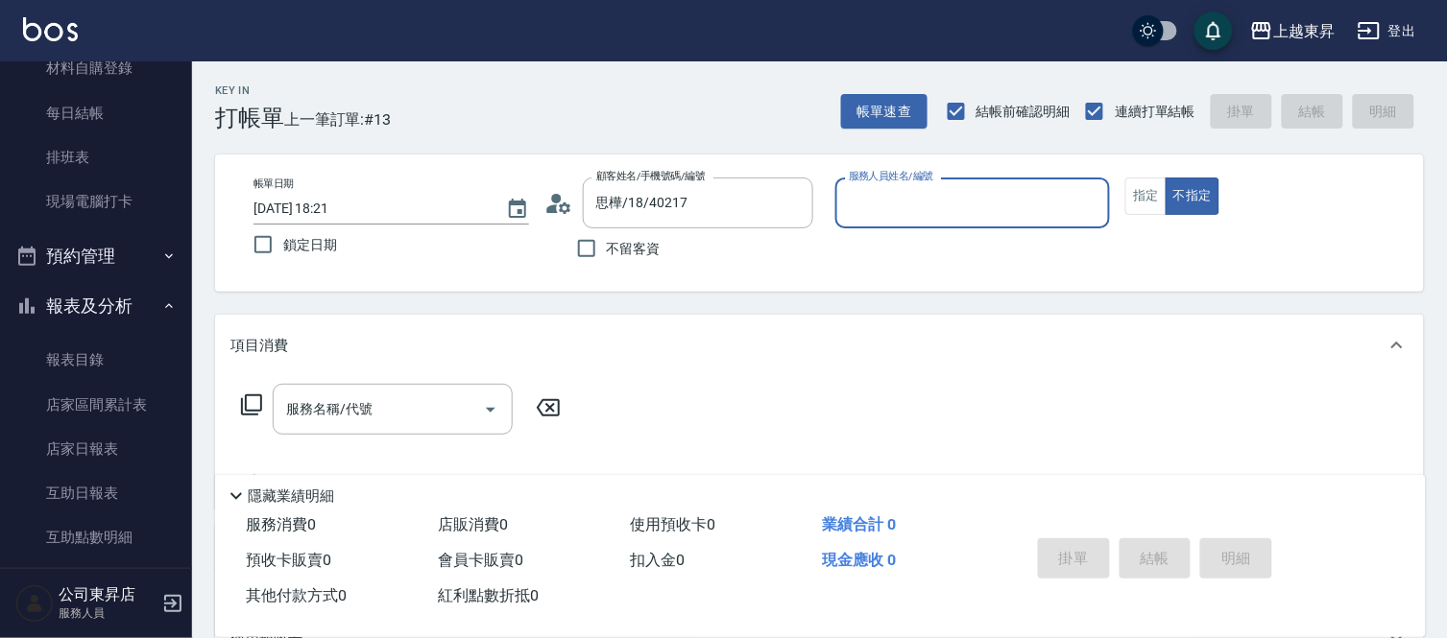
type input "[PERSON_NAME]04"
click at [386, 416] on input "服務名稱/代號" at bounding box center [378, 410] width 194 height 34
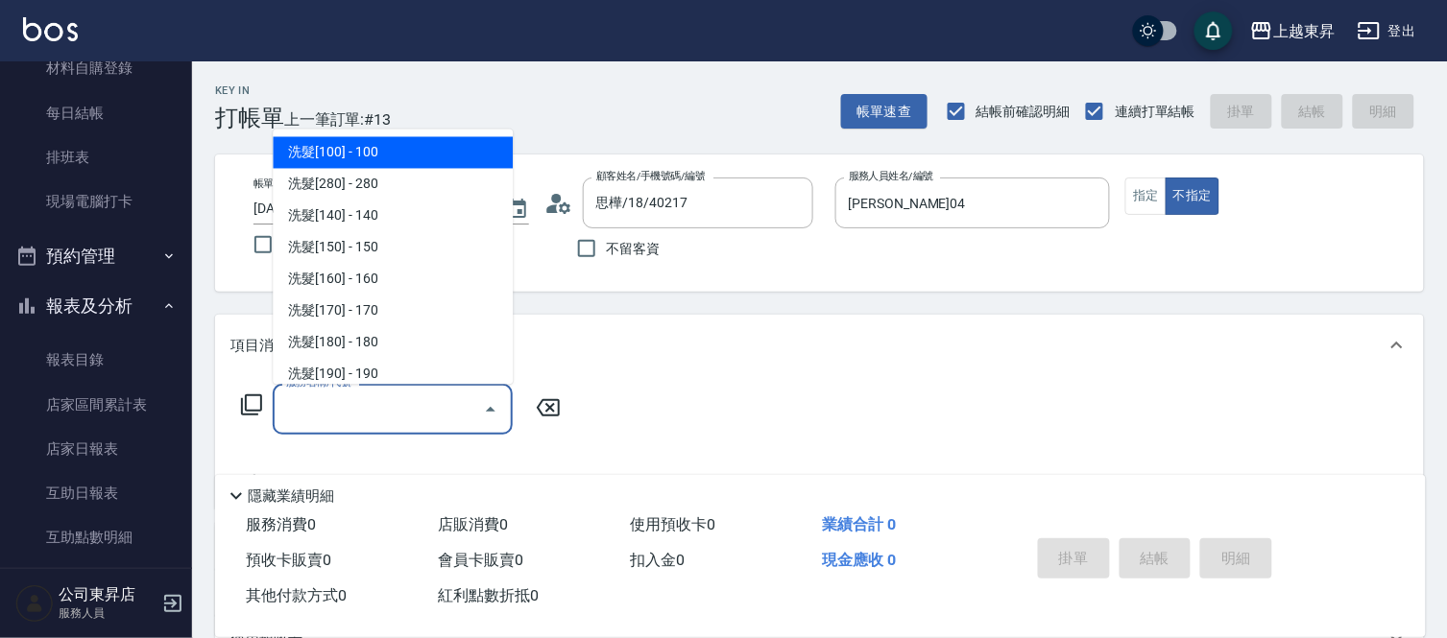
click at [427, 165] on span "洗髮[100] - 100" at bounding box center [393, 153] width 240 height 32
type input "洗髮[100](201)"
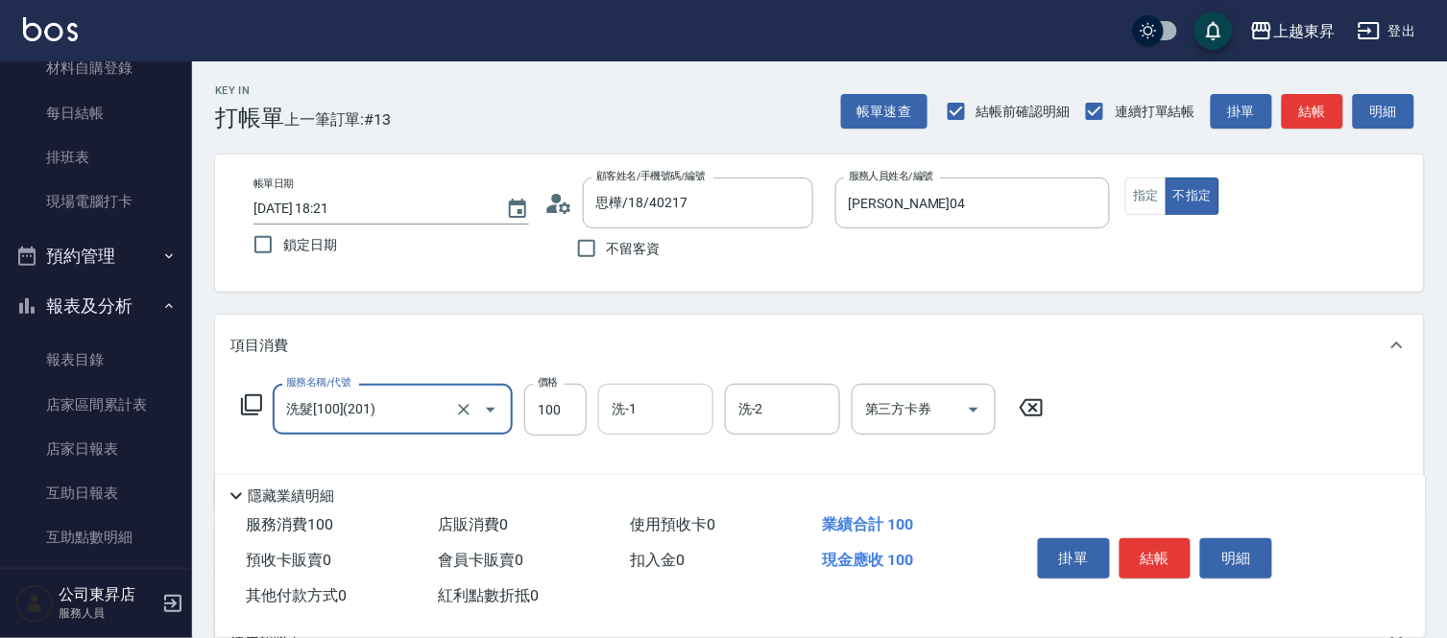
click at [650, 413] on input "洗-1" at bounding box center [656, 410] width 98 height 34
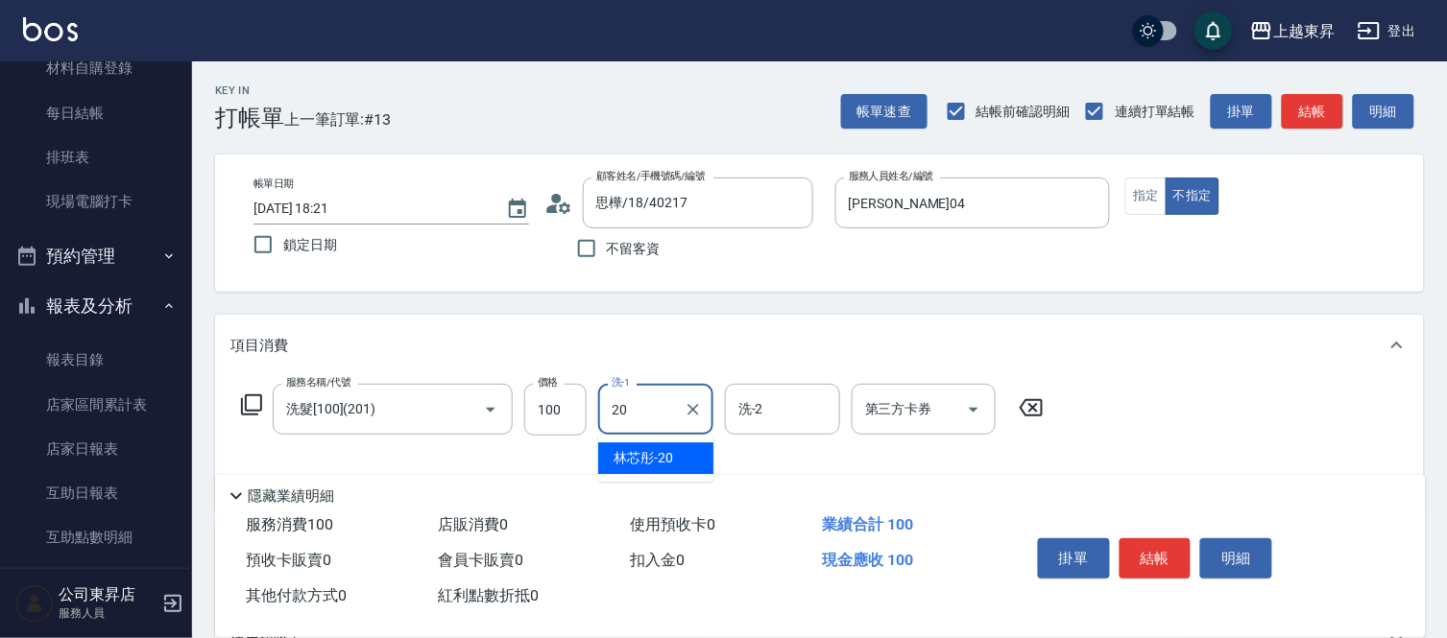
type input "林芯彤-20"
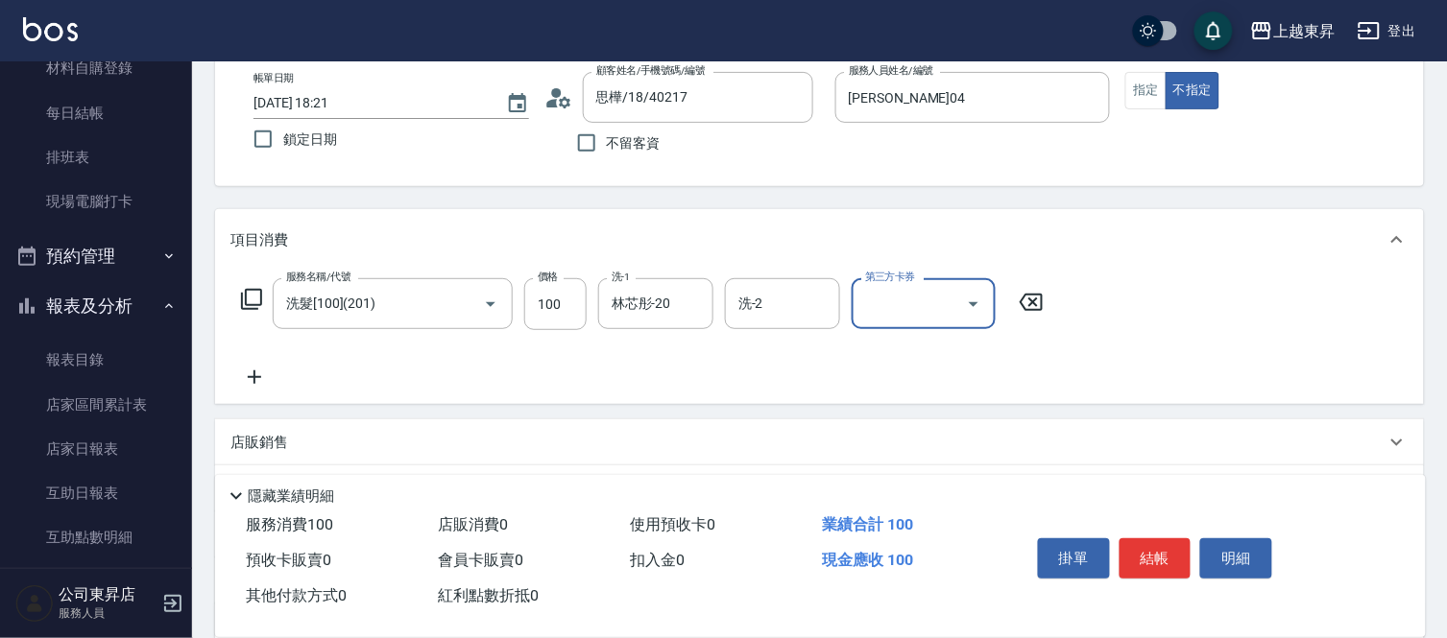
scroll to position [107, 0]
click at [257, 372] on icon at bounding box center [254, 376] width 48 height 23
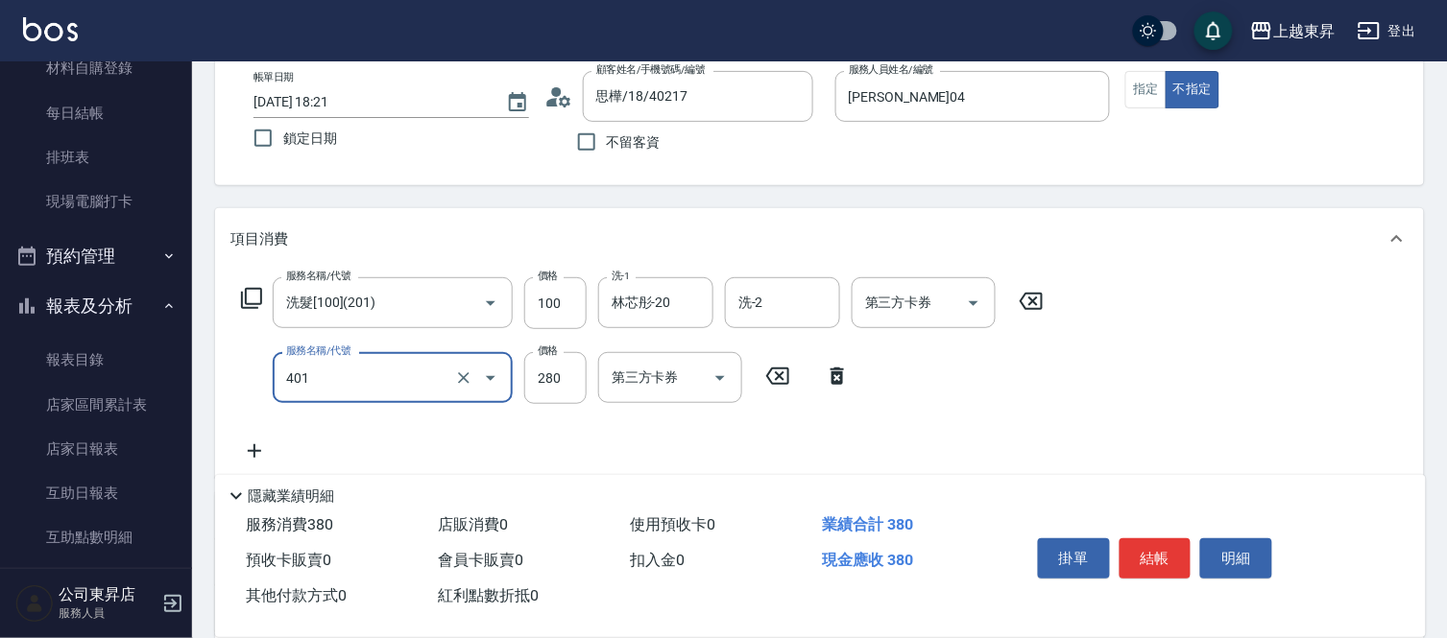
type input "剪髮(280)(401)"
drag, startPoint x: 252, startPoint y: 455, endPoint x: 282, endPoint y: 379, distance: 81.8
click at [257, 451] on icon at bounding box center [254, 451] width 48 height 23
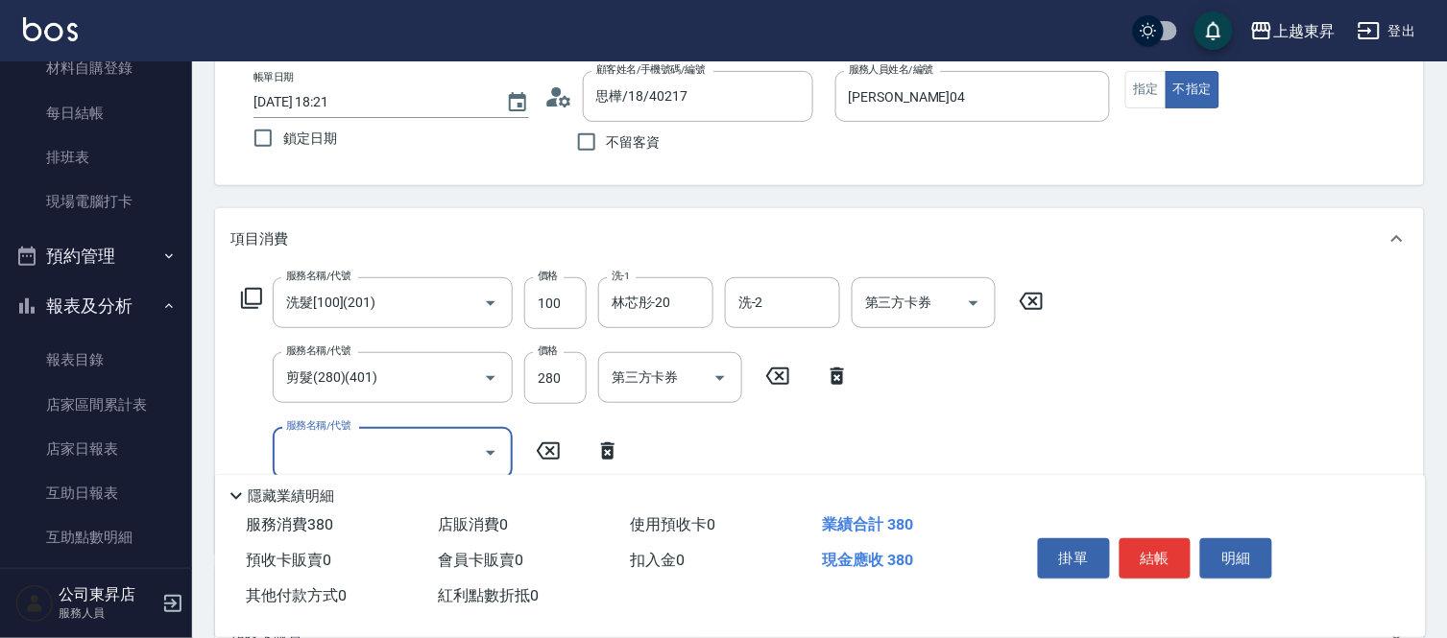
click at [240, 296] on icon at bounding box center [251, 298] width 23 height 23
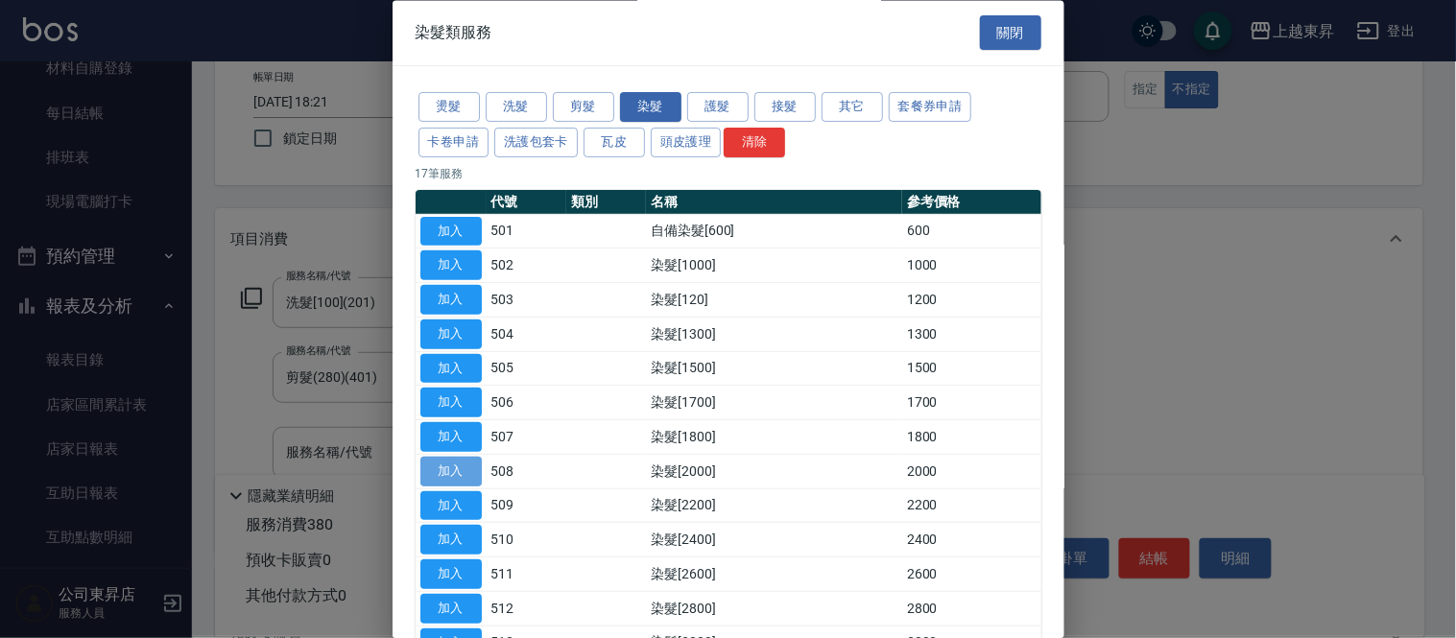
click at [433, 475] on button "加入" at bounding box center [450, 472] width 61 height 30
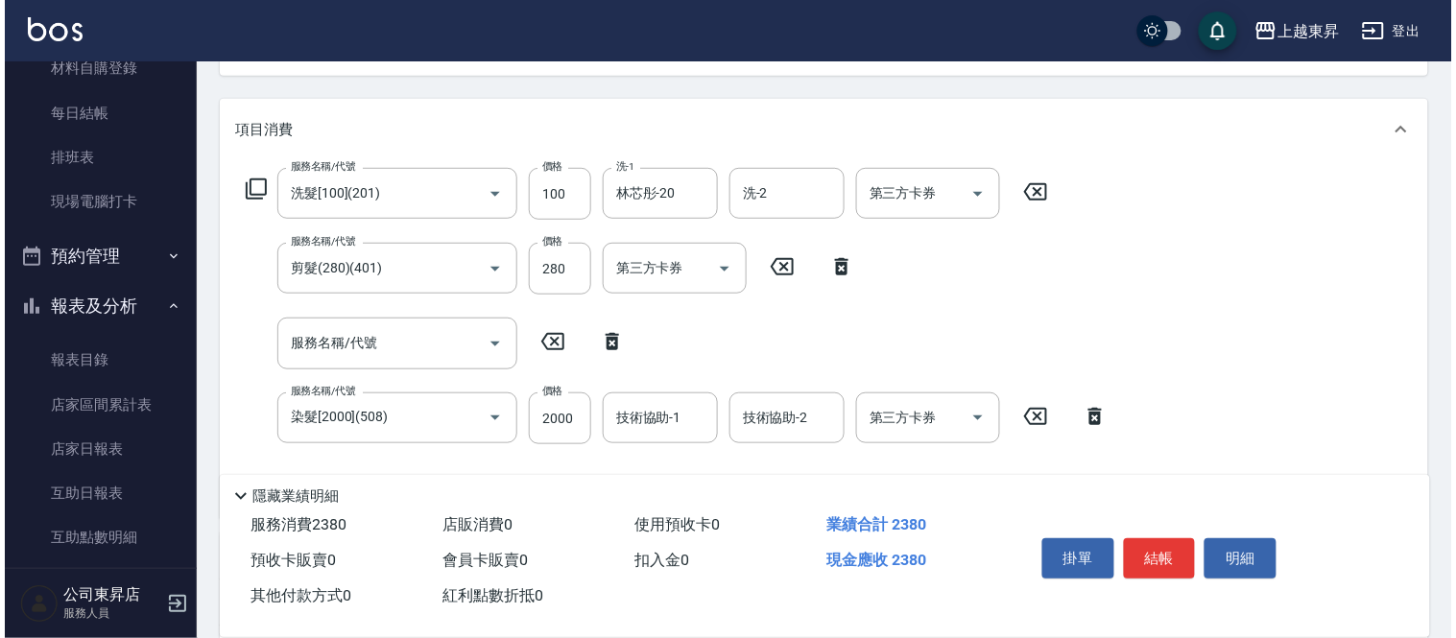
scroll to position [320, 0]
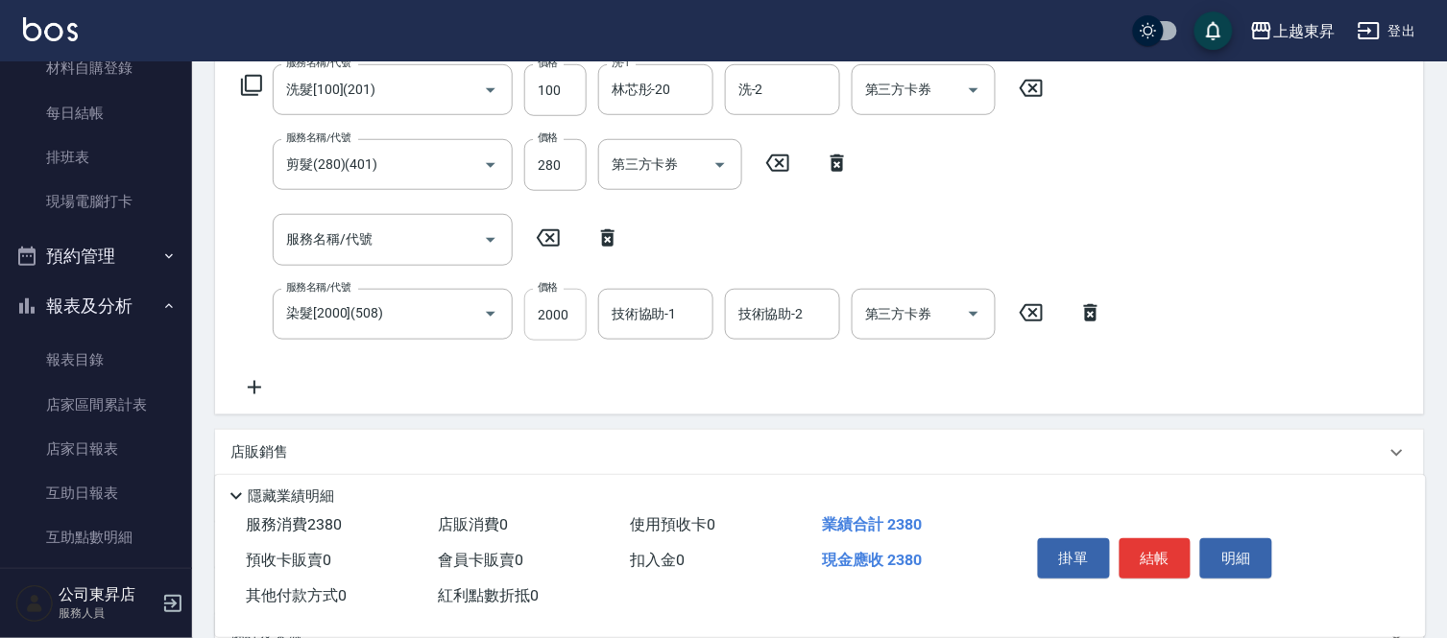
click at [552, 328] on input "2000" at bounding box center [555, 315] width 62 height 52
type input "1900"
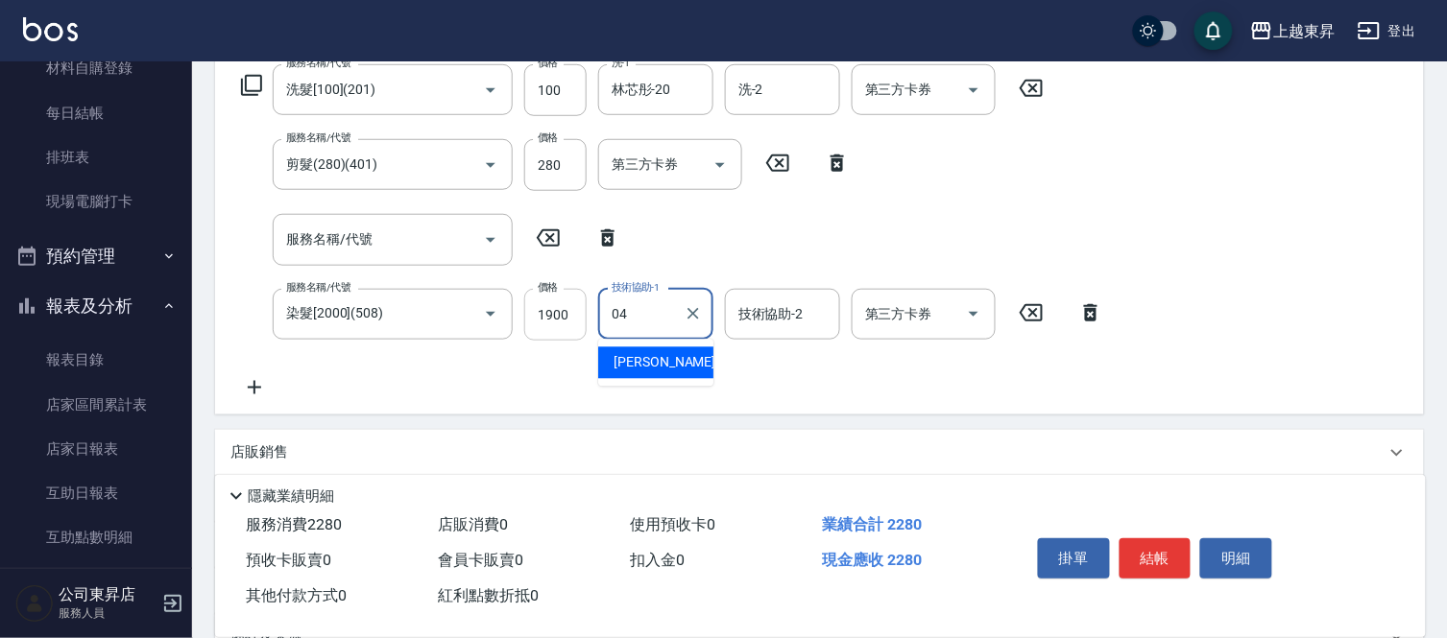
type input "[PERSON_NAME]04"
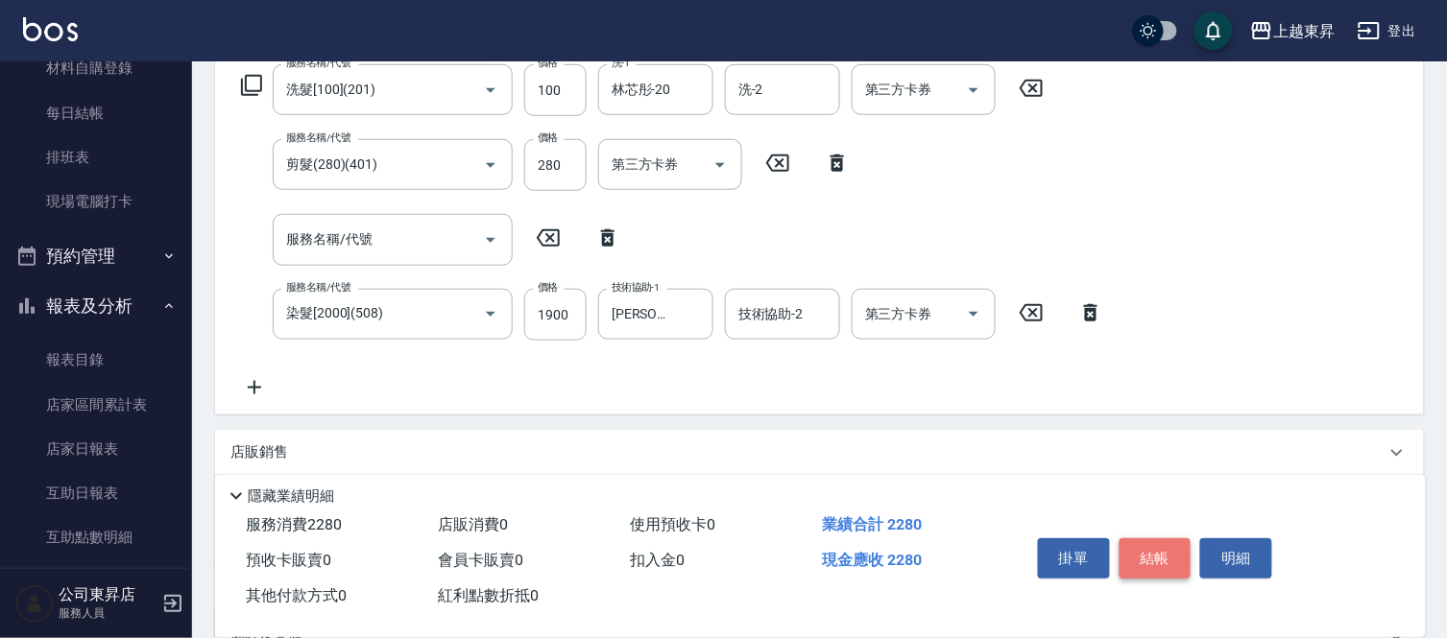
click at [1167, 547] on button "結帳" at bounding box center [1155, 559] width 72 height 40
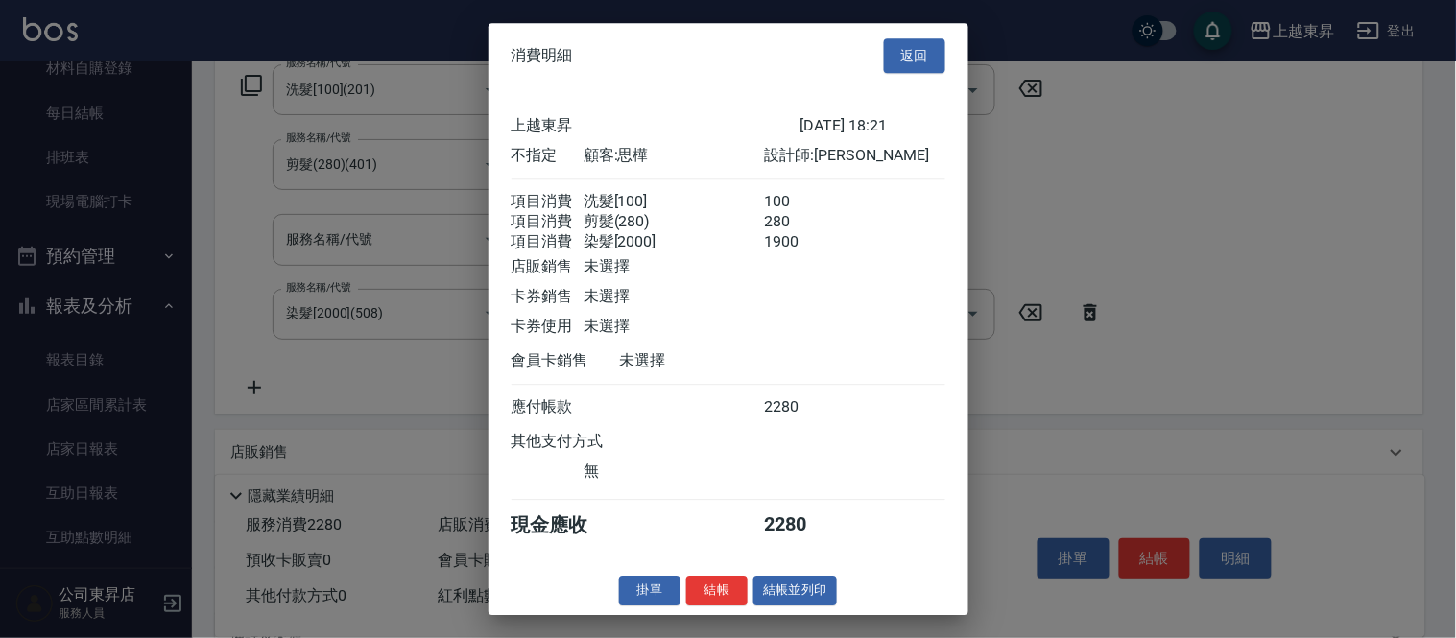
click at [822, 606] on button "結帳並列印" at bounding box center [796, 591] width 84 height 30
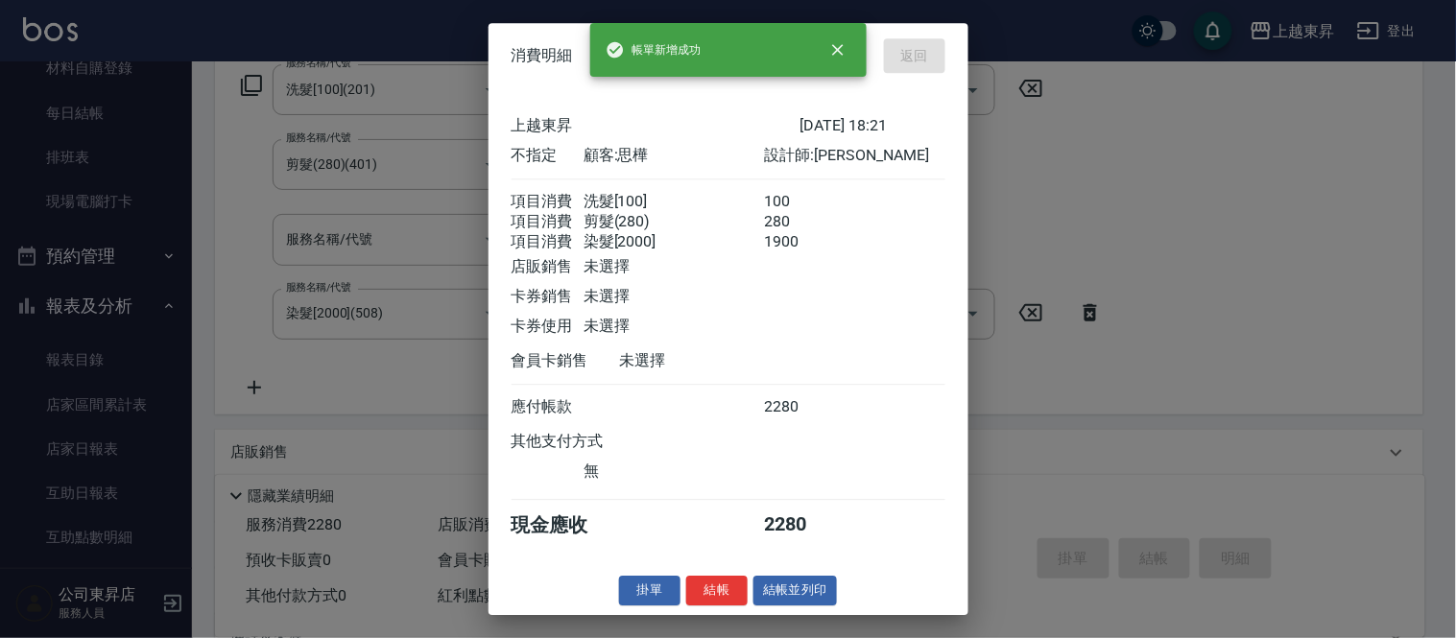
type input "[DATE] 18:23"
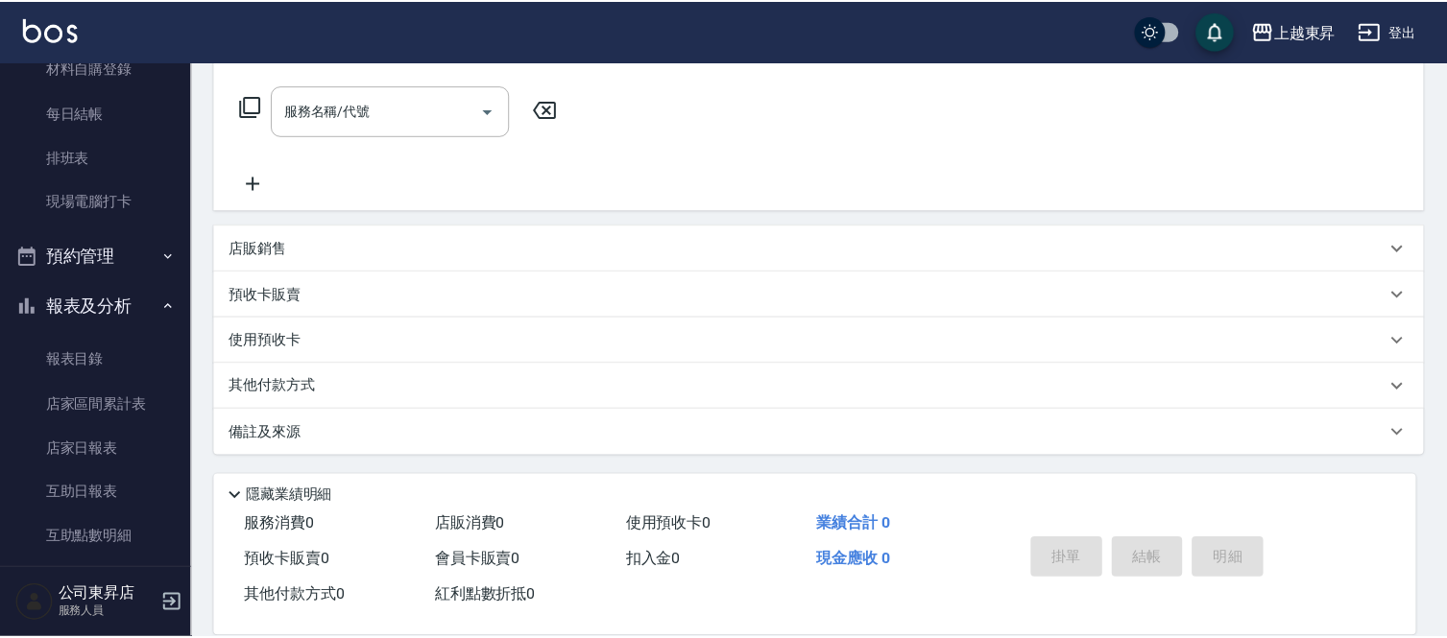
scroll to position [0, 0]
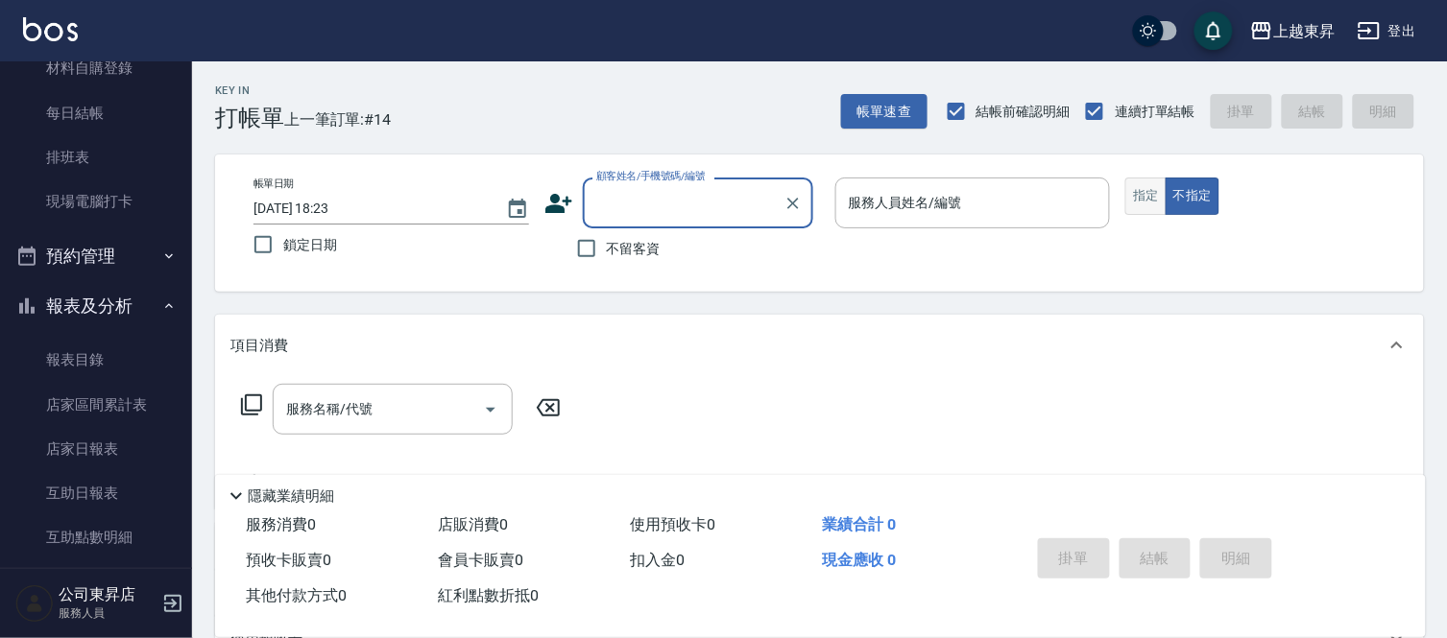
click at [1145, 195] on button "指定" at bounding box center [1145, 196] width 41 height 37
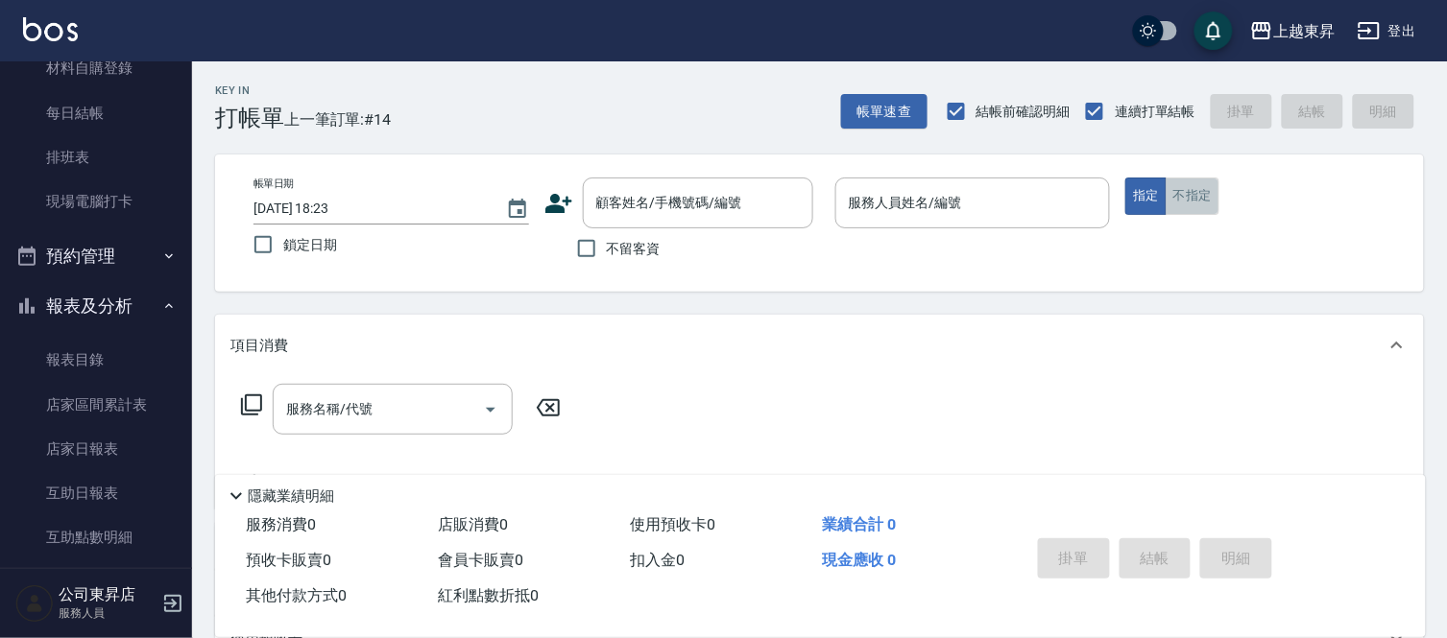
click at [1187, 189] on button "不指定" at bounding box center [1192, 196] width 54 height 37
click at [880, 202] on input "服務人員姓名/編號" at bounding box center [973, 203] width 258 height 34
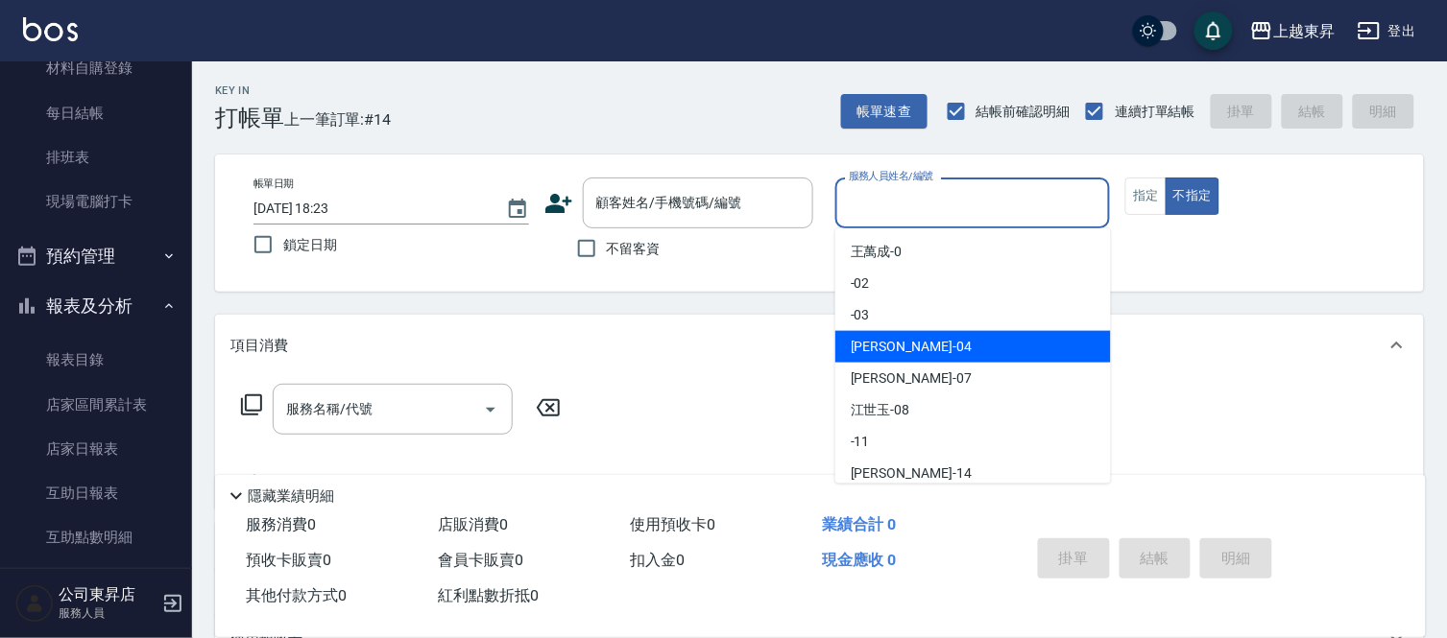
click at [885, 331] on div "[PERSON_NAME]04" at bounding box center [973, 347] width 276 height 32
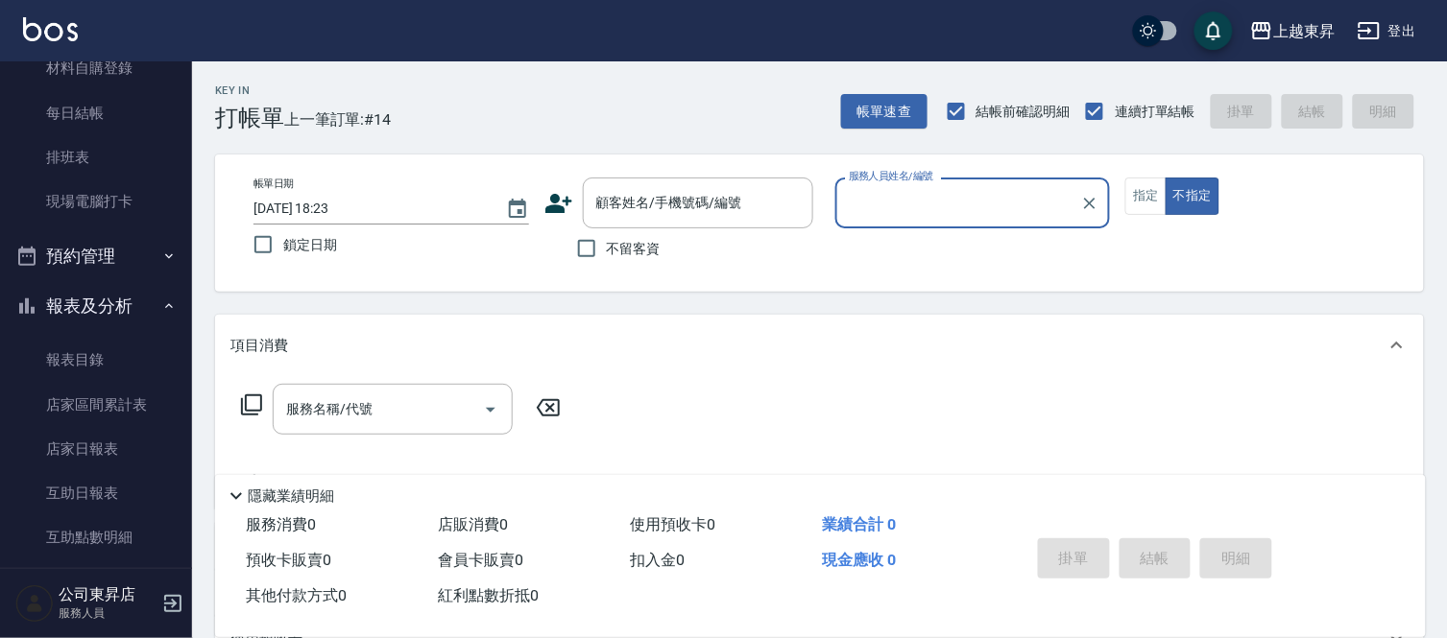
type input "[PERSON_NAME]04"
click at [628, 251] on span "不留客資" at bounding box center [634, 249] width 54 height 20
click at [607, 251] on input "不留客資" at bounding box center [586, 248] width 40 height 40
checkbox input "true"
click at [260, 400] on icon at bounding box center [251, 405] width 23 height 23
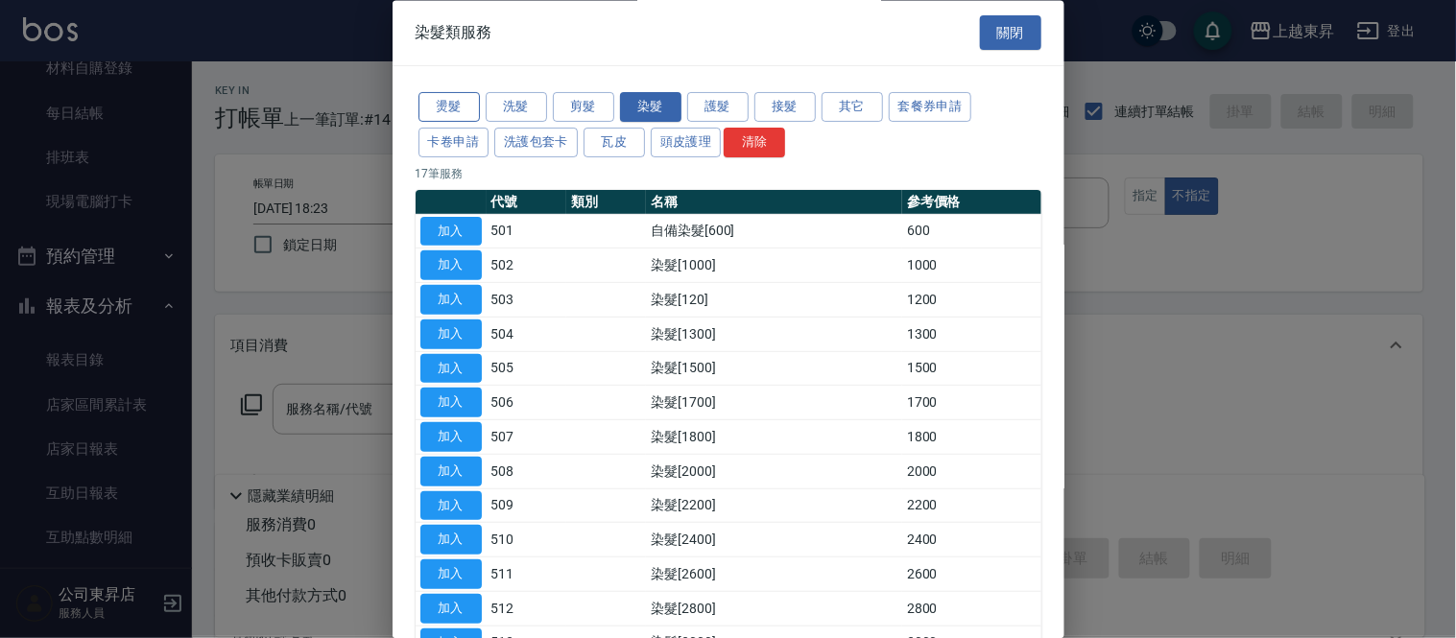
click at [443, 101] on button "燙髮" at bounding box center [449, 108] width 61 height 30
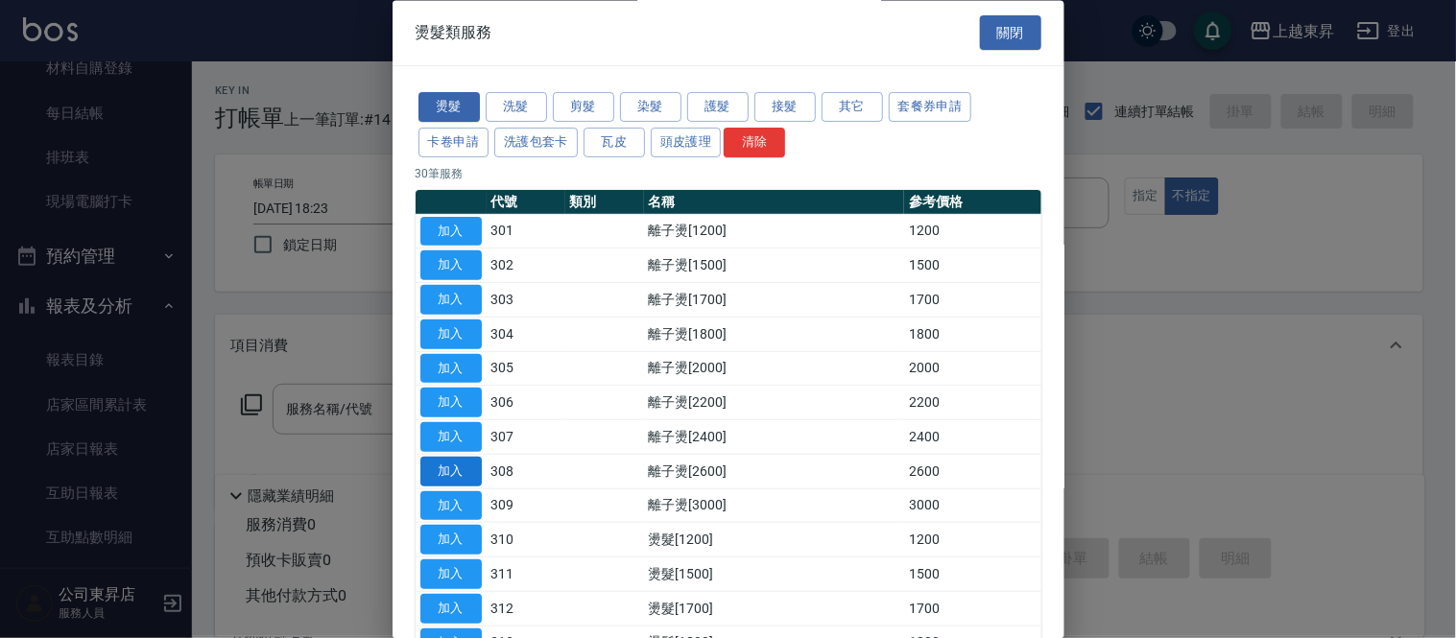
click at [455, 477] on button "加入" at bounding box center [450, 472] width 61 height 30
type input "離子燙[2600](308)"
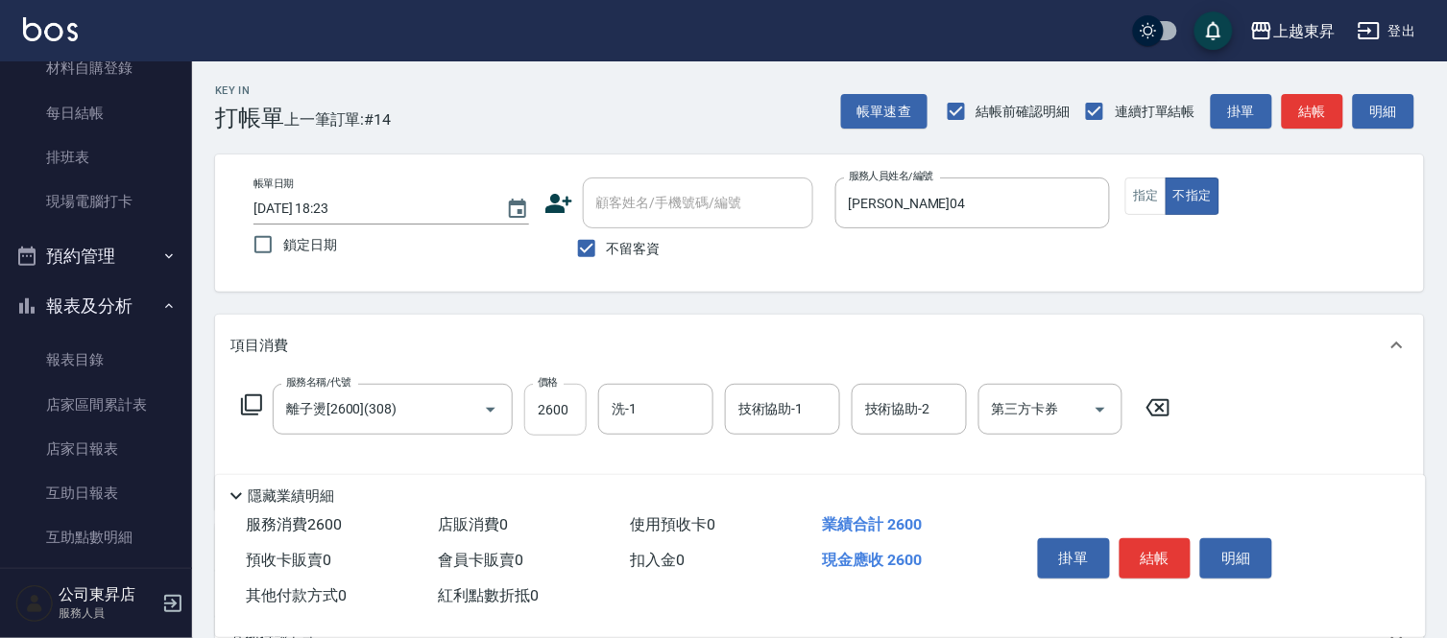
click at [559, 415] on input "2600" at bounding box center [555, 410] width 62 height 52
type input "2800"
type input "林芯彤-20"
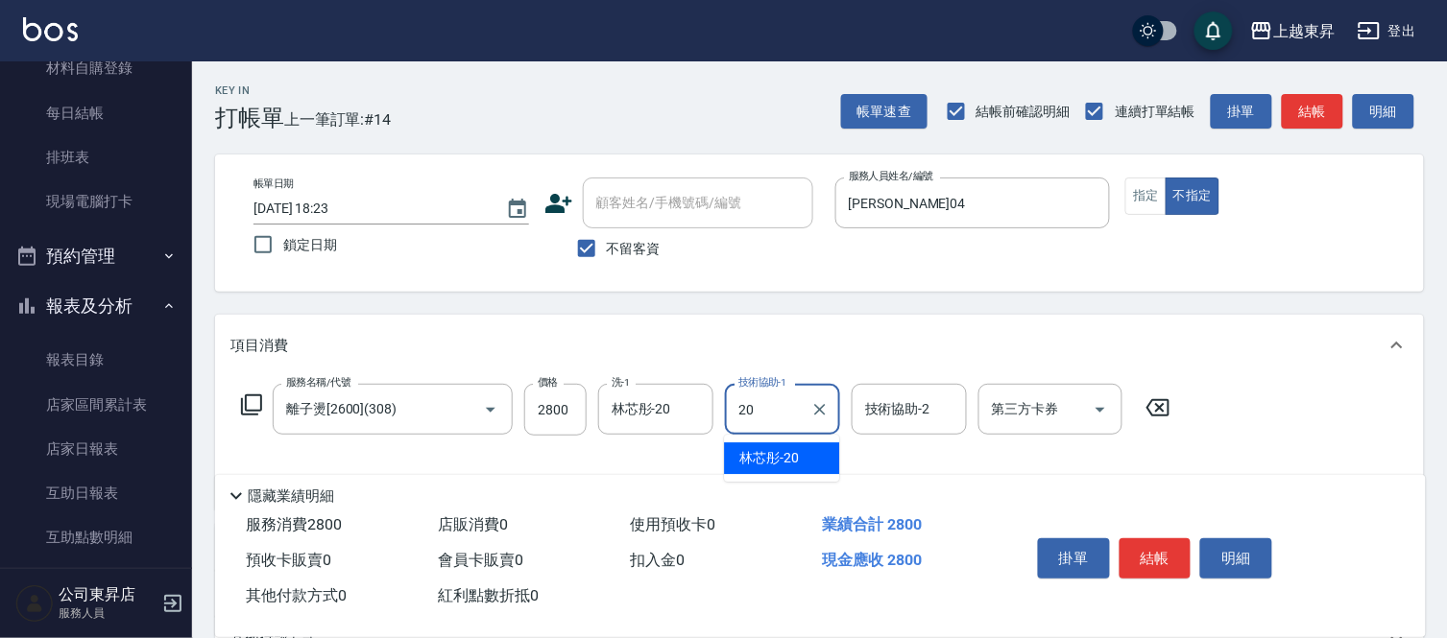
type input "林芯彤-20"
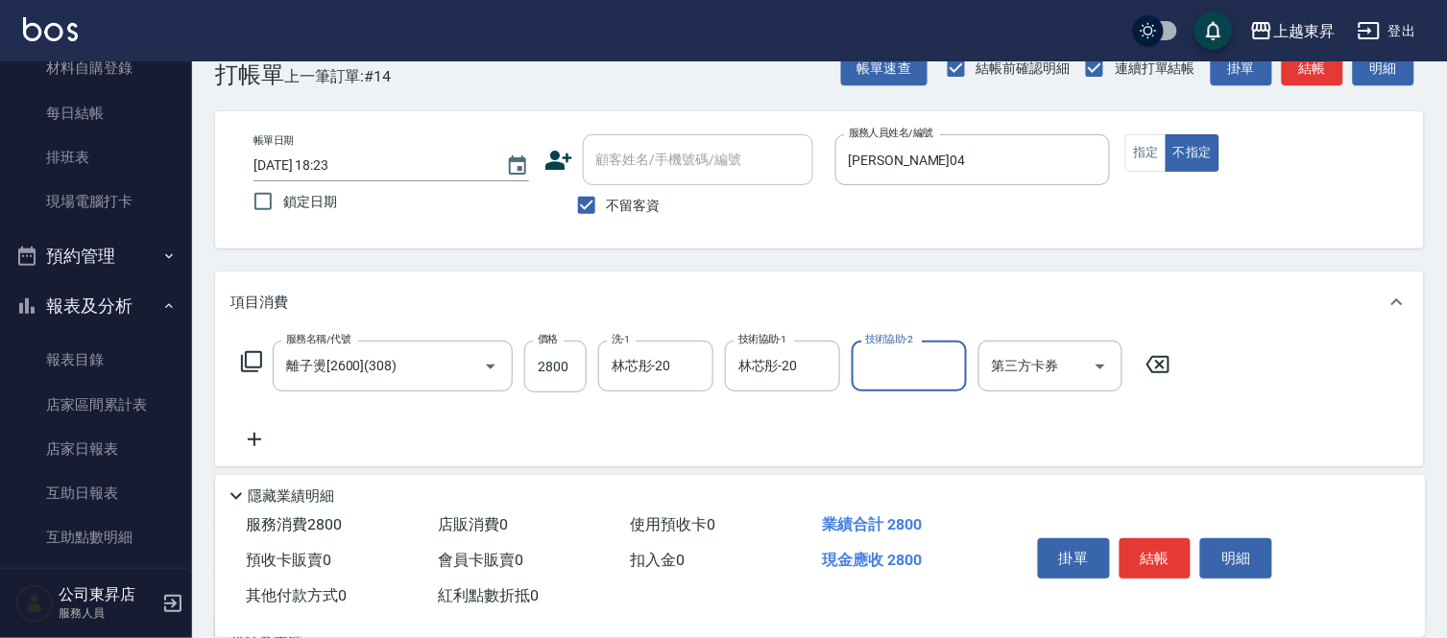
scroll to position [107, 0]
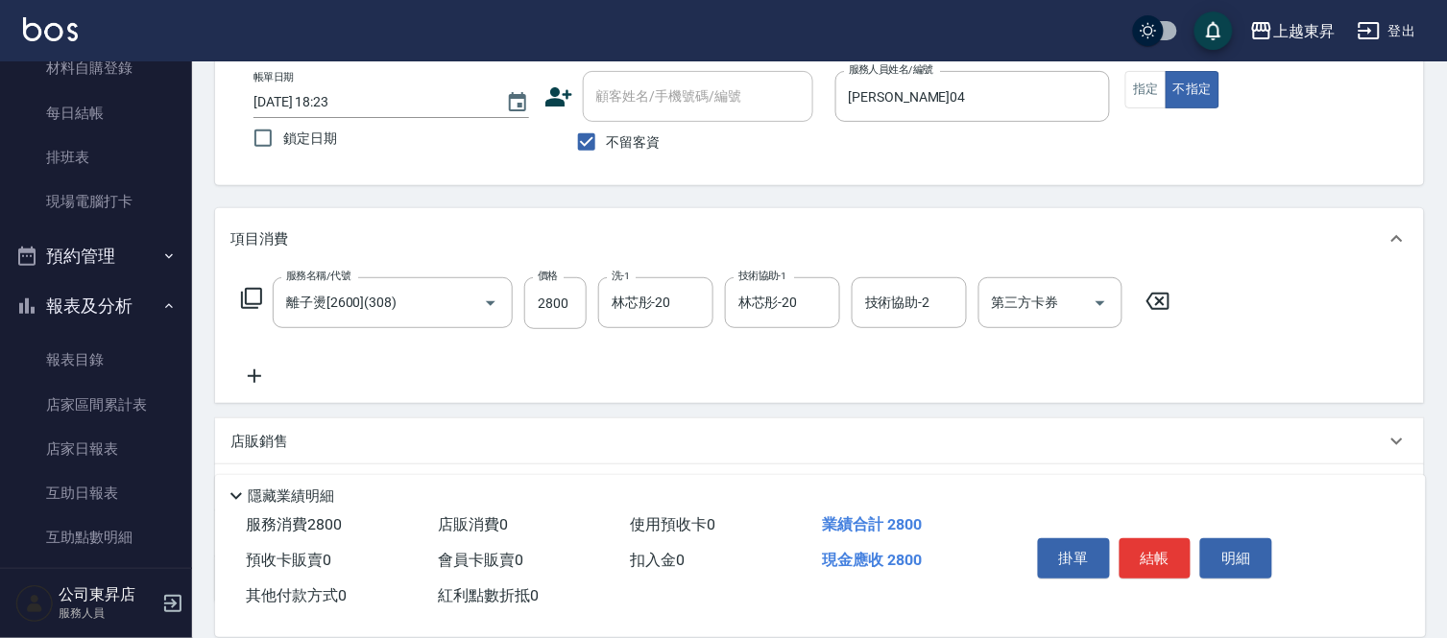
click at [252, 379] on icon at bounding box center [254, 376] width 48 height 23
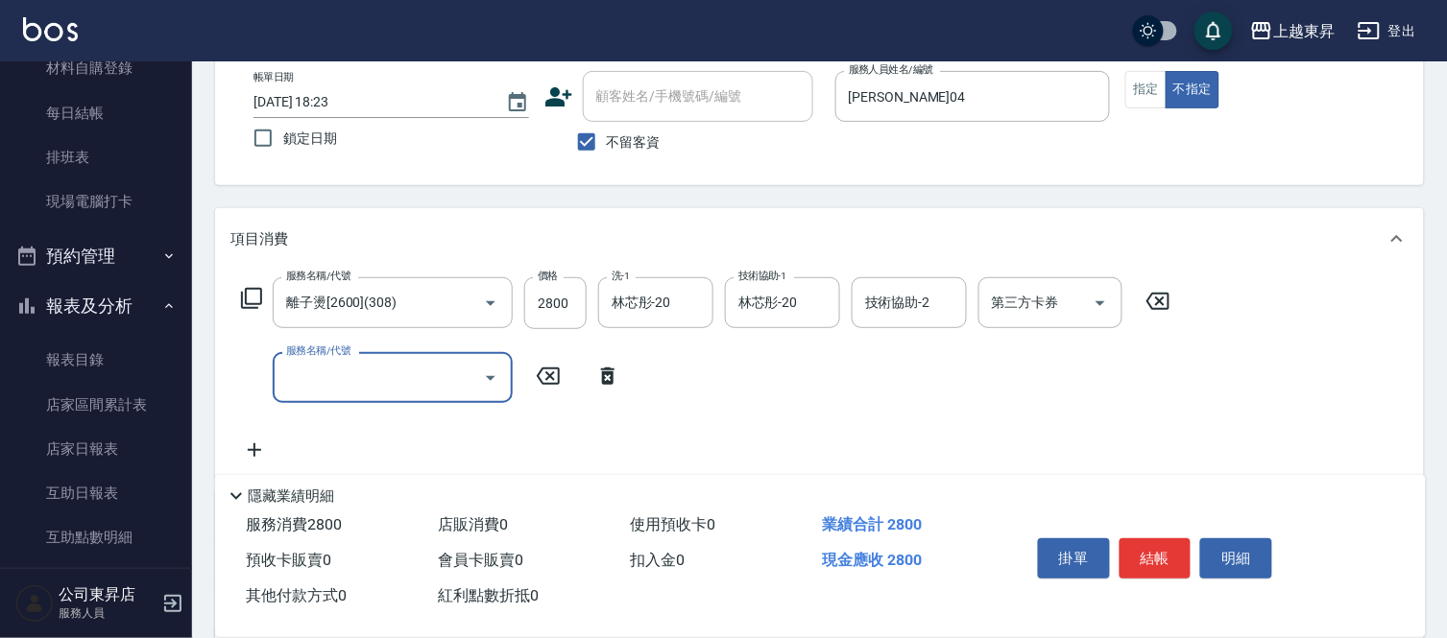
click at [244, 295] on icon at bounding box center [251, 298] width 23 height 23
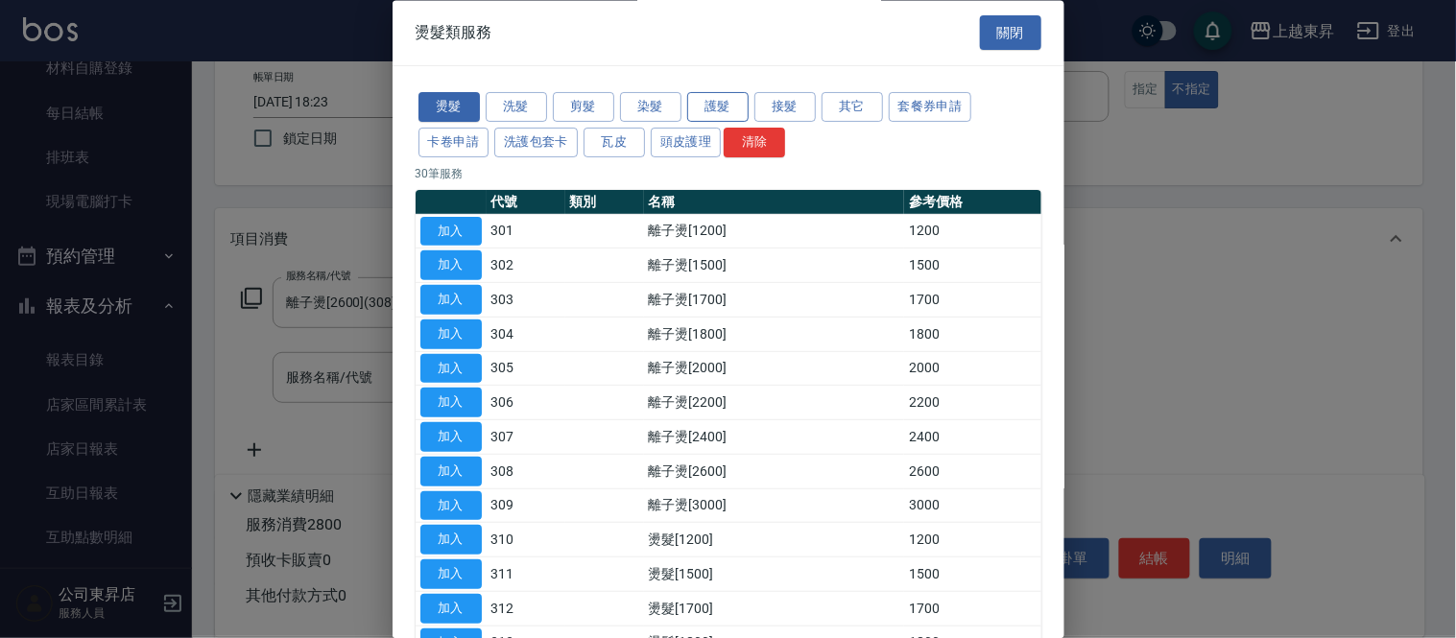
drag, startPoint x: 747, startPoint y: 99, endPoint x: 733, endPoint y: 99, distance: 13.4
click at [746, 99] on button "護髮" at bounding box center [717, 108] width 61 height 30
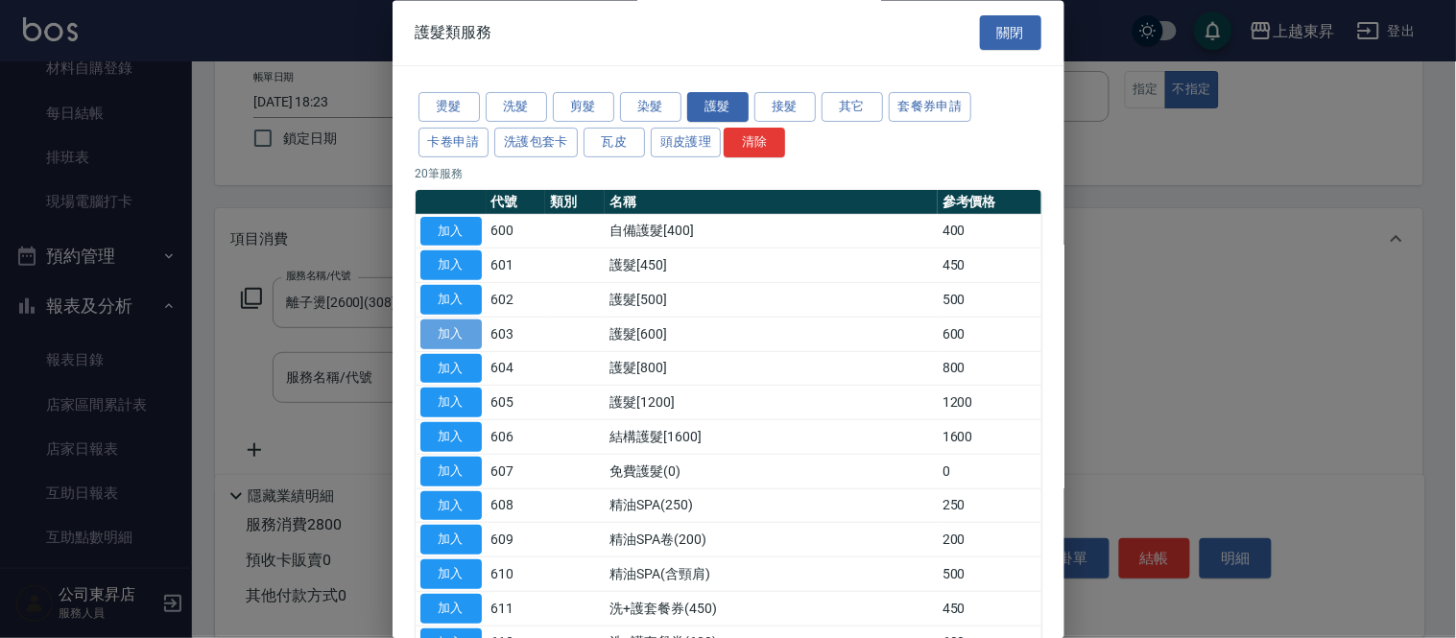
drag, startPoint x: 445, startPoint y: 337, endPoint x: 569, endPoint y: 390, distance: 134.6
click at [445, 336] on button "加入" at bounding box center [450, 335] width 61 height 30
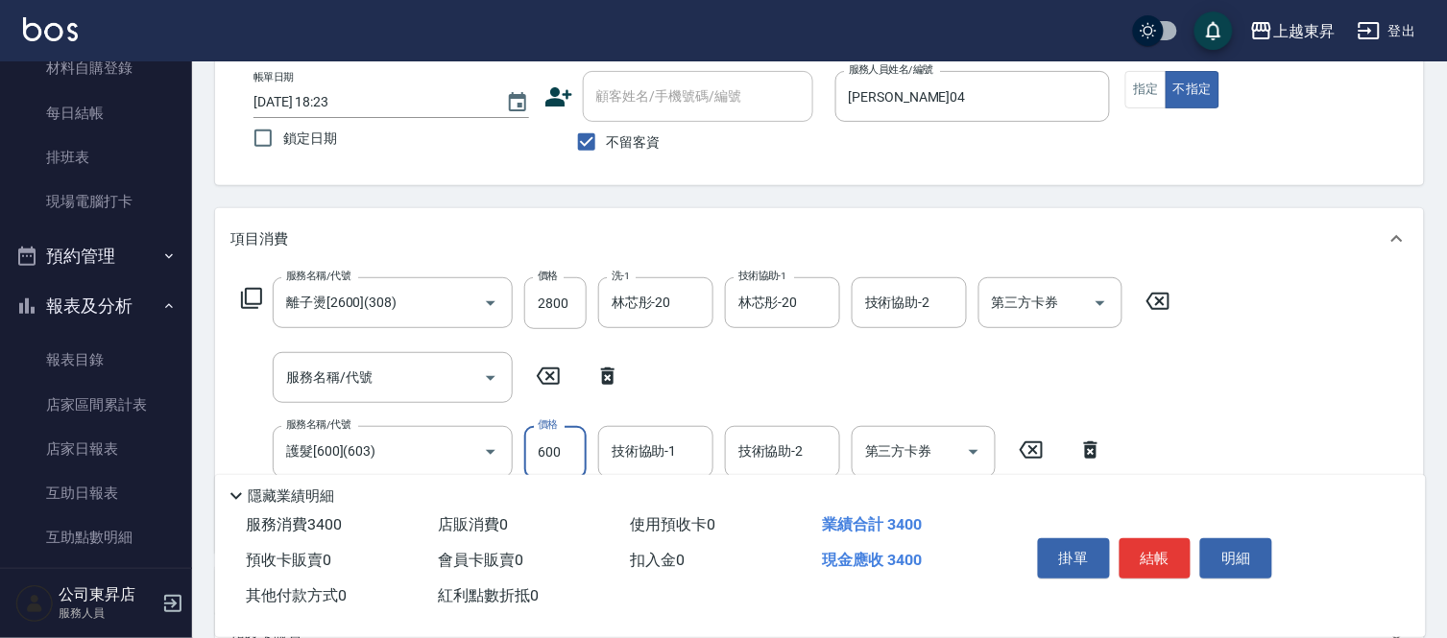
click at [554, 449] on input "600" at bounding box center [555, 452] width 62 height 52
type input "699"
click at [672, 453] on input "技術協助-1" at bounding box center [656, 452] width 98 height 34
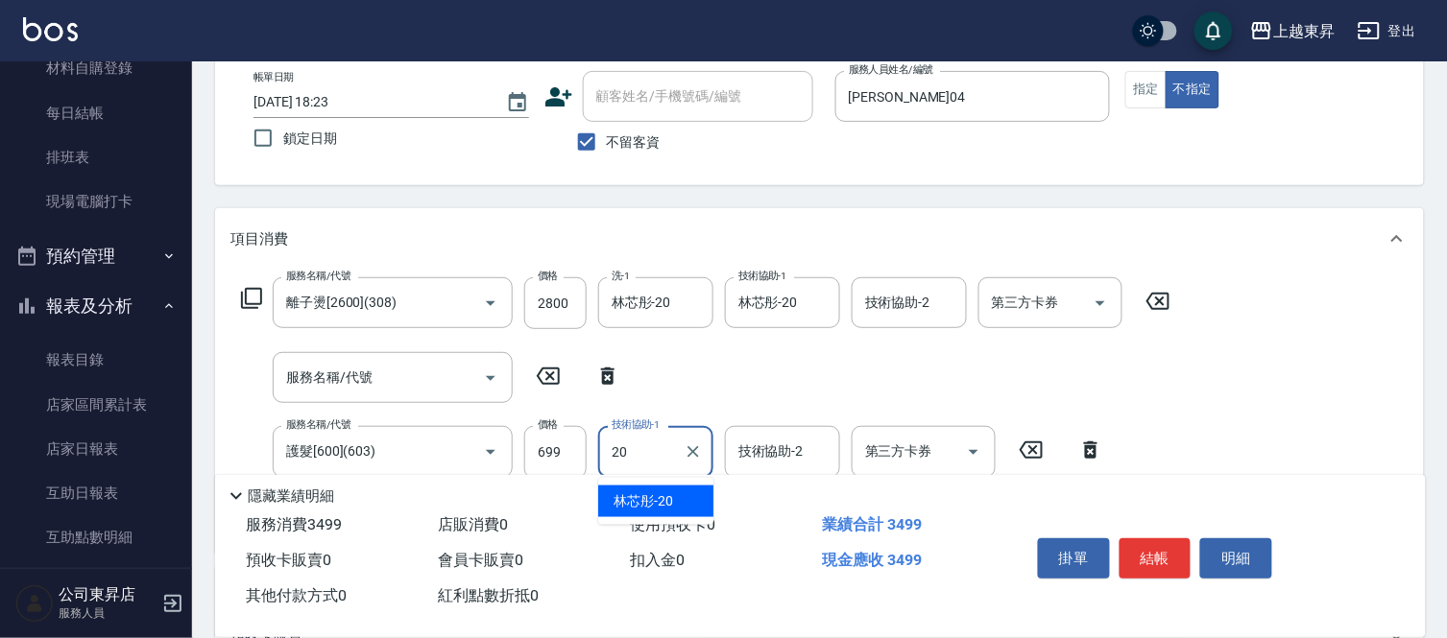
type input "林芯彤-20"
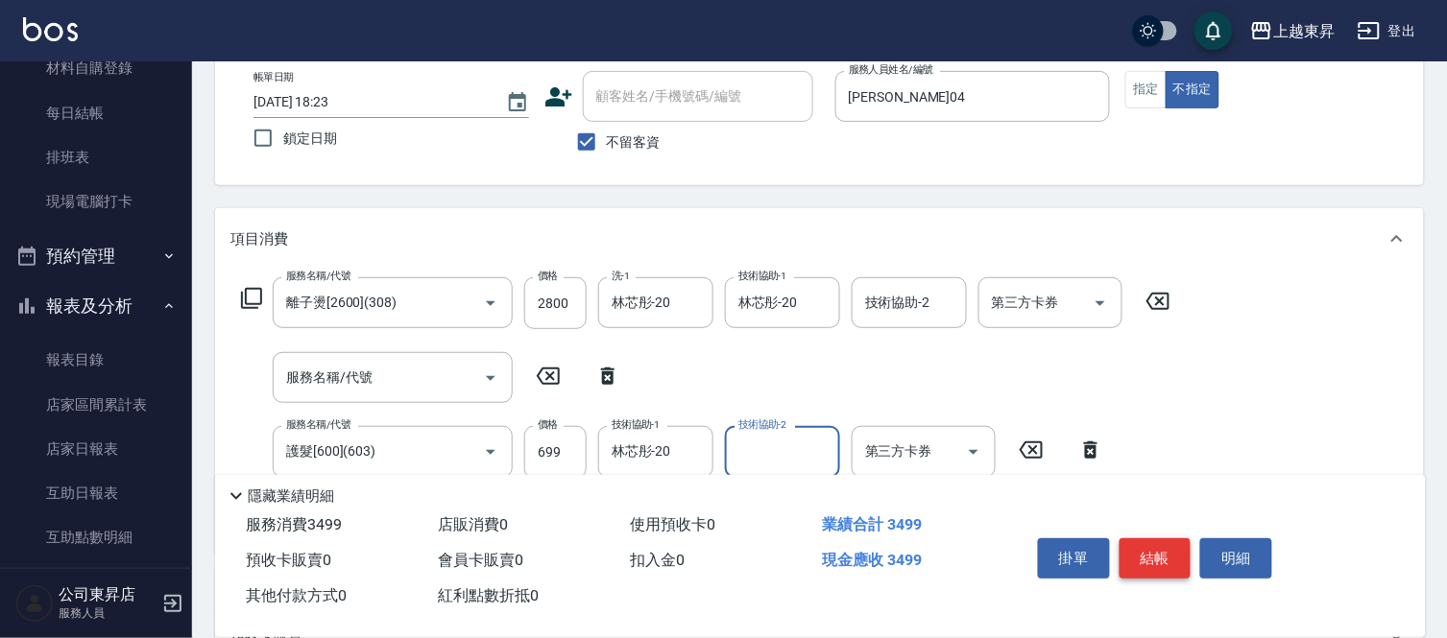
click at [1169, 540] on button "結帳" at bounding box center [1155, 559] width 72 height 40
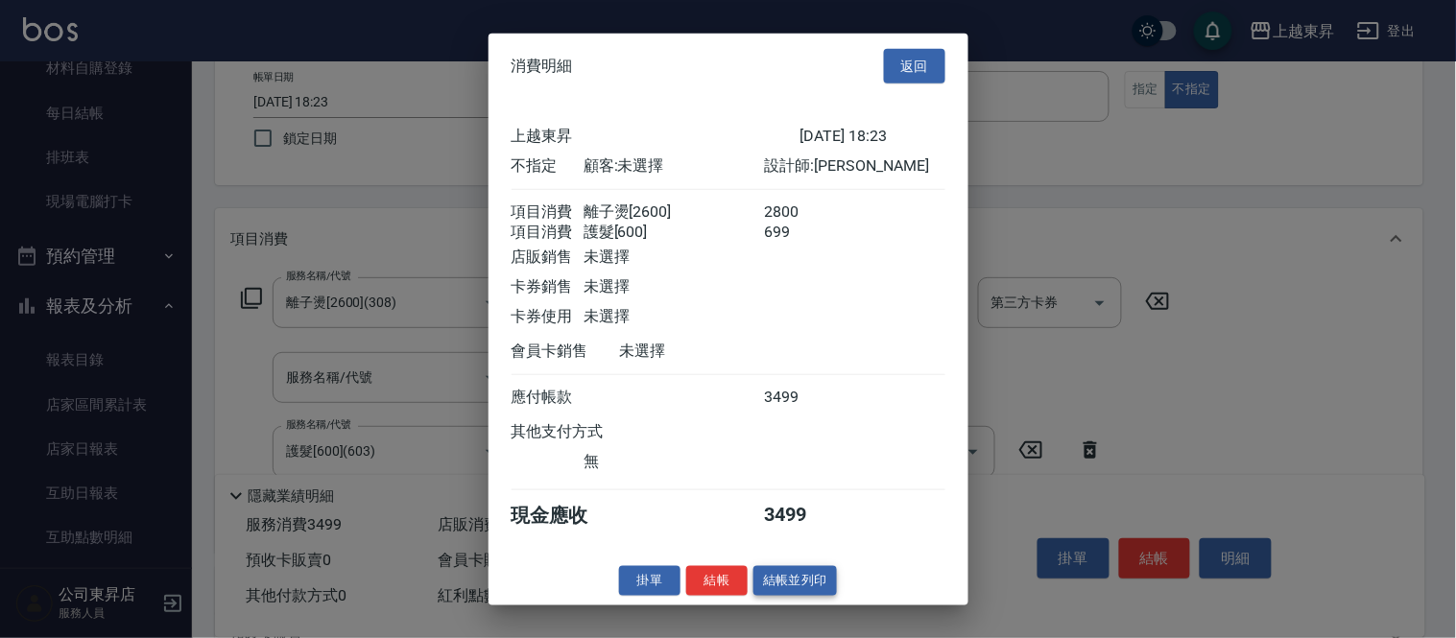
click at [788, 584] on button "結帳並列印" at bounding box center [796, 581] width 84 height 30
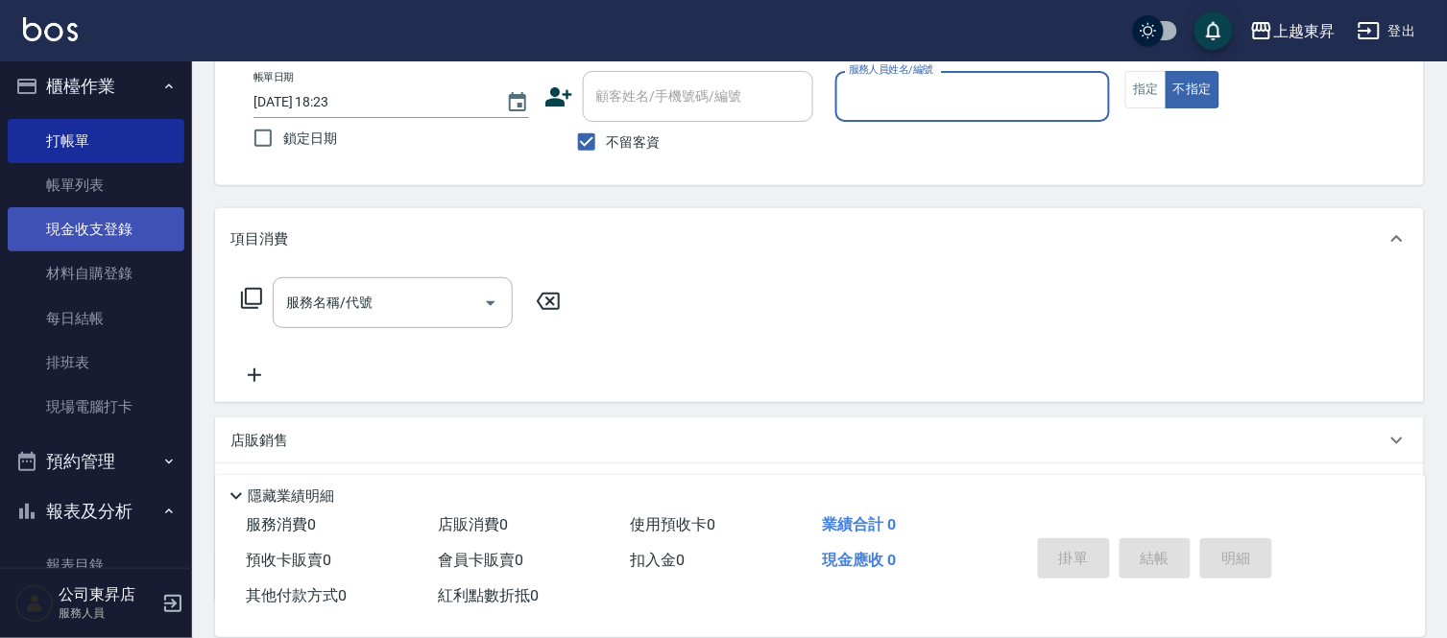
scroll to position [0, 0]
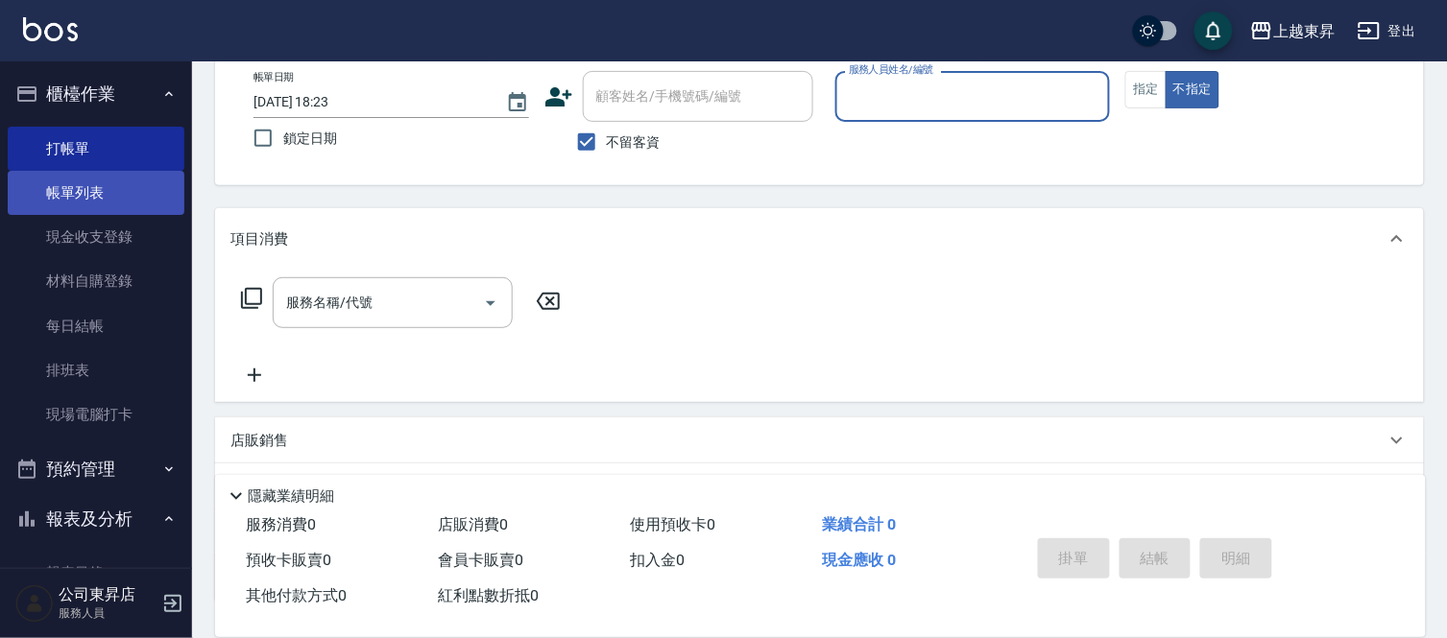
click at [102, 185] on link "帳單列表" at bounding box center [96, 193] width 177 height 44
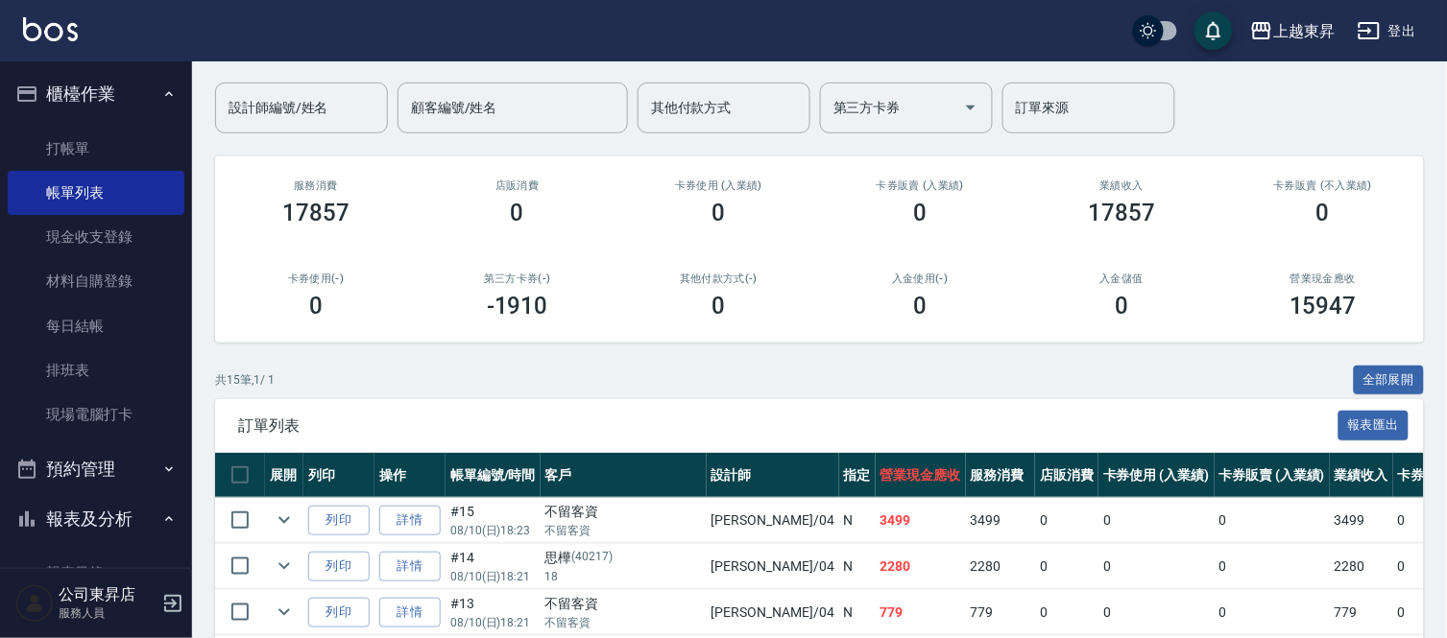
scroll to position [320, 0]
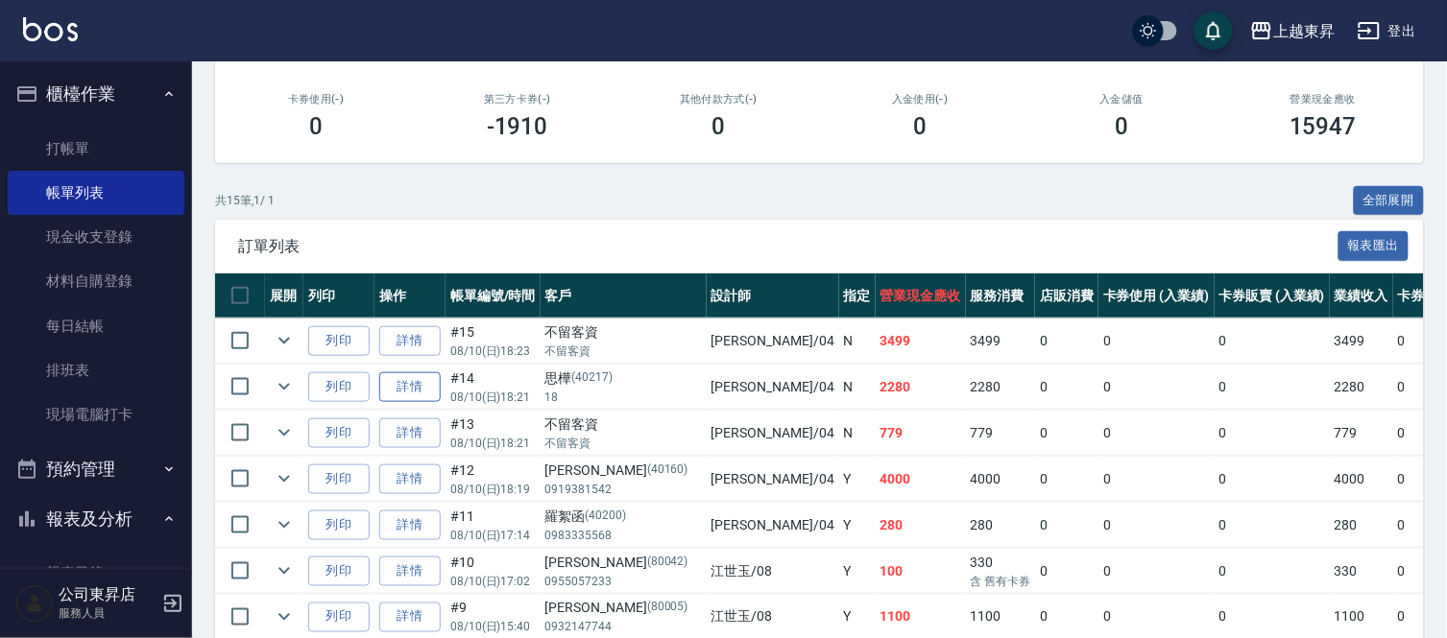
click at [420, 377] on link "詳情" at bounding box center [409, 387] width 61 height 30
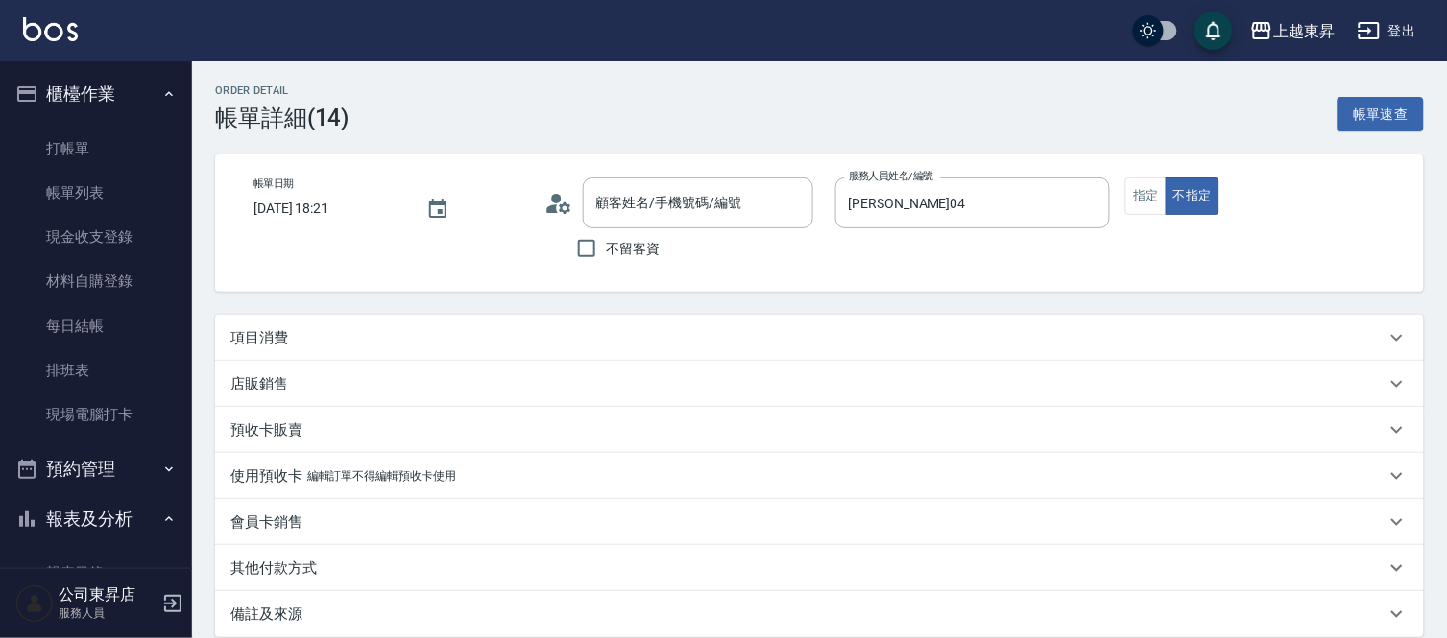
type input "[DATE] 18:21"
type input "[PERSON_NAME]04"
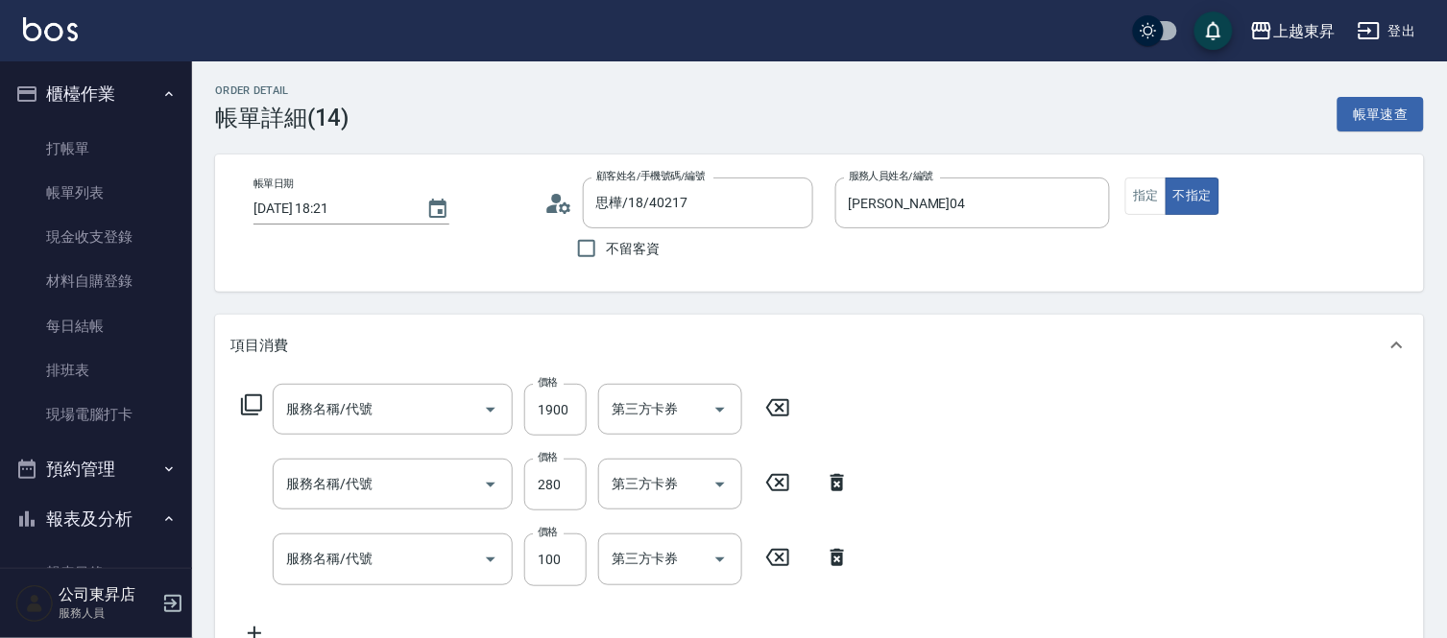
type input "思樺/18/40217"
type input "染髮[2000](508)"
type input "剪髮(280)(401)"
type input "洗髮[100](201)"
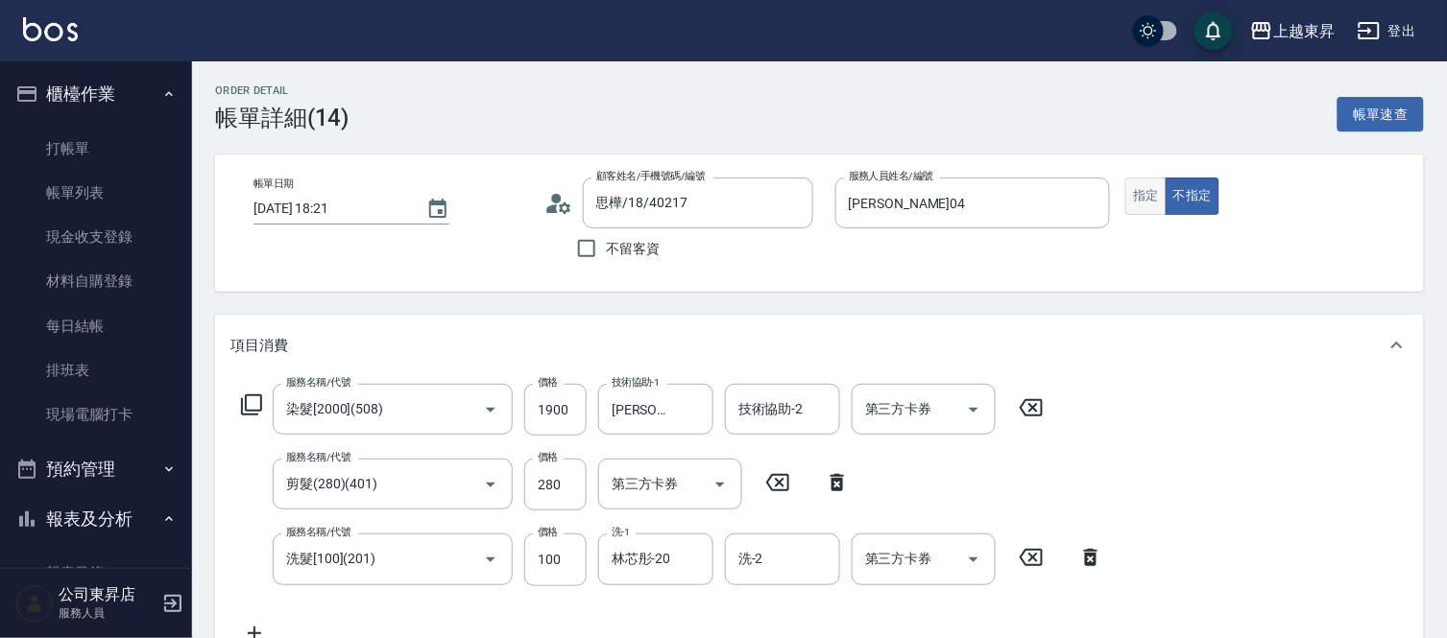
click at [1149, 188] on button "指定" at bounding box center [1145, 196] width 41 height 37
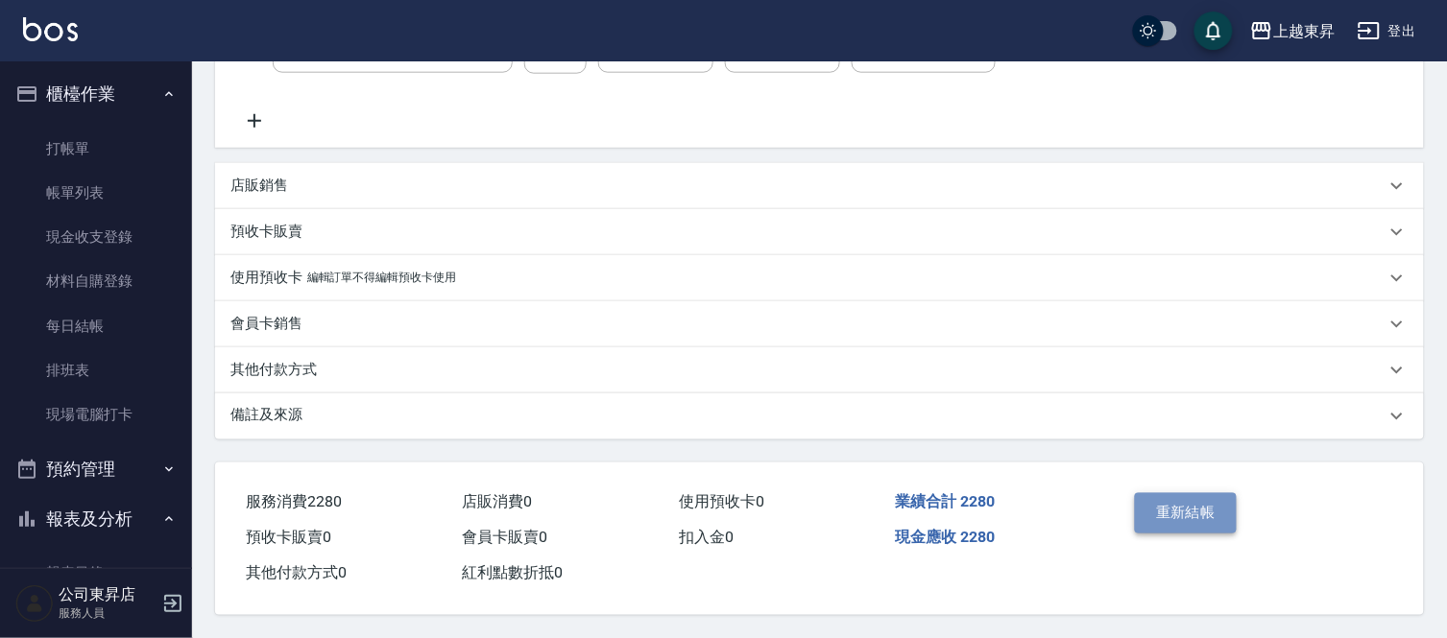
click at [1205, 499] on button "重新結帳" at bounding box center [1186, 513] width 102 height 40
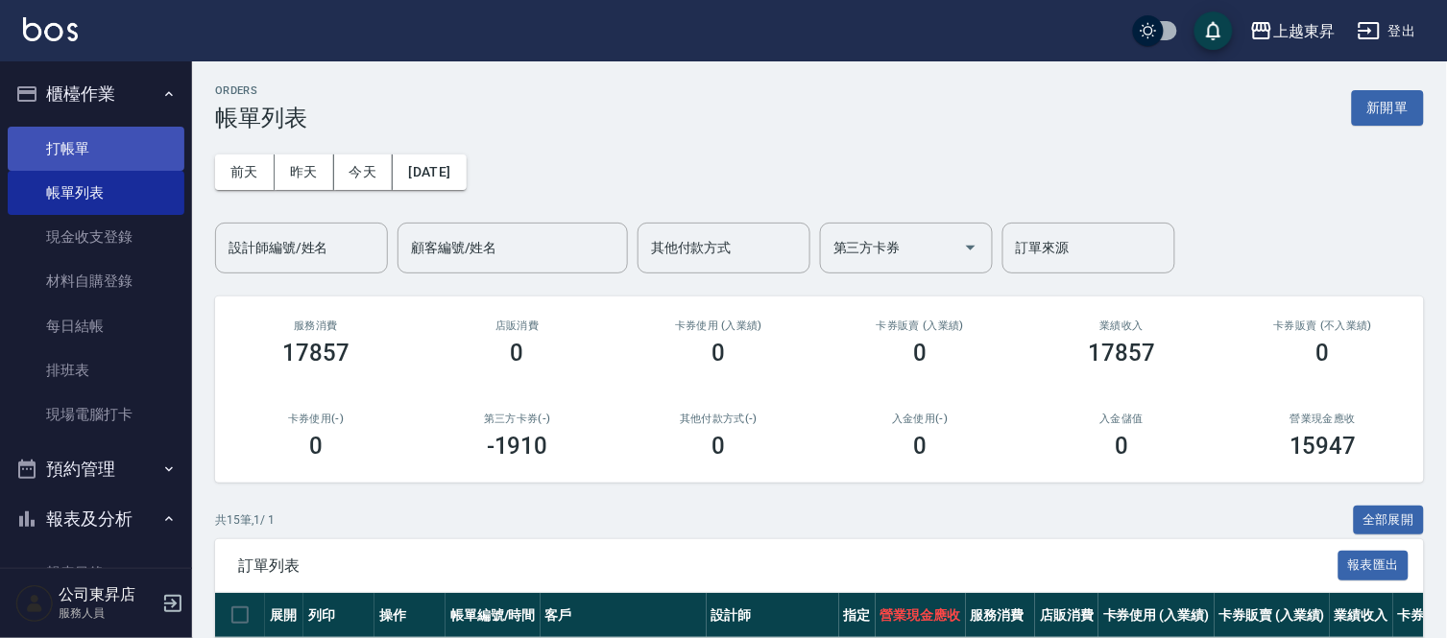
click at [83, 150] on link "打帳單" at bounding box center [96, 149] width 177 height 44
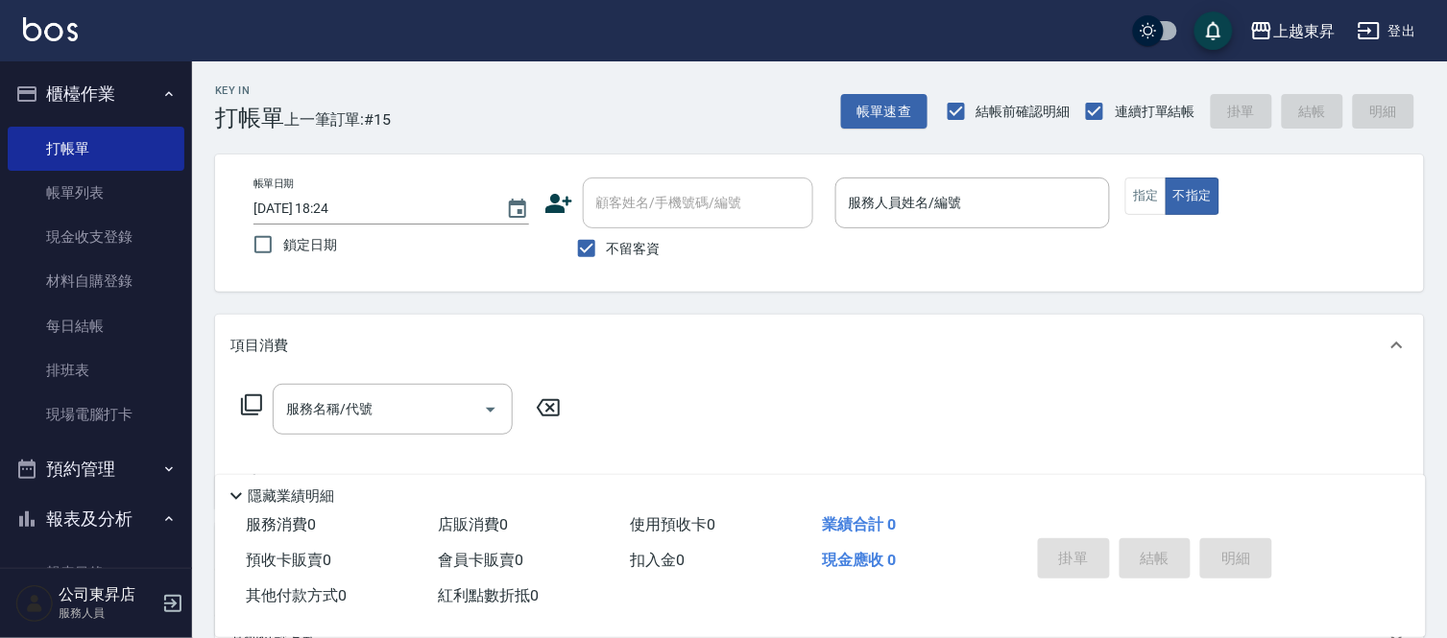
click at [636, 253] on span "不留客資" at bounding box center [634, 249] width 54 height 20
click at [607, 253] on input "不留客資" at bounding box center [586, 248] width 40 height 40
checkbox input "false"
click at [639, 219] on div "顧客姓名/手機號碼/編號" at bounding box center [698, 203] width 230 height 51
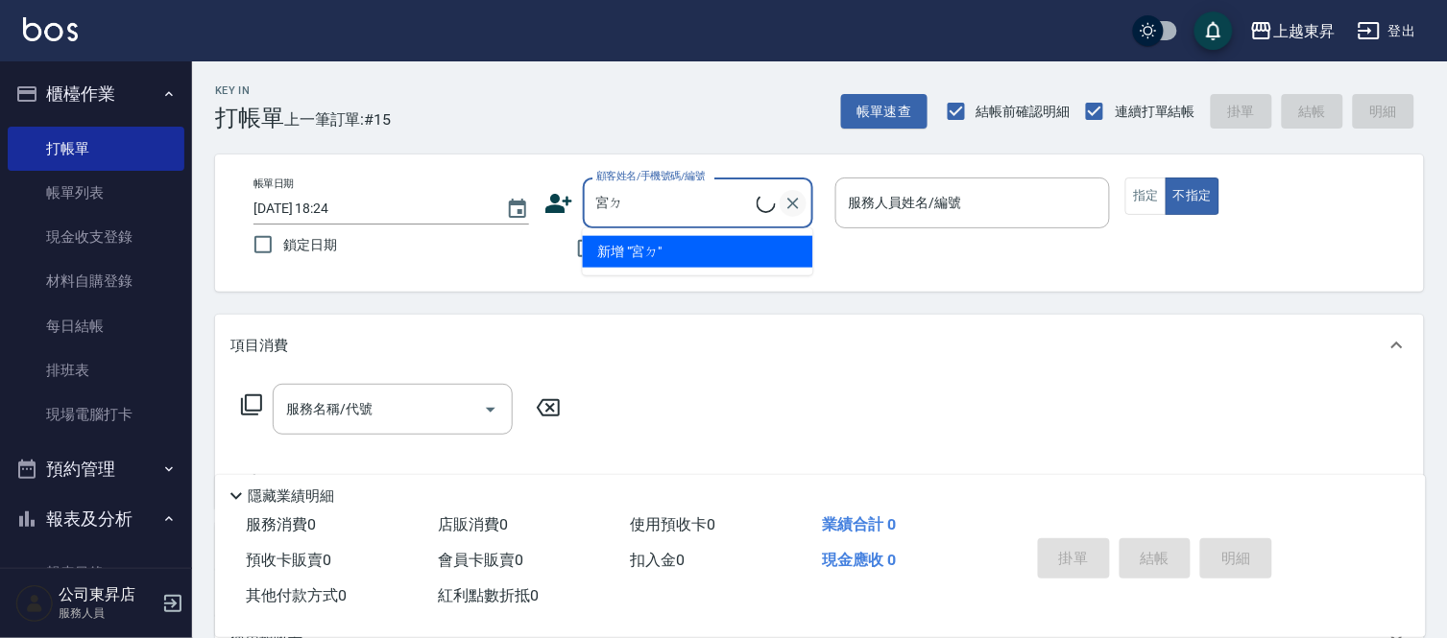
type input "宮"
click at [795, 203] on icon "Clear" at bounding box center [792, 203] width 19 height 19
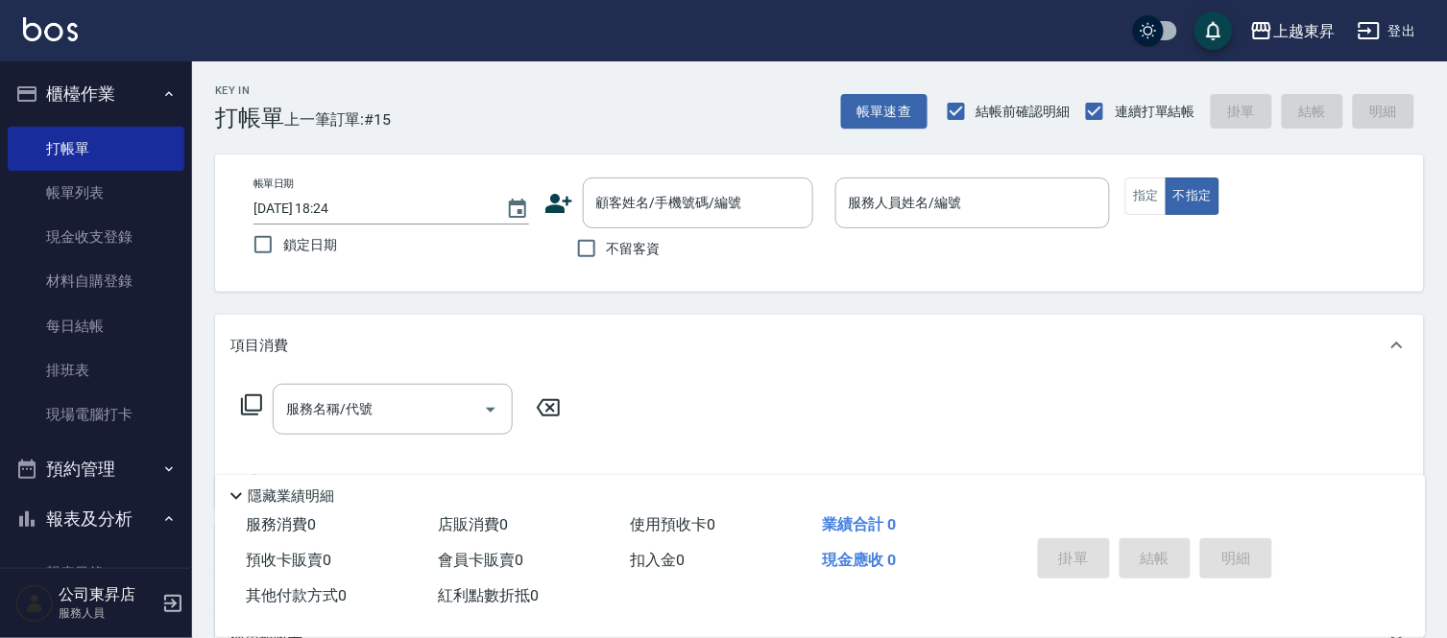
click at [948, 285] on div "帳單日期 [DATE] 18:24 鎖定日期 顧客姓名/手機號碼/編號 顧客姓名/手機號碼/編號 不留客資 服務人員姓名/編號 服務人員姓名/編號 指定 不指定" at bounding box center [819, 223] width 1209 height 137
drag, startPoint x: 1138, startPoint y: 188, endPoint x: 1034, endPoint y: 189, distance: 103.7
click at [1135, 188] on button "指定" at bounding box center [1145, 196] width 41 height 37
click at [718, 218] on input "顧客姓名/手機號碼/編號" at bounding box center [683, 203] width 184 height 34
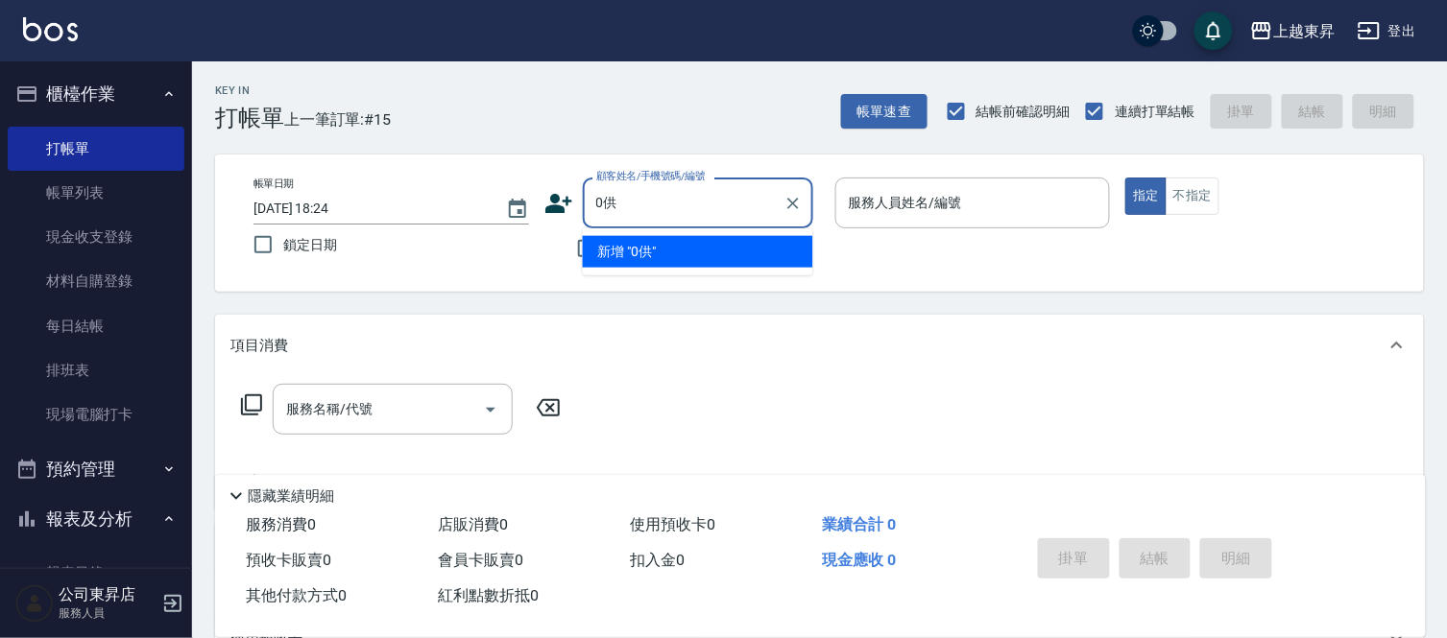
type input "0"
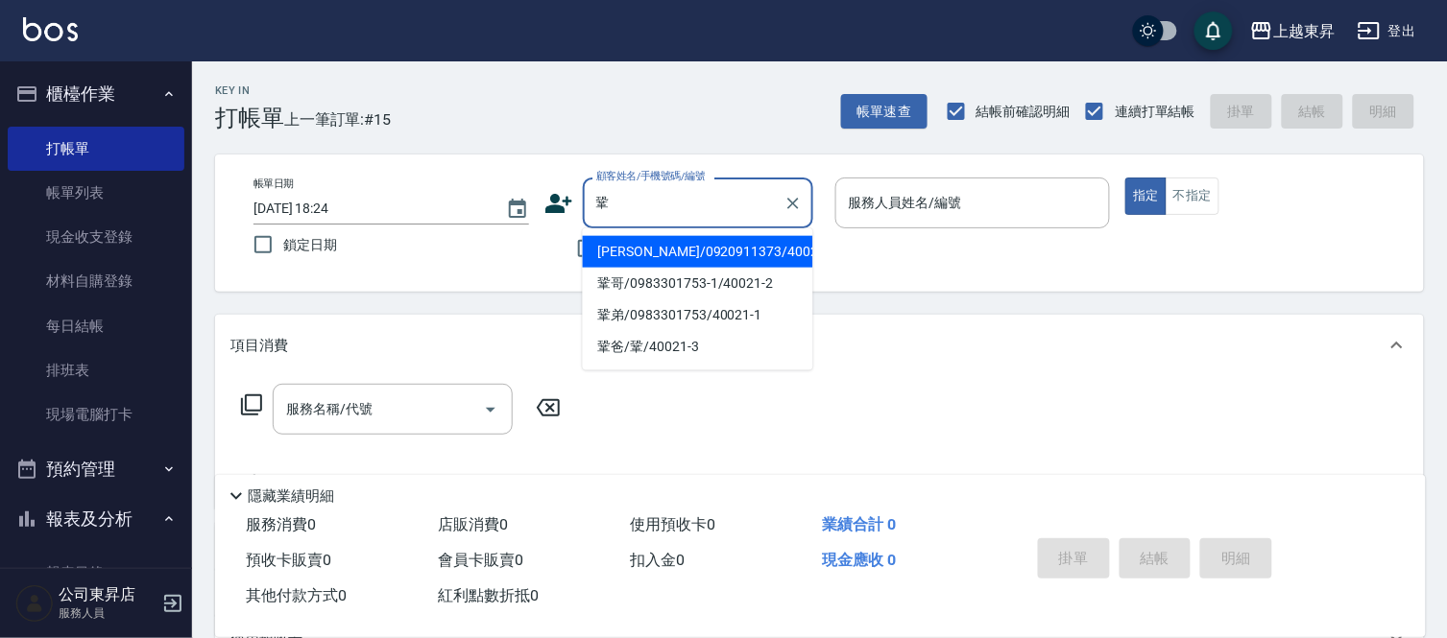
click at [711, 252] on li "[PERSON_NAME]/0920911373/40021" at bounding box center [698, 252] width 230 height 32
type input "[PERSON_NAME]/0920911373/40021"
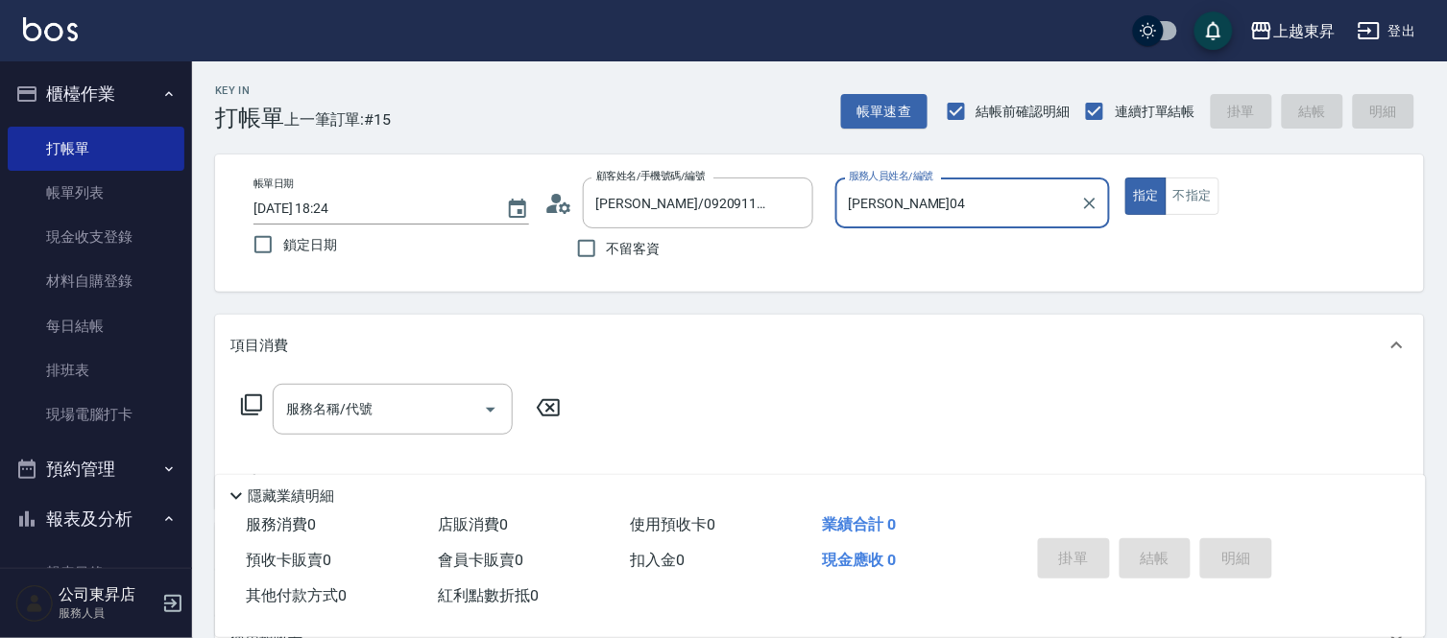
type input "[PERSON_NAME]04"
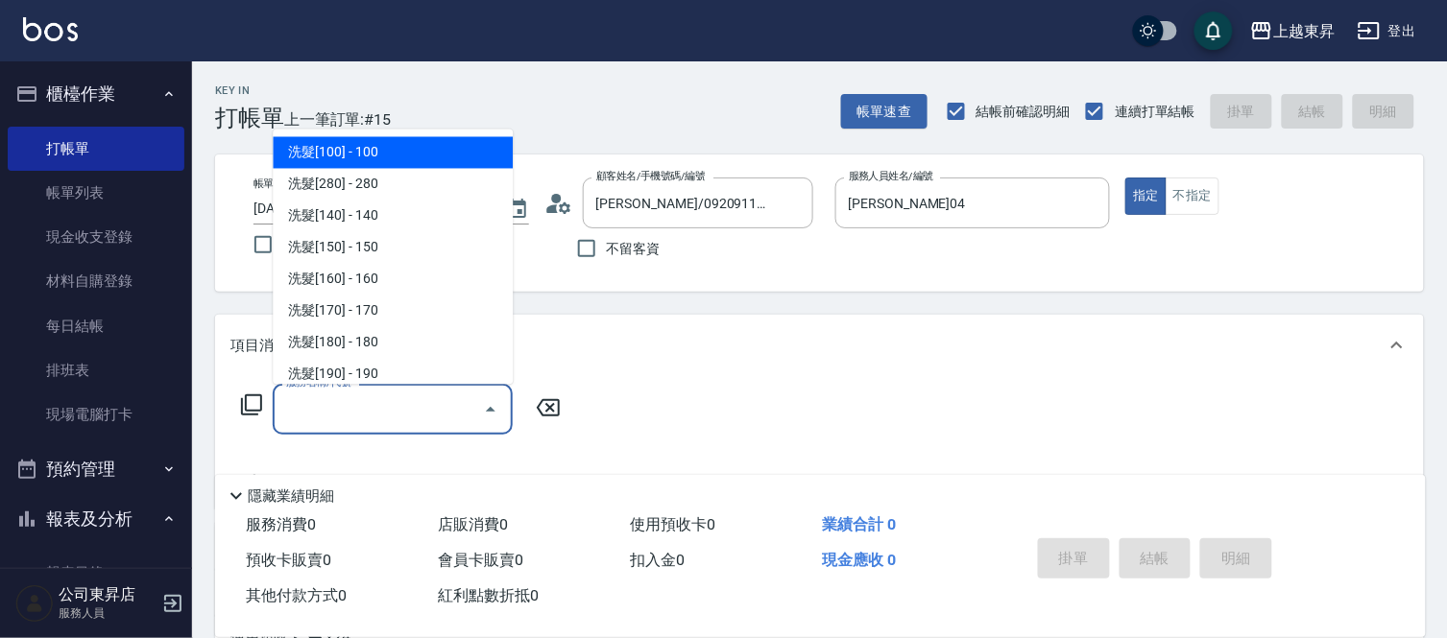
click at [317, 423] on input "服務名稱/代號" at bounding box center [378, 410] width 194 height 34
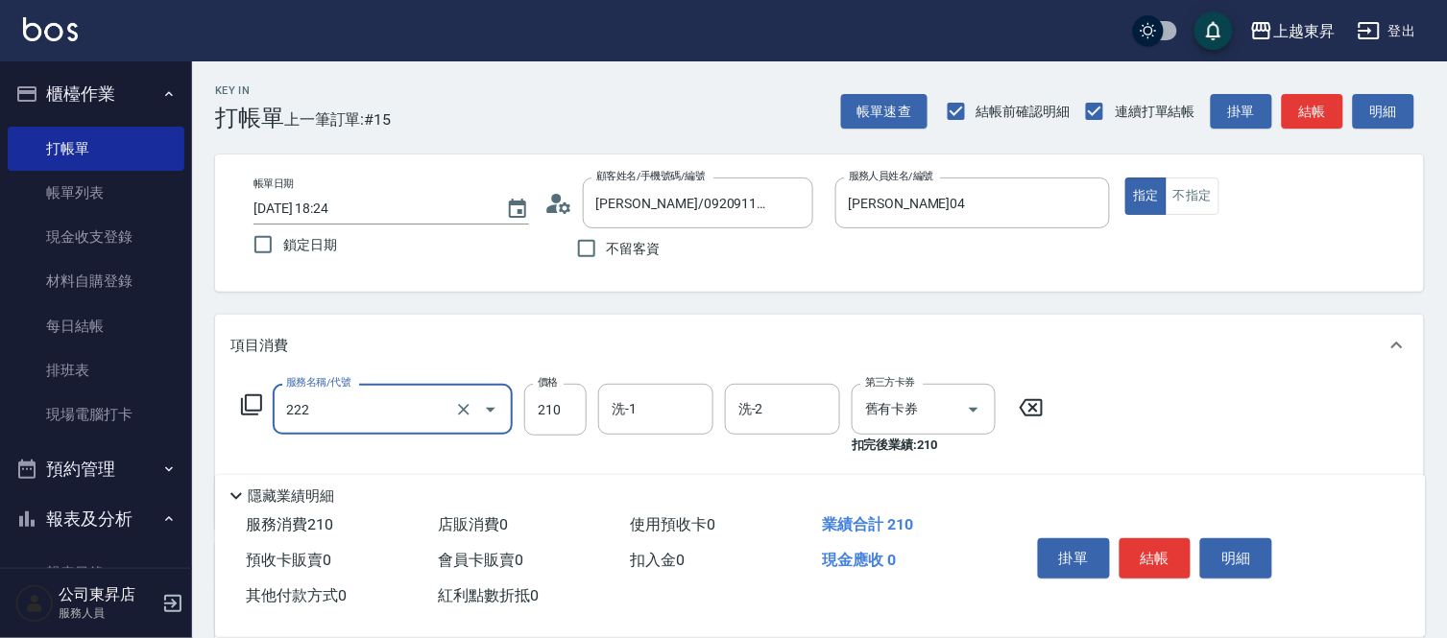
type input "洗髮卡券[210](222)"
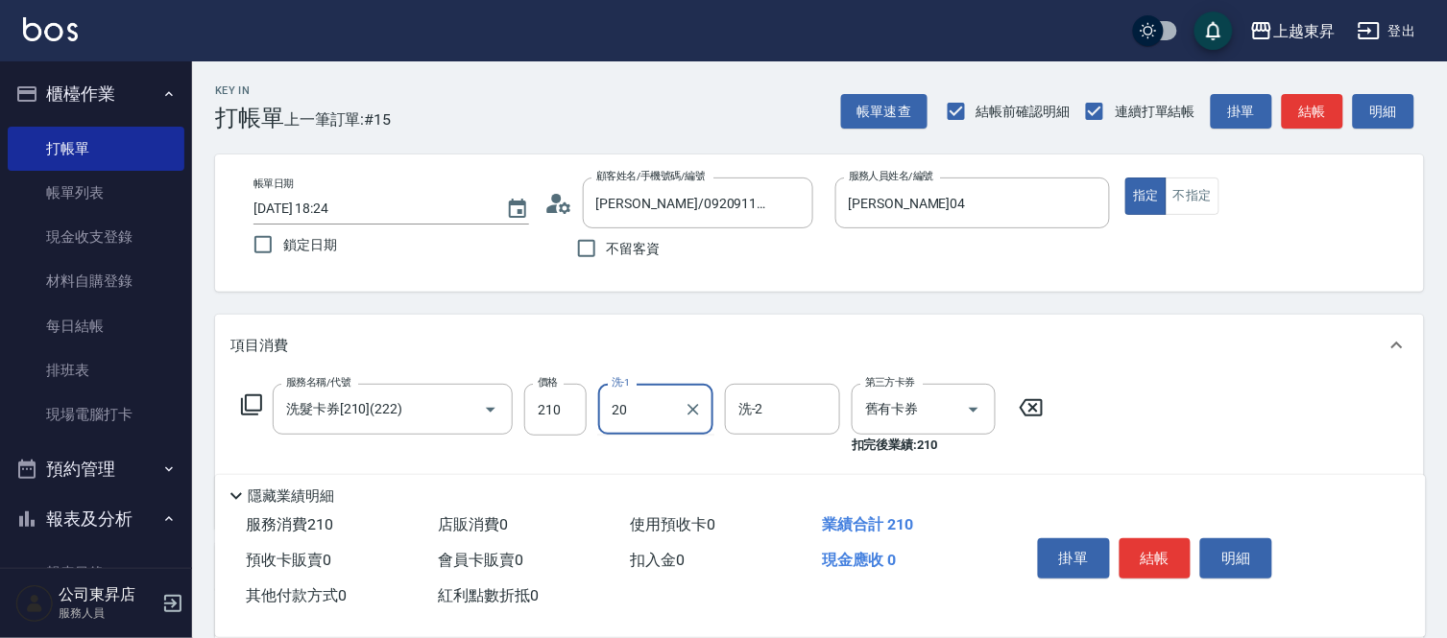
type input "林芯彤-20"
click at [1188, 563] on button "結帳" at bounding box center [1155, 559] width 72 height 40
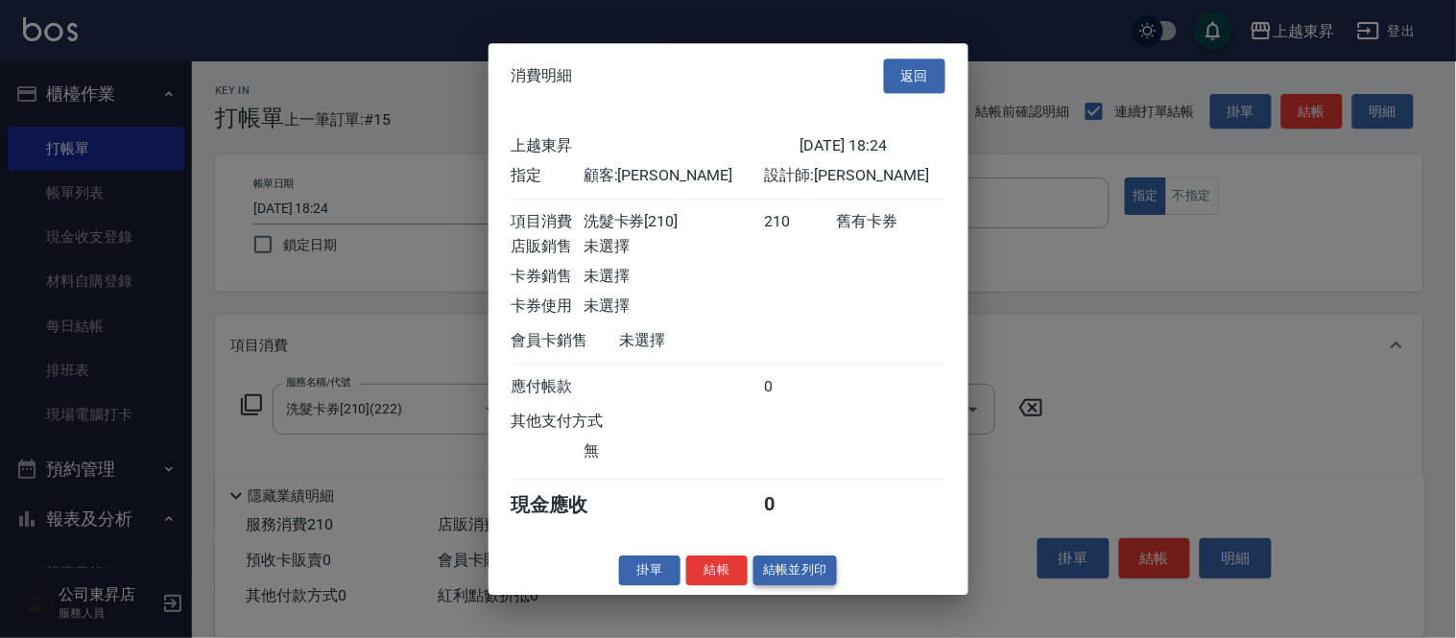
click at [818, 586] on button "結帳並列印" at bounding box center [796, 571] width 84 height 30
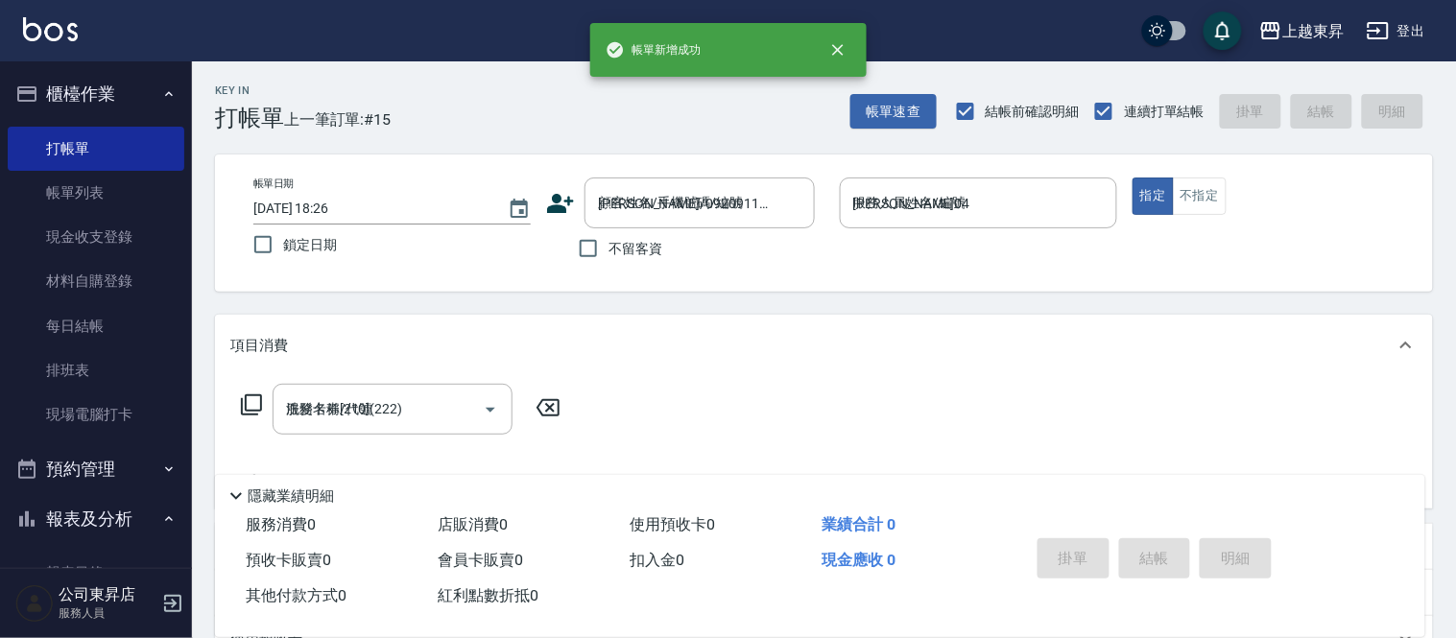
type input "[DATE] 18:26"
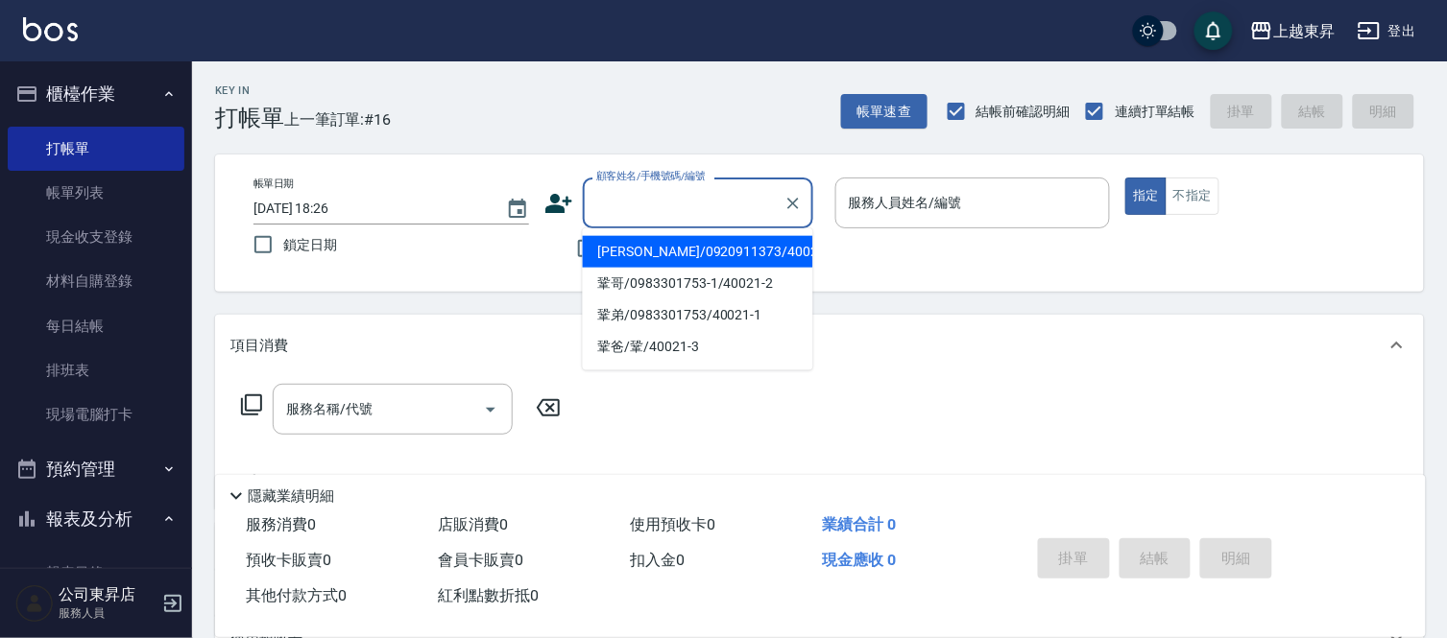
click at [698, 221] on div "顧客姓名/手機號碼/編號" at bounding box center [698, 203] width 230 height 51
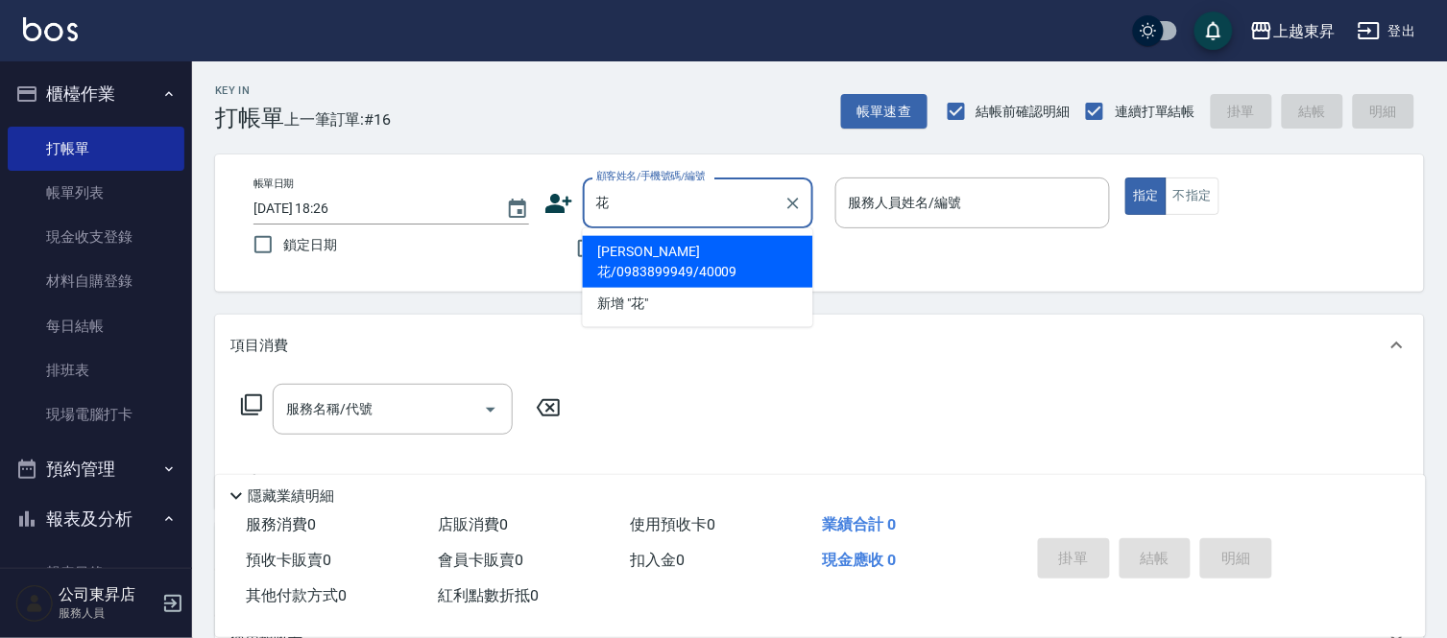
click at [670, 250] on li "[PERSON_NAME]花/0983899949/40009" at bounding box center [698, 262] width 230 height 52
type input "[PERSON_NAME]花/0983899949/40009"
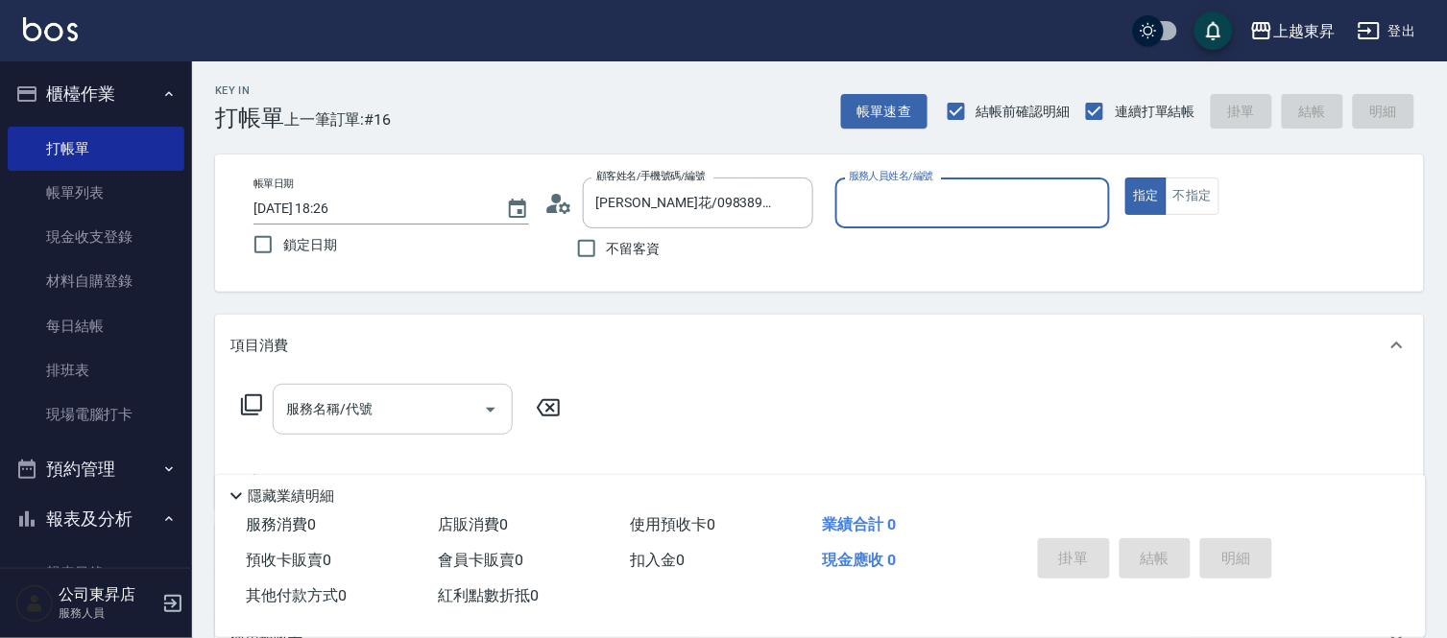
type input "[PERSON_NAME]04"
click at [457, 396] on input "服務名稱/代號" at bounding box center [378, 410] width 194 height 34
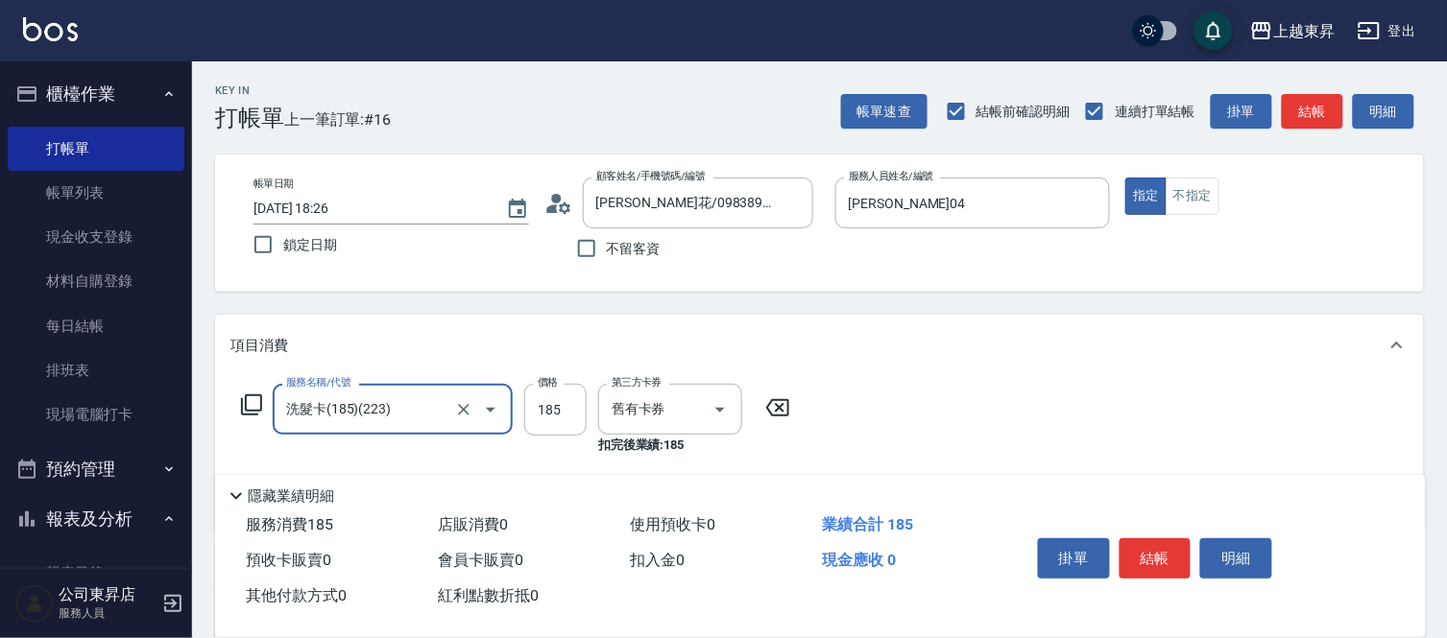
type input "洗髮卡(185)(223)"
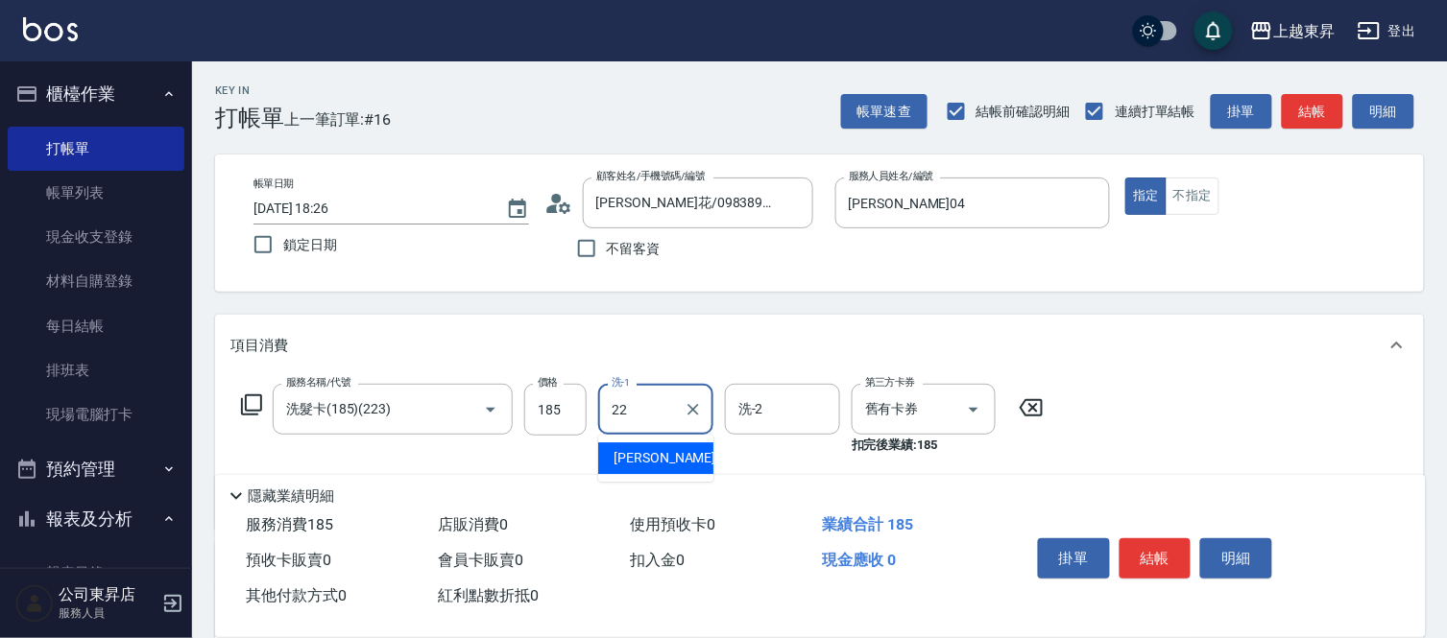
type input "[PERSON_NAME]-22"
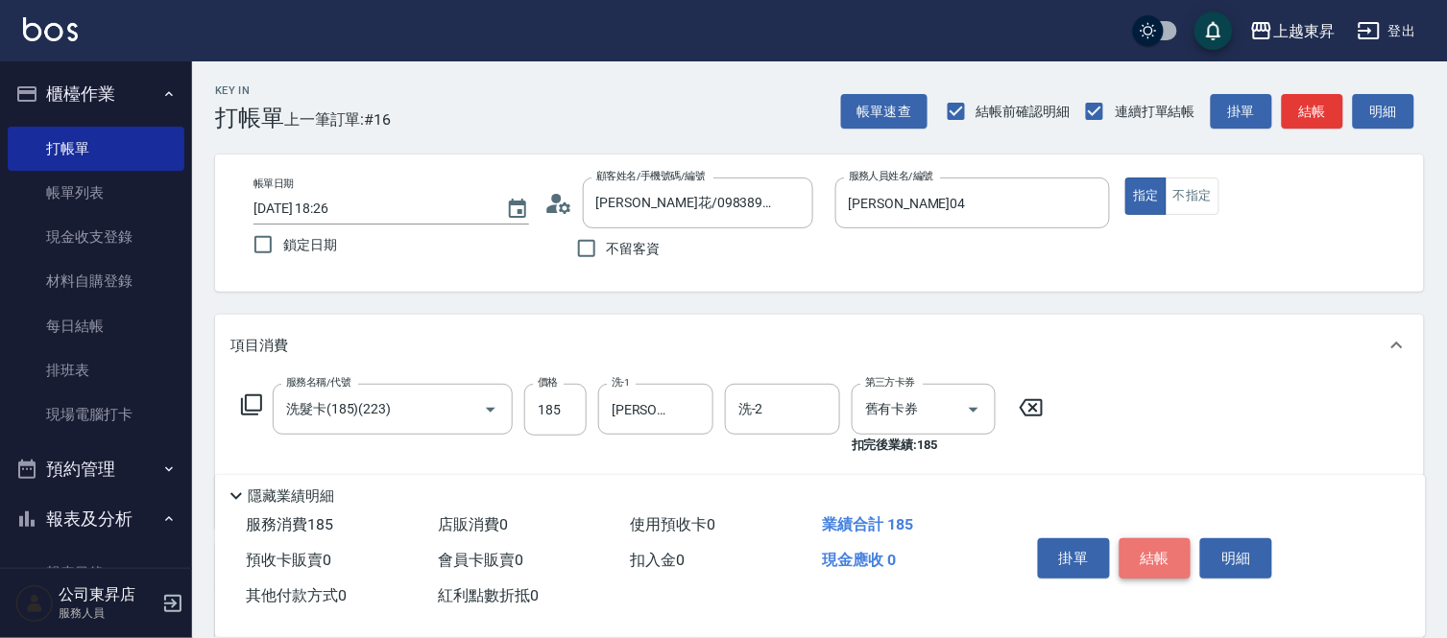
click at [1164, 549] on button "結帳" at bounding box center [1155, 559] width 72 height 40
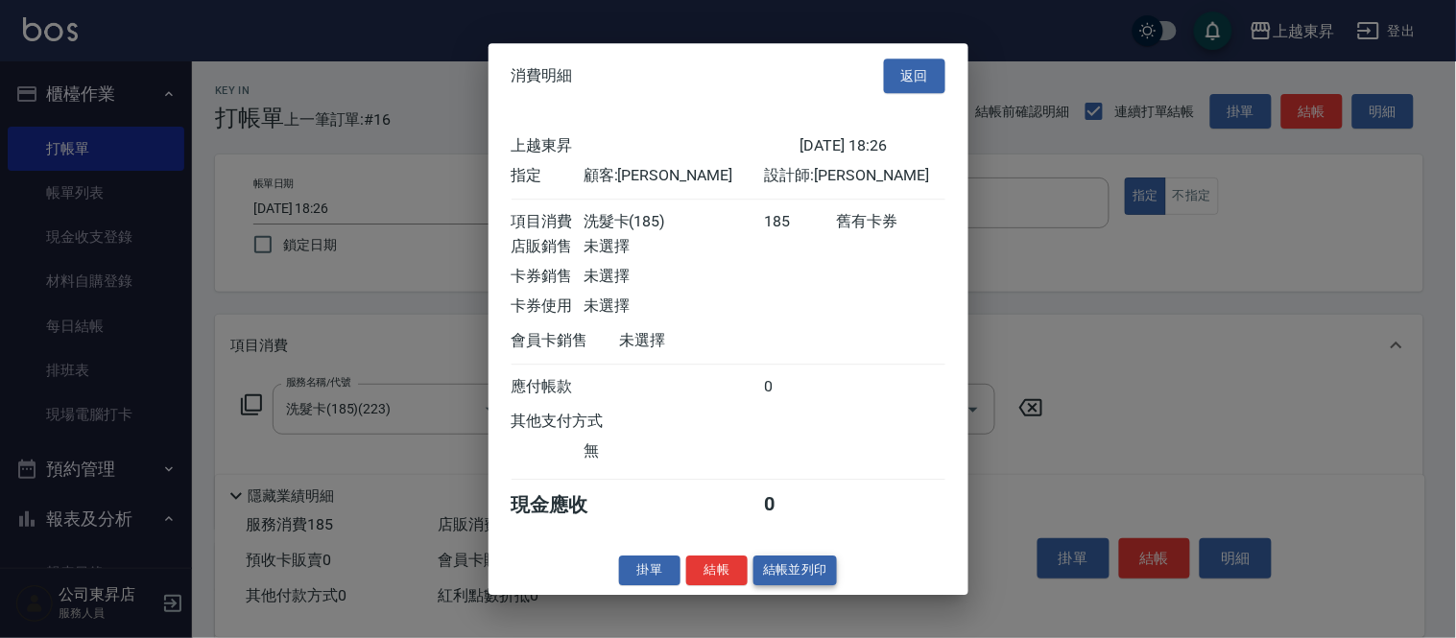
click at [801, 574] on button "結帳並列印" at bounding box center [796, 571] width 84 height 30
